Goal: Task Accomplishment & Management: Manage account settings

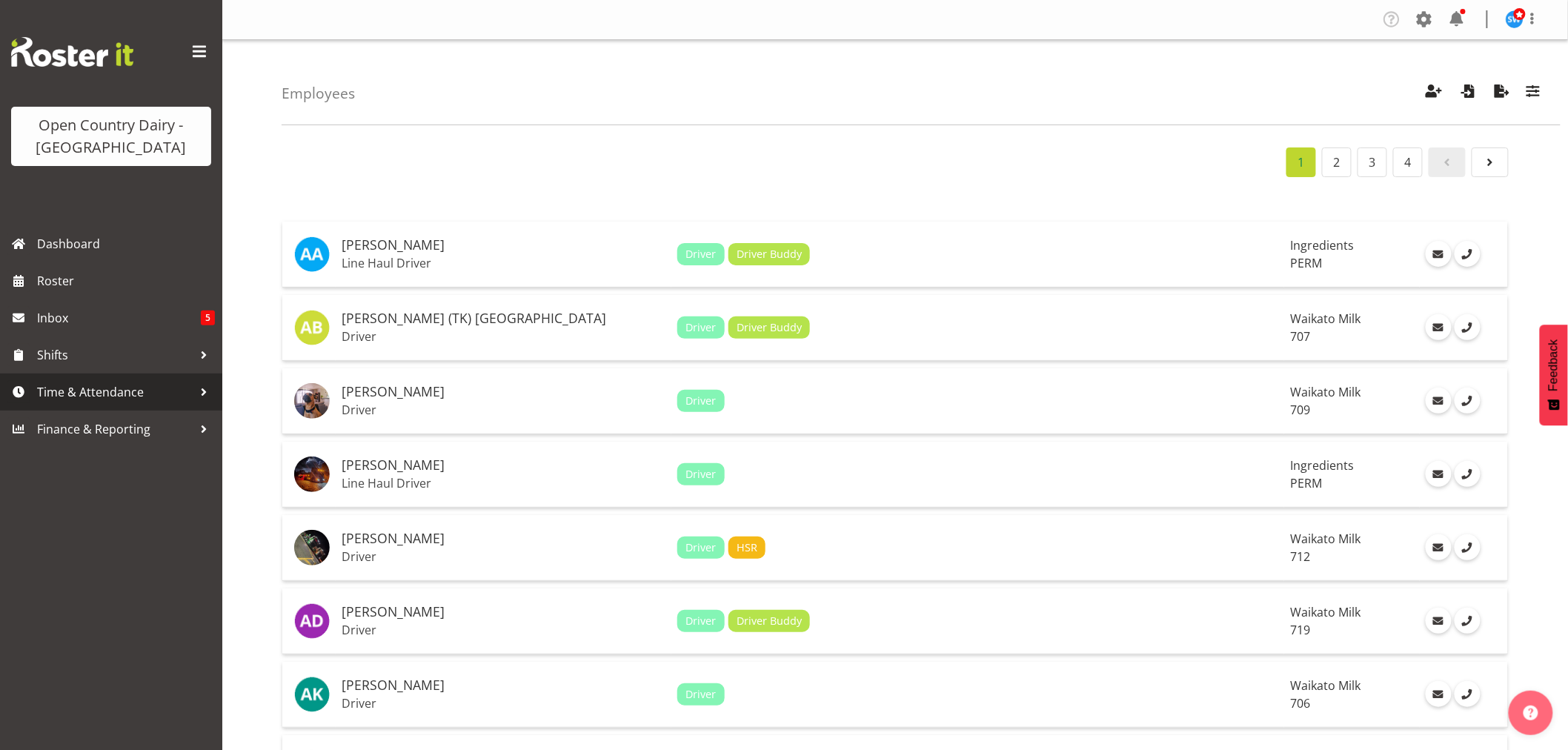
click at [101, 393] on span "Time & Attendance" at bounding box center [115, 392] width 155 height 22
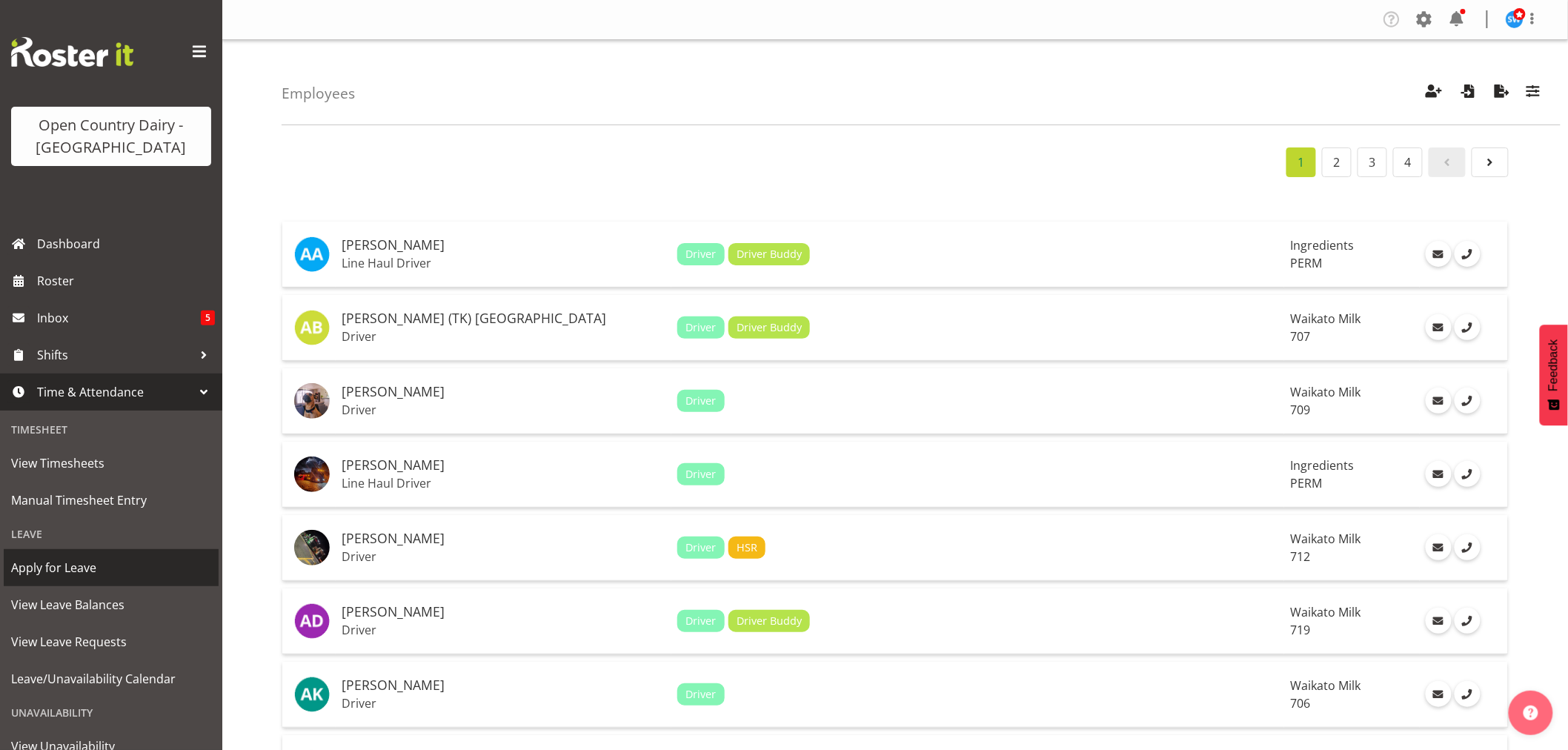
click at [48, 573] on span "Apply for Leave" at bounding box center [111, 567] width 200 height 22
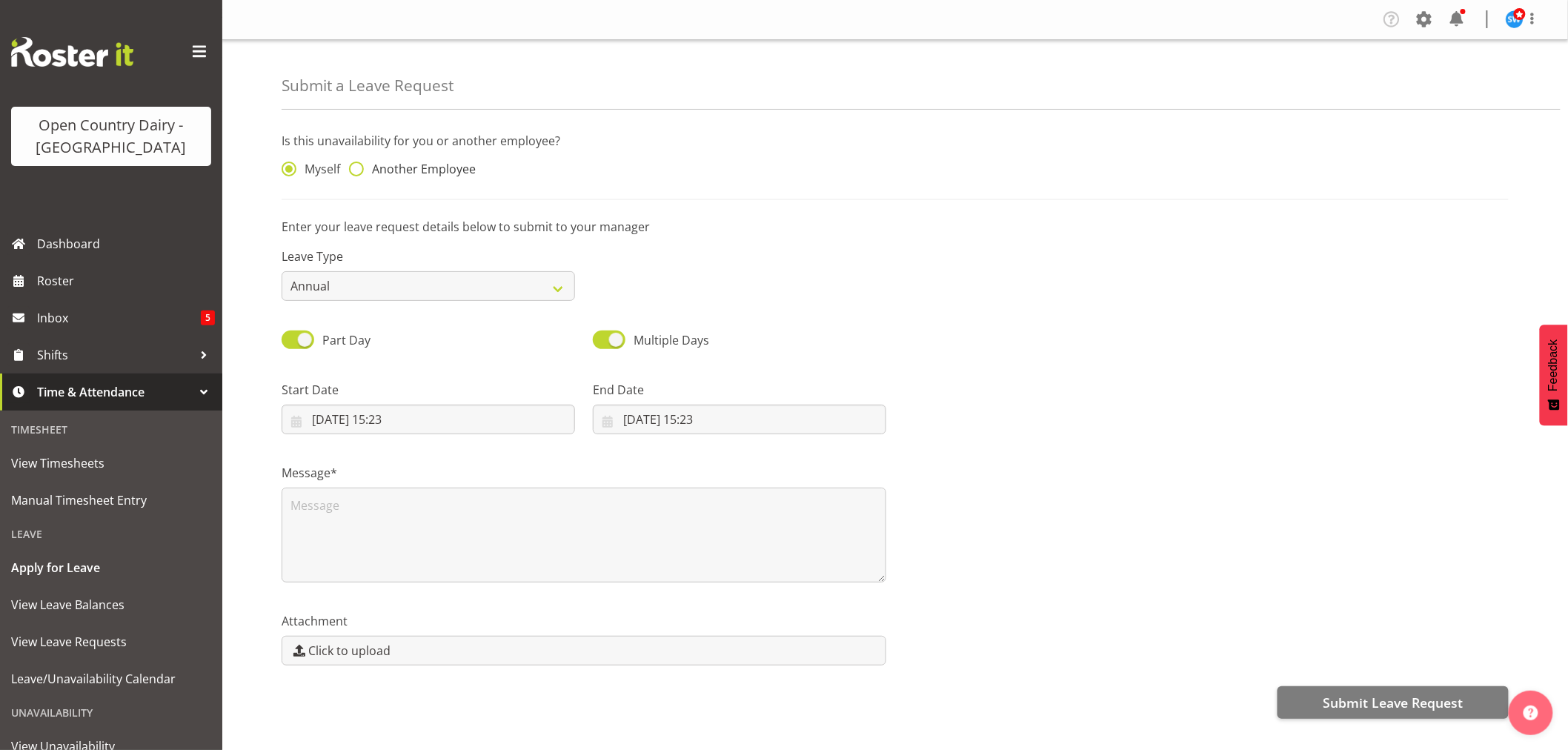
click at [354, 167] on span at bounding box center [357, 169] width 15 height 15
click at [354, 167] on input "Another Employee" at bounding box center [354, 169] width 10 height 10
radio input "true"
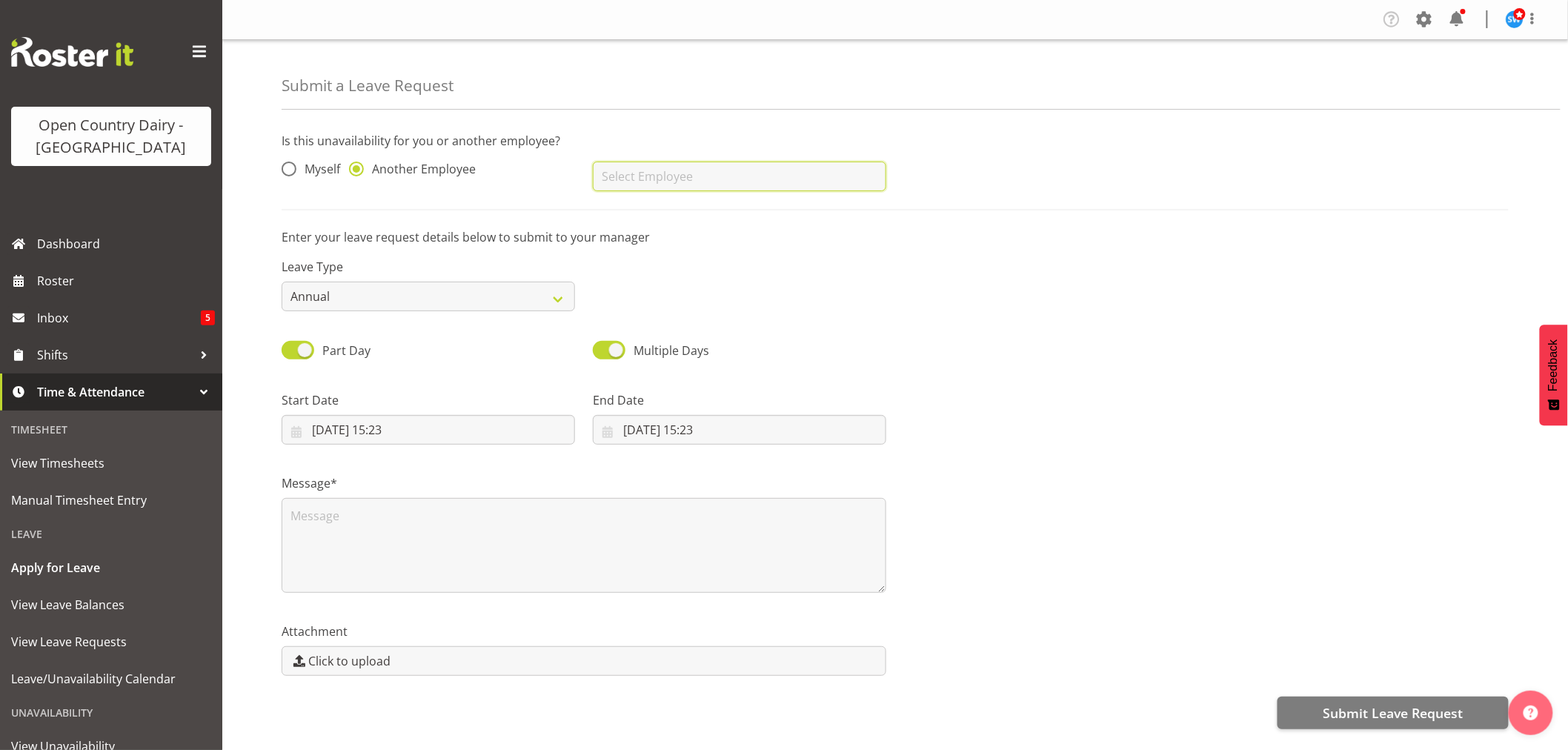
click at [628, 167] on input "text" at bounding box center [739, 176] width 294 height 29
click at [635, 211] on span "[PERSON_NAME]" at bounding box center [650, 214] width 92 height 17
type input "[PERSON_NAME]"
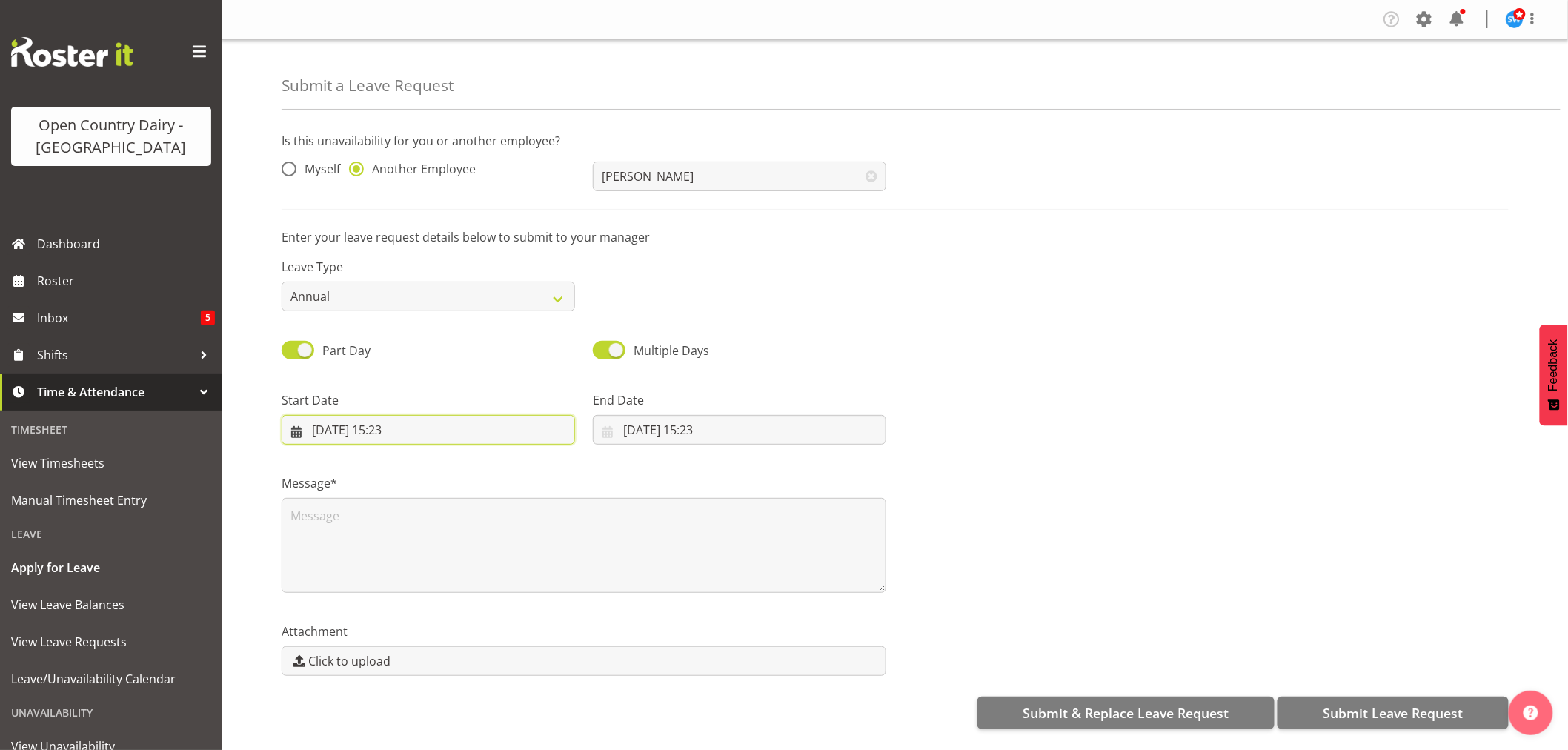
click at [355, 423] on input "26/08/2025, 15:23" at bounding box center [428, 429] width 294 height 29
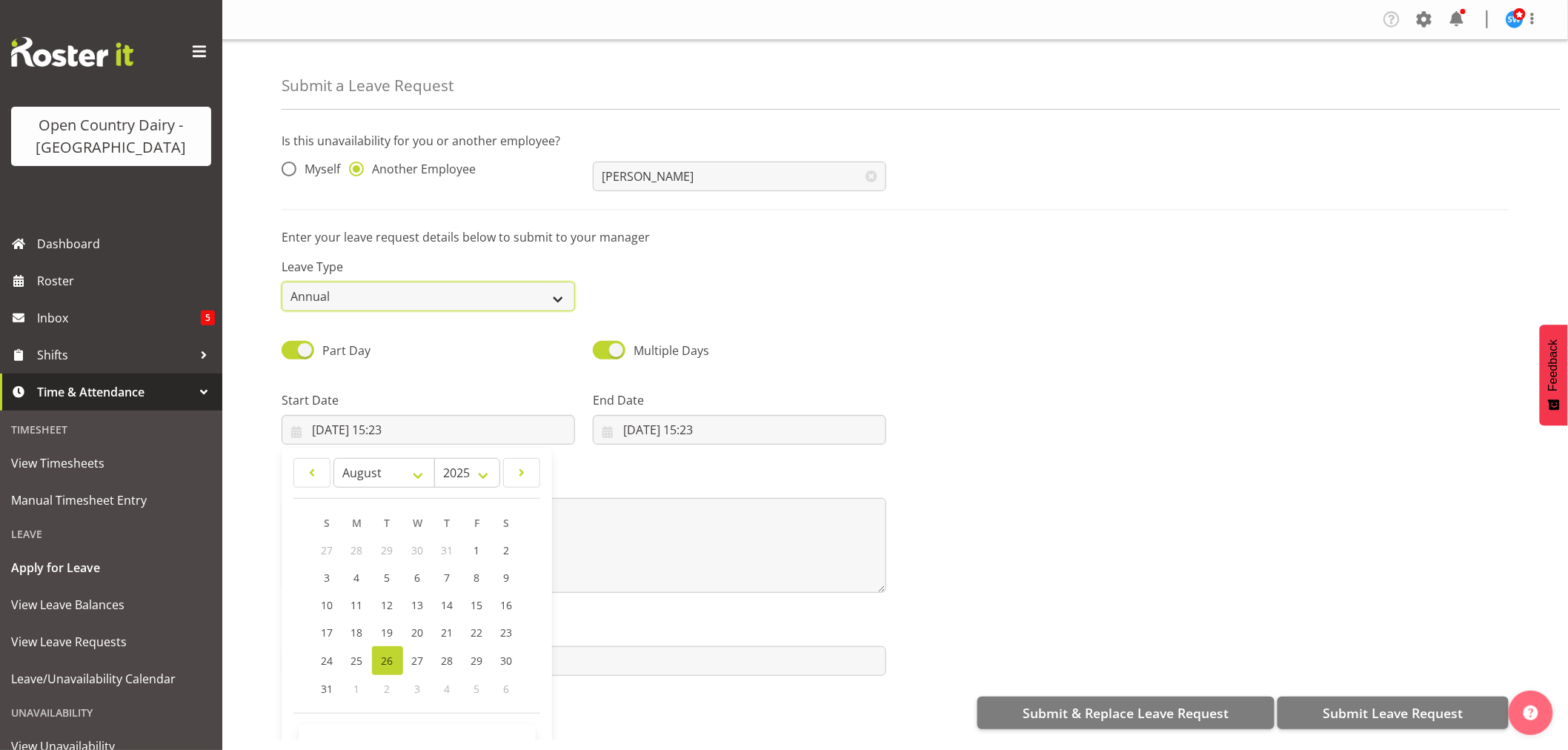
click at [423, 299] on select "Annual Sick Leave Without Pay Bereavement Domestic Violence Parental Jury Servi…" at bounding box center [428, 296] width 294 height 29
select select "Sick"
click at [281, 281] on select "Annual Sick Leave Without Pay Bereavement Domestic Violence Parental Jury Servi…" at bounding box center [428, 296] width 294 height 29
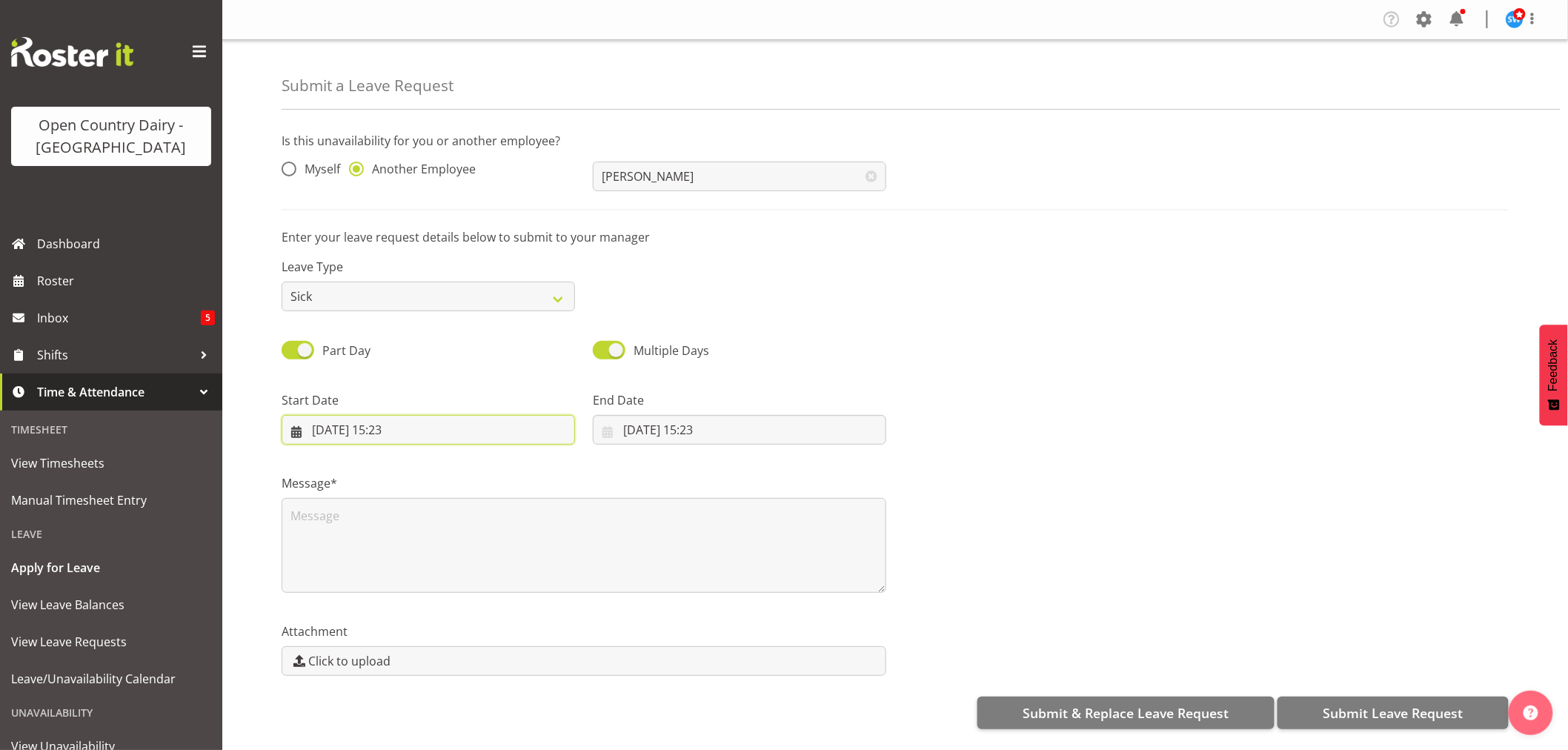
click at [419, 418] on input "26/08/2025, 15:23" at bounding box center [428, 429] width 294 height 29
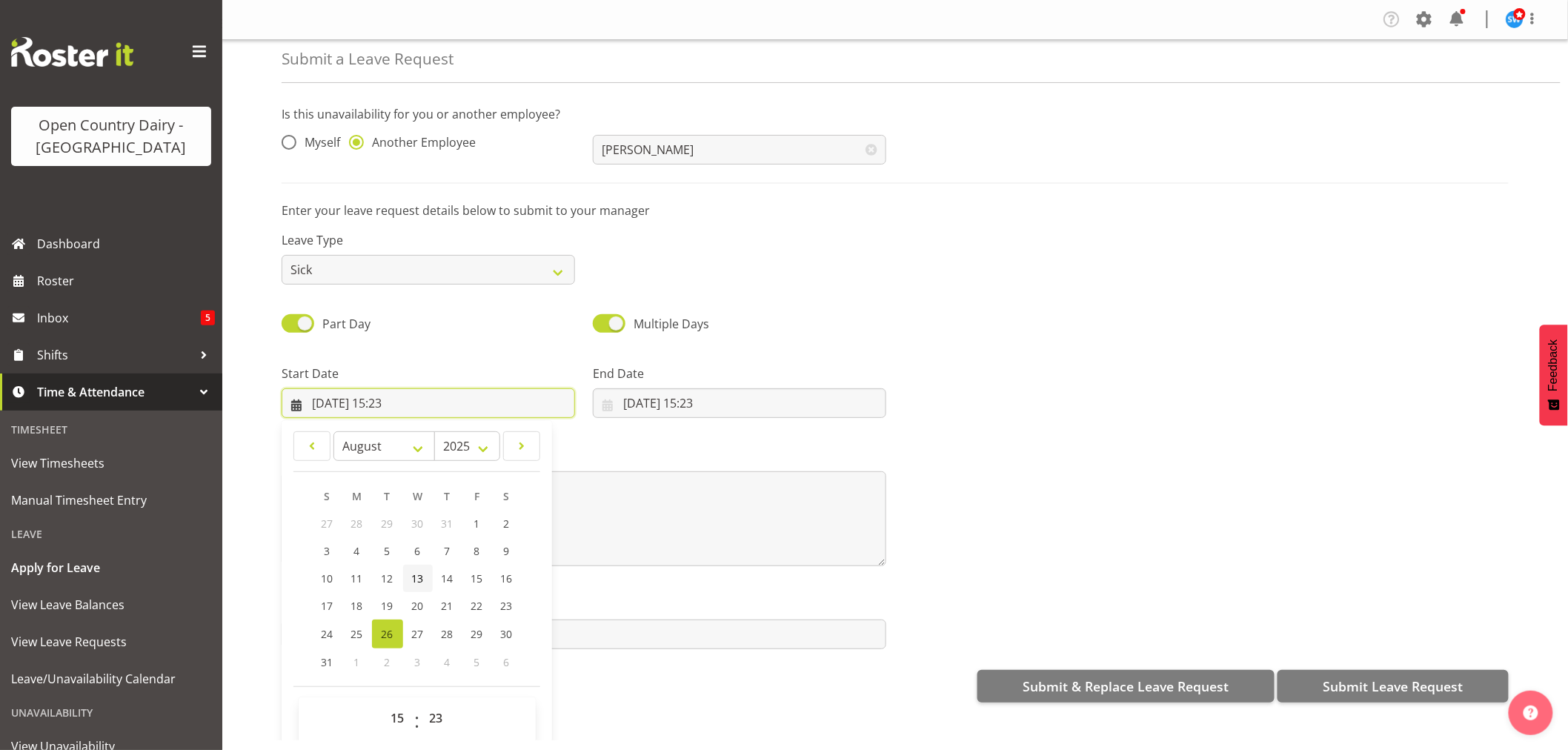
scroll to position [42, 0]
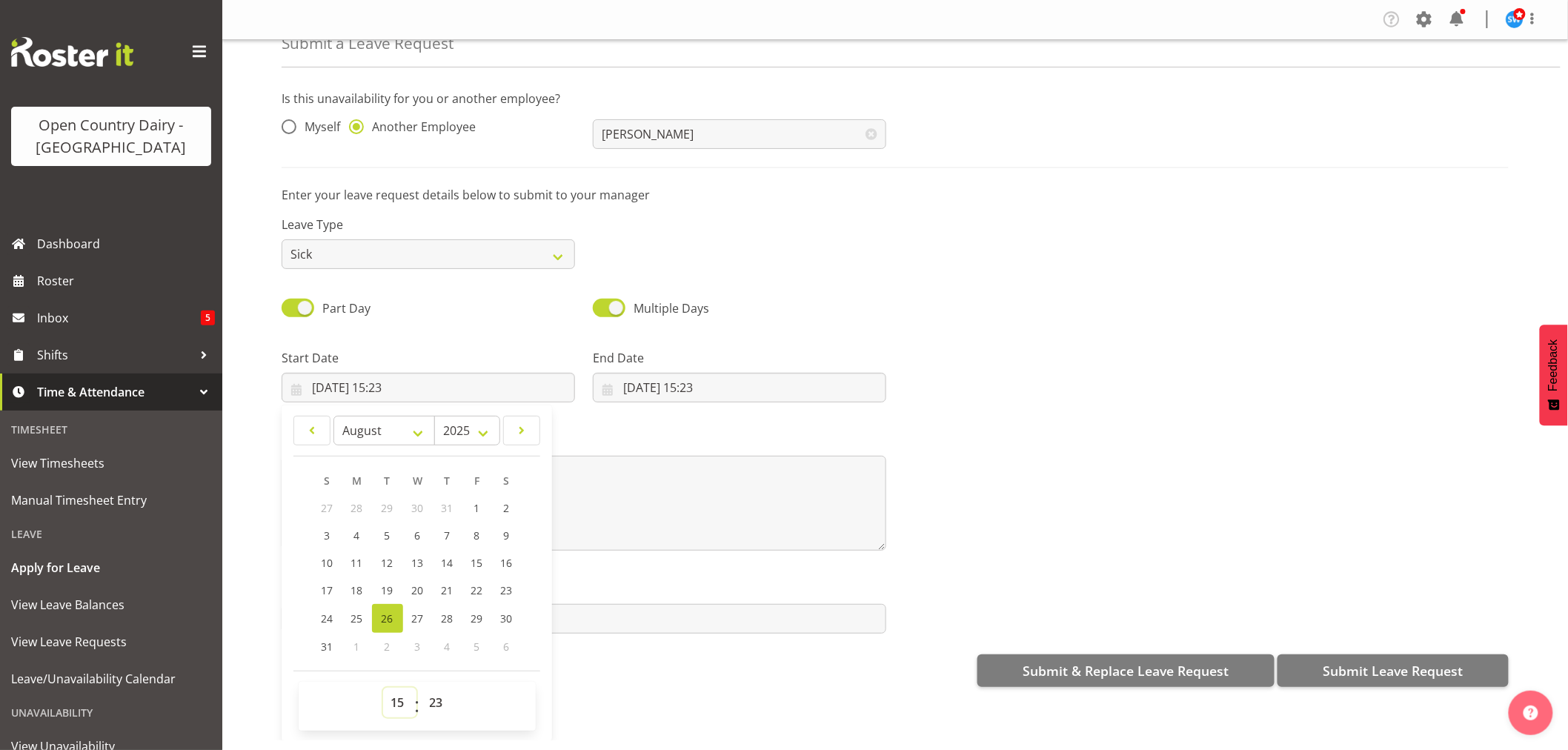
click at [397, 704] on select "00 01 02 03 04 05 06 07 08 09 10 11 12 13 14 15 16 17 18 19 20 21 22 23" at bounding box center [400, 702] width 33 height 29
select select "6"
click at [383, 687] on select "00 01 02 03 04 05 06 07 08 09 10 11 12 13 14 15 16 17 18 19 20 21 22 23" at bounding box center [400, 702] width 33 height 29
type input "26/08/2025, 06:23"
drag, startPoint x: 437, startPoint y: 701, endPoint x: 437, endPoint y: 691, distance: 10.0
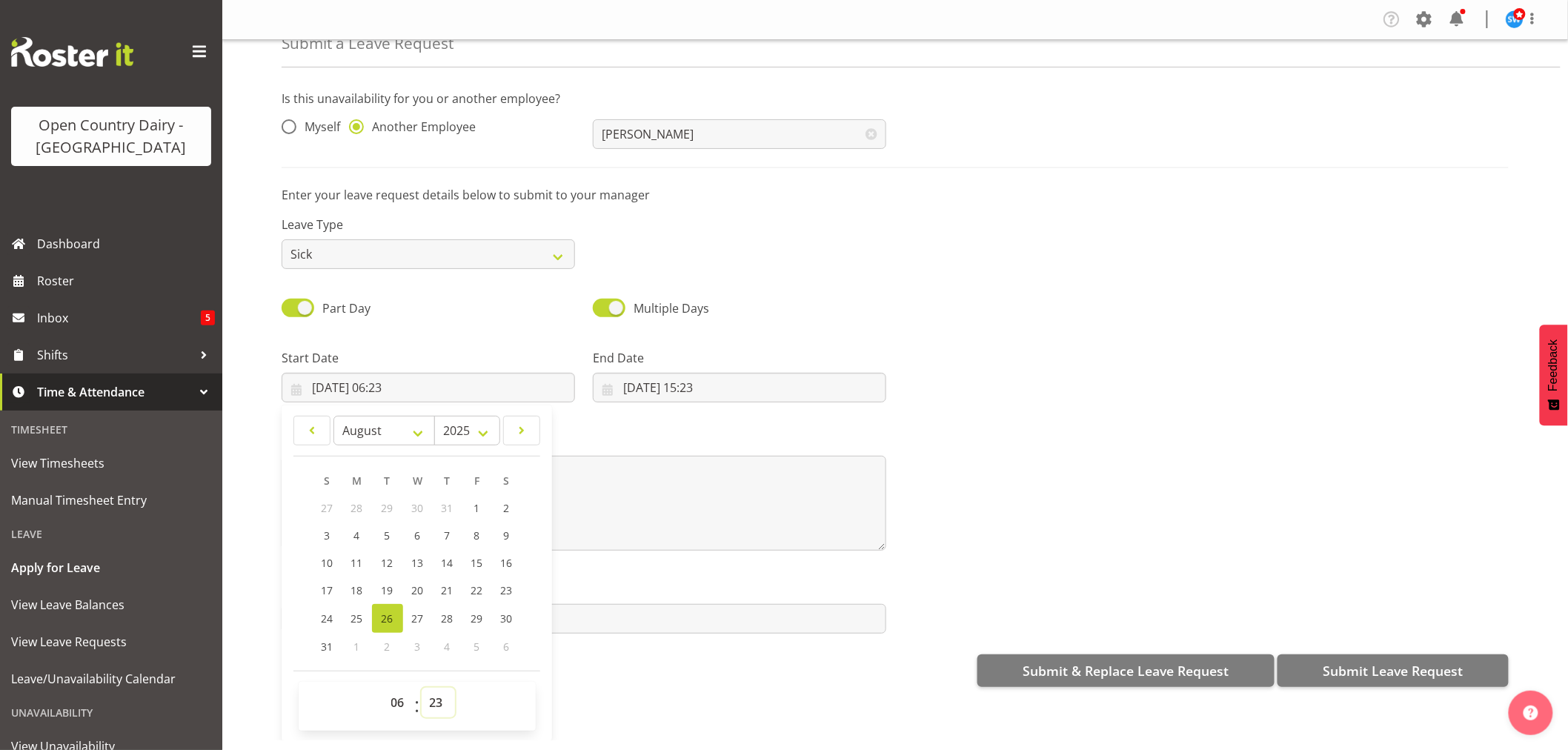
click at [437, 701] on select "00 01 02 03 04 05 06 07 08 09 10 11 12 13 14 15 16 17 18 19 20 21 22 23 24 25 2…" at bounding box center [438, 702] width 33 height 29
select select "30"
click at [422, 687] on select "00 01 02 03 04 05 06 07 08 09 10 11 12 13 14 15 16 17 18 19 20 21 22 23 24 25 2…" at bounding box center [438, 702] width 33 height 29
type input "26/08/2025, 06:30"
click at [647, 386] on input "26/08/2025, 15:23" at bounding box center [739, 387] width 294 height 29
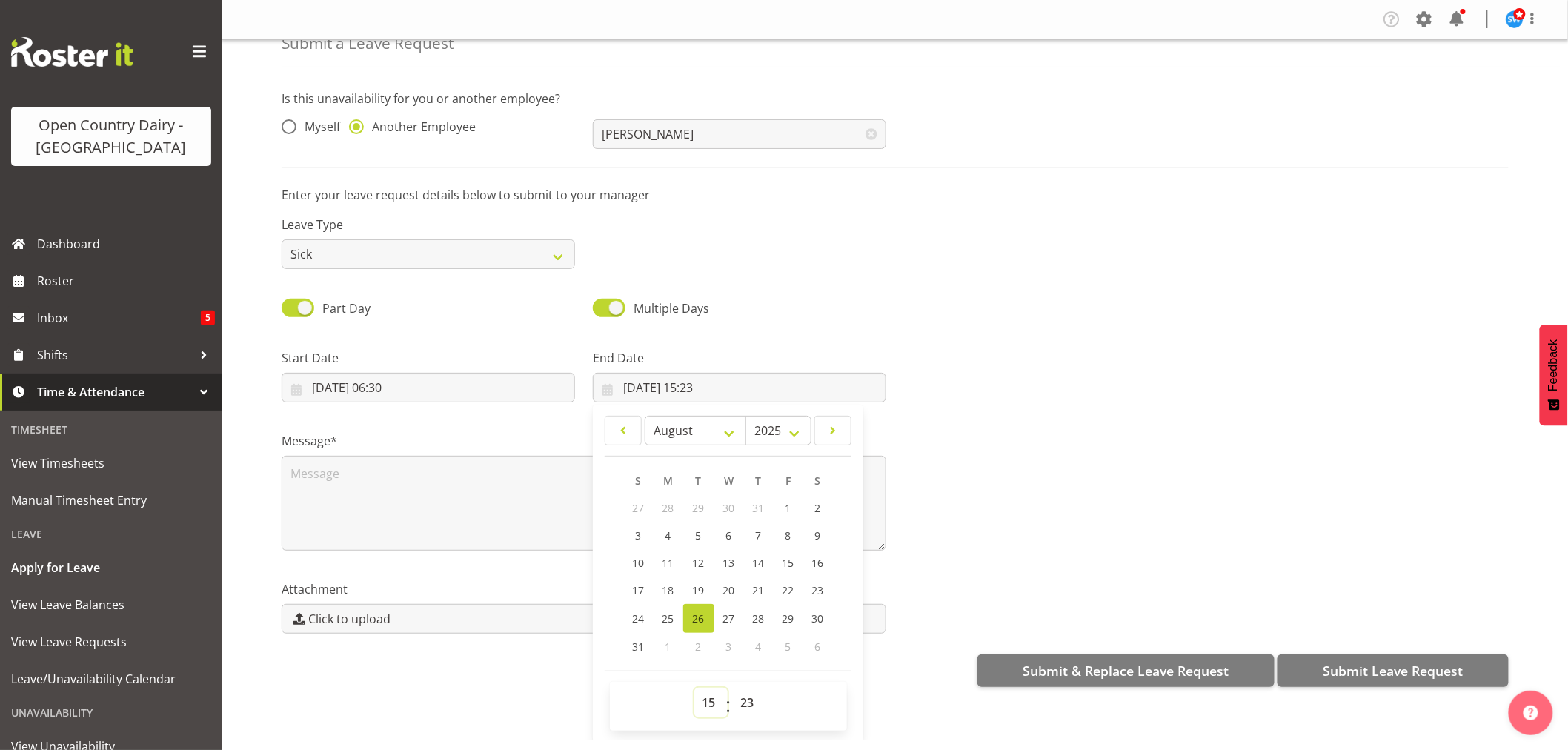
click at [699, 699] on select "00 01 02 03 04 05 06 07 08 09 10 11 12 13 14 15 16 17 18 19 20 21 22 23" at bounding box center [711, 702] width 33 height 29
select select "16"
click at [694, 687] on select "00 01 02 03 04 05 06 07 08 09 10 11 12 13 14 15 16 17 18 19 20 21 22 23" at bounding box center [711, 702] width 33 height 29
type input "26/08/2025, 16:23"
click at [742, 699] on select "00 01 02 03 04 05 06 07 08 09 10 11 12 13 14 15 16 17 18 19 20 21 22 23 24 25 2…" at bounding box center [749, 702] width 33 height 29
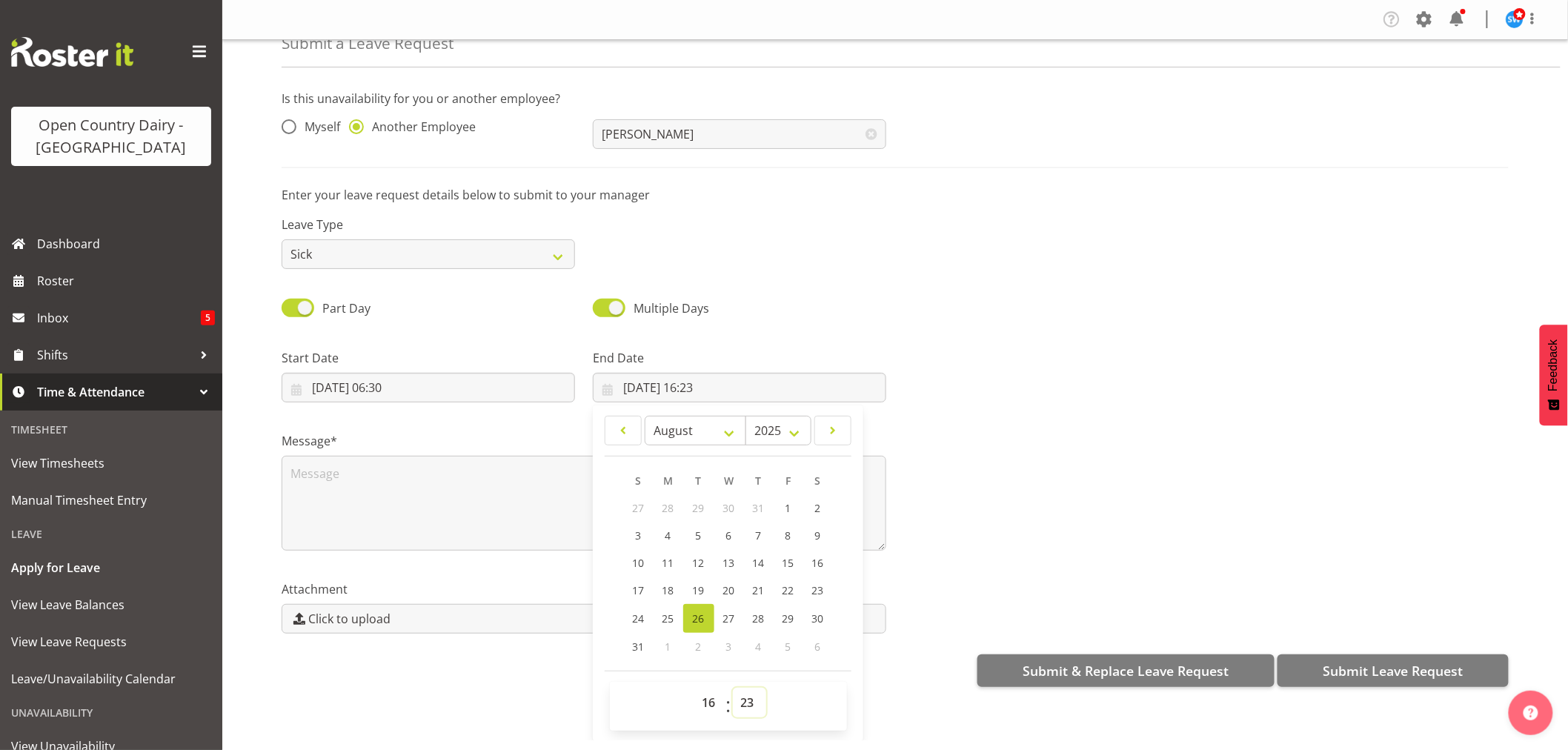
select select "0"
click at [733, 687] on select "00 01 02 03 04 05 06 07 08 09 10 11 12 13 14 15 16 17 18 19 20 21 22 23 24 25 2…" at bounding box center [749, 702] width 33 height 29
type input "26/08/2025, 16:00"
click at [289, 456] on textarea at bounding box center [583, 503] width 604 height 95
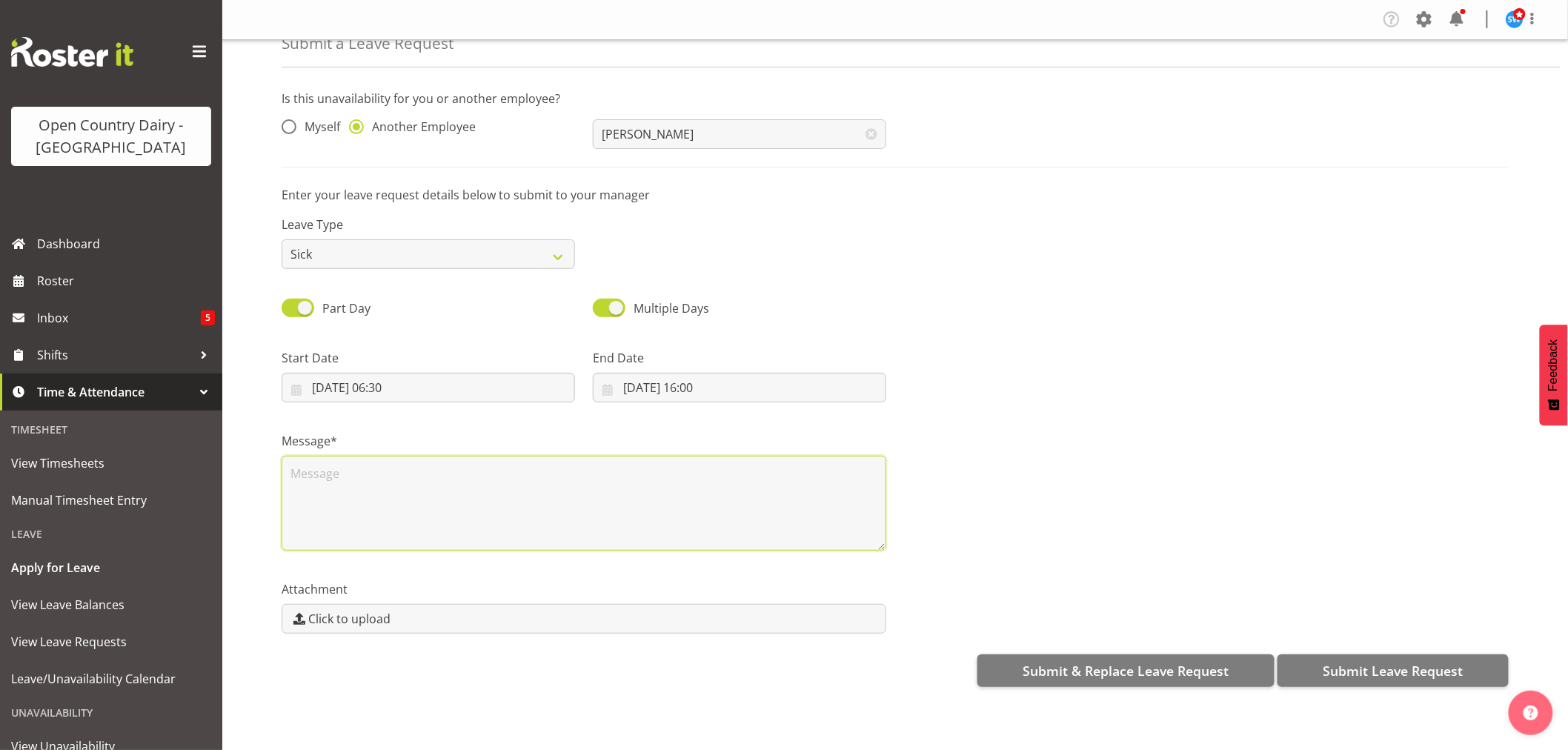
scroll to position [0, 0]
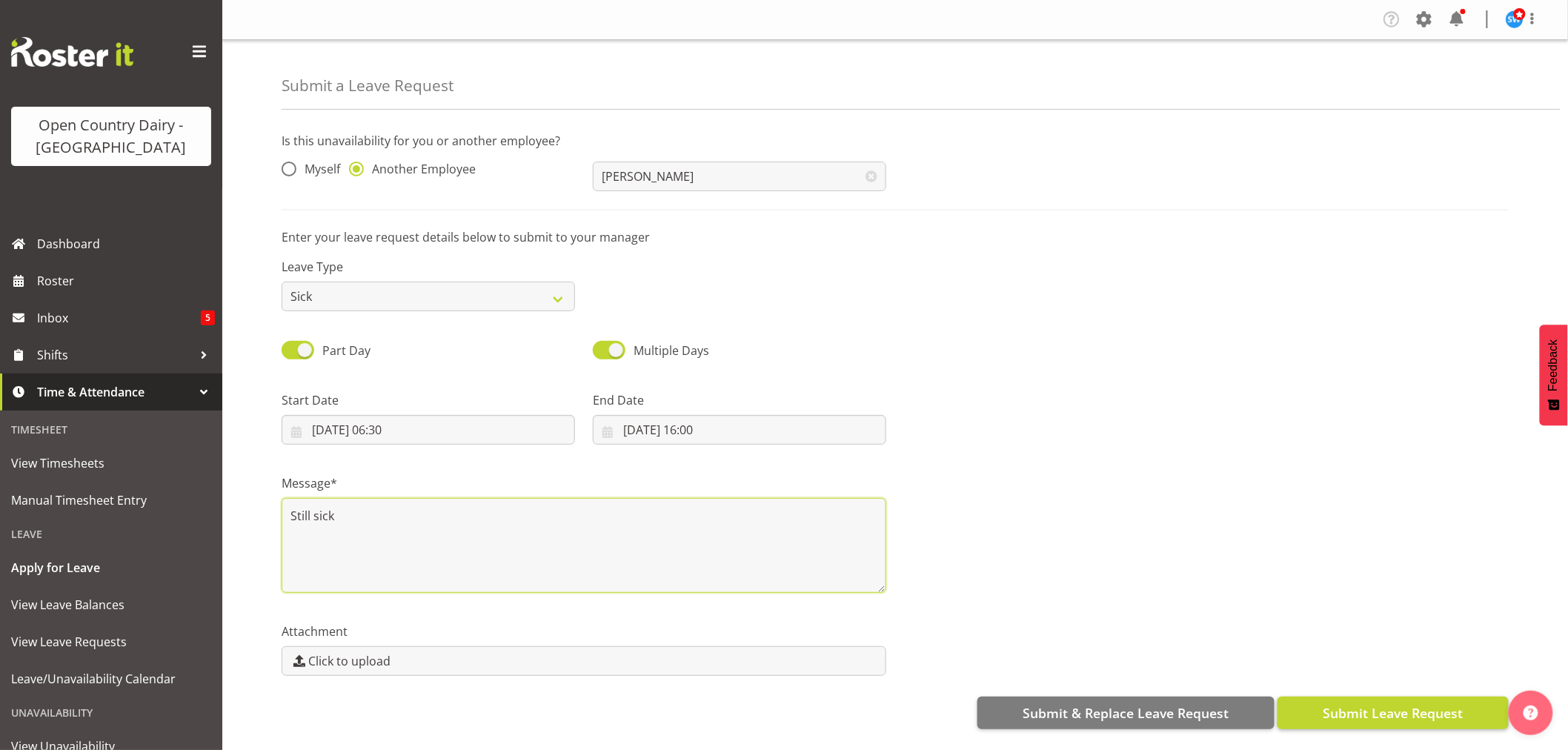
type textarea "Still sick"
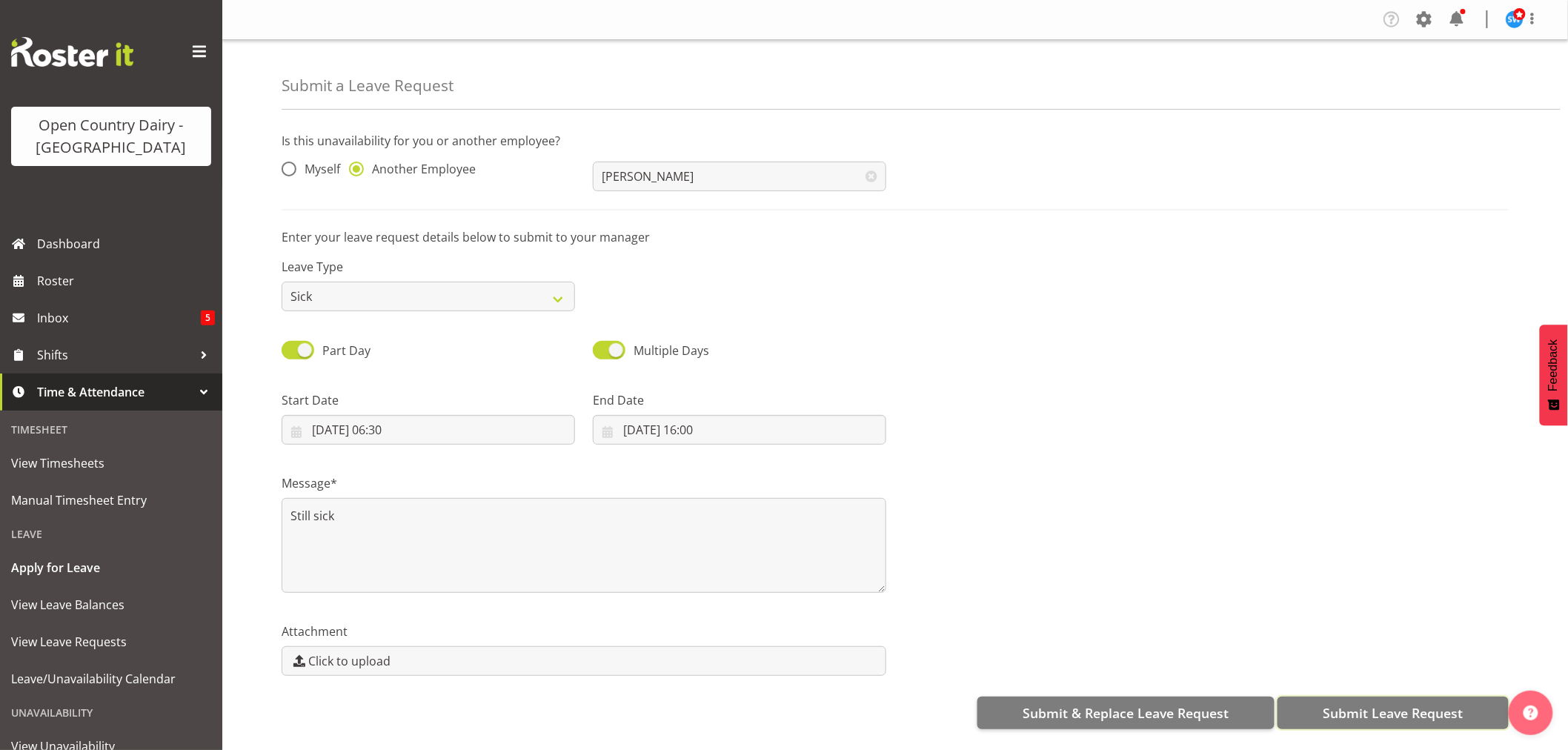
click at [1299, 710] on button "Submit Leave Request" at bounding box center [1393, 712] width 231 height 32
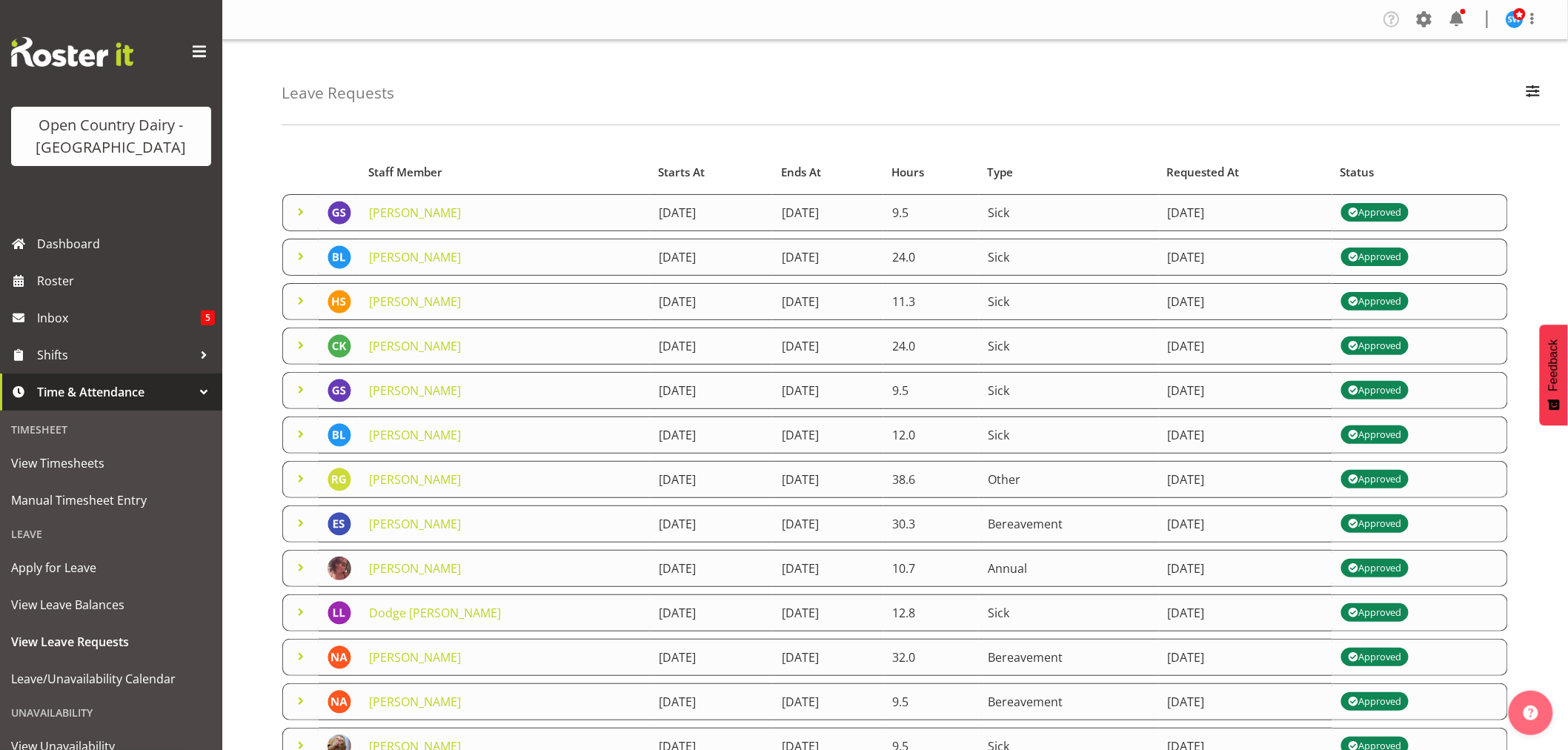
click at [297, 212] on span at bounding box center [301, 212] width 18 height 18
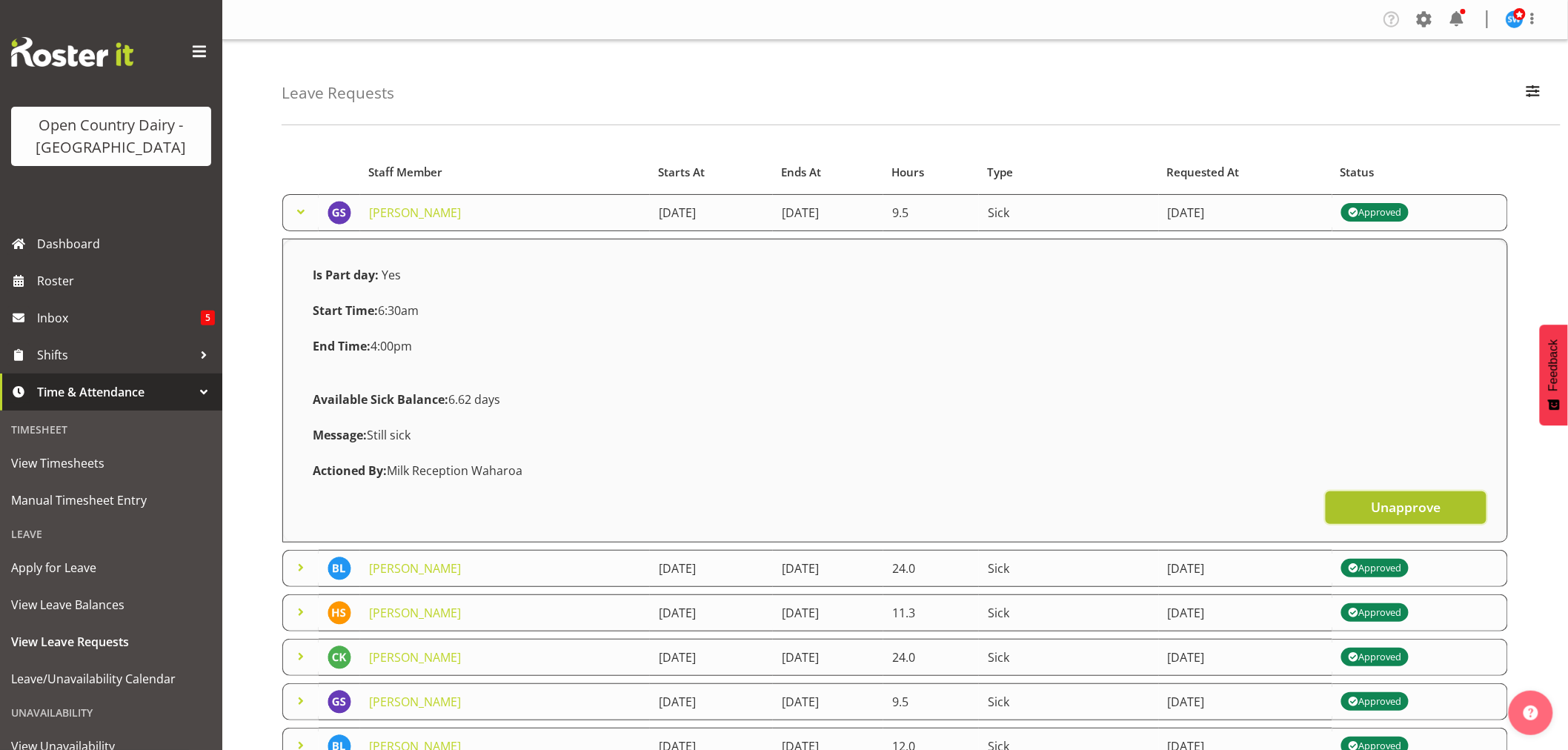
click at [1441, 512] on button "Unapprove" at bounding box center [1406, 507] width 161 height 32
click at [1395, 498] on div at bounding box center [784, 375] width 1568 height 750
click at [1377, 506] on div at bounding box center [784, 375] width 1568 height 750
click at [1390, 504] on span "Unapprove" at bounding box center [1406, 507] width 69 height 20
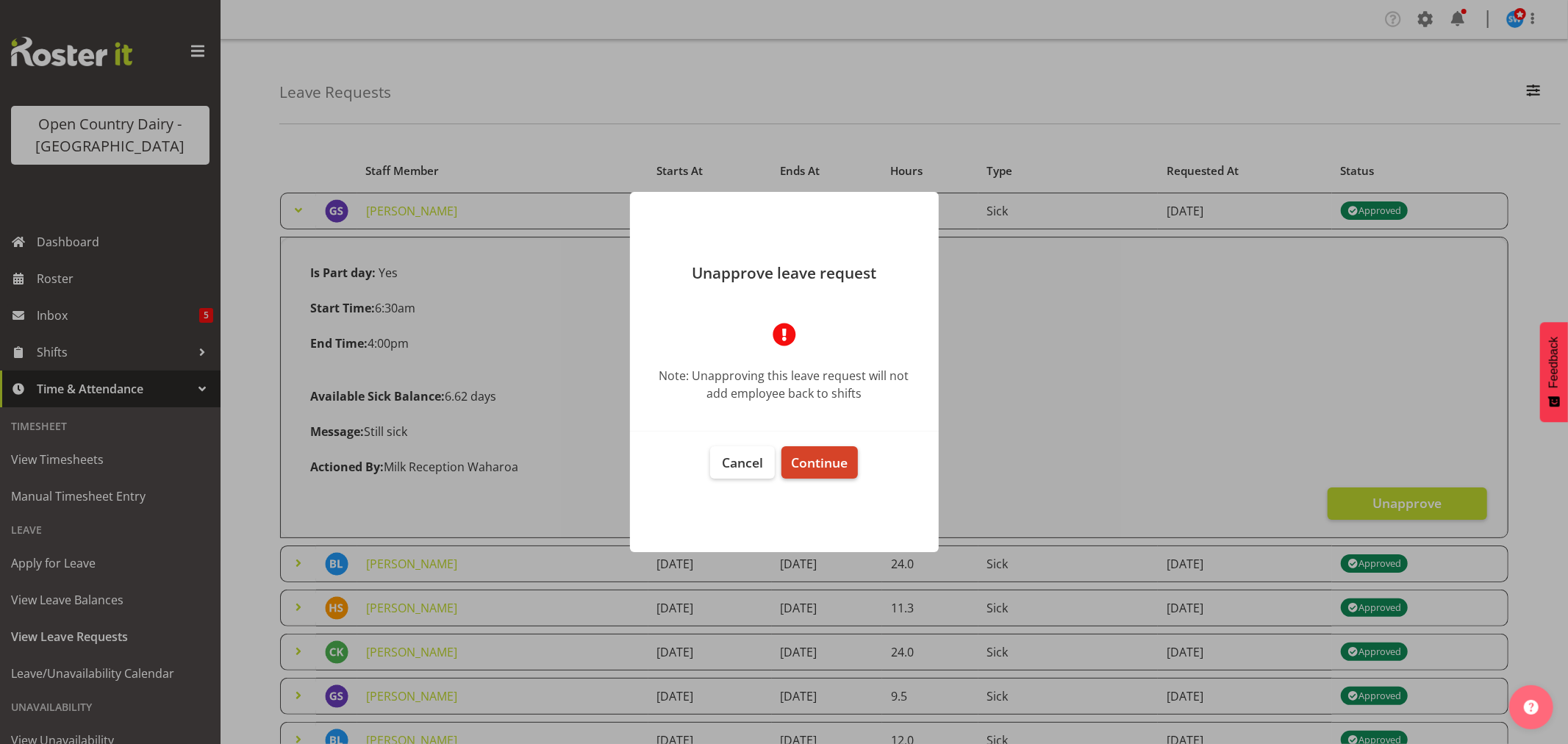
click at [820, 457] on span "Continue" at bounding box center [820, 463] width 57 height 18
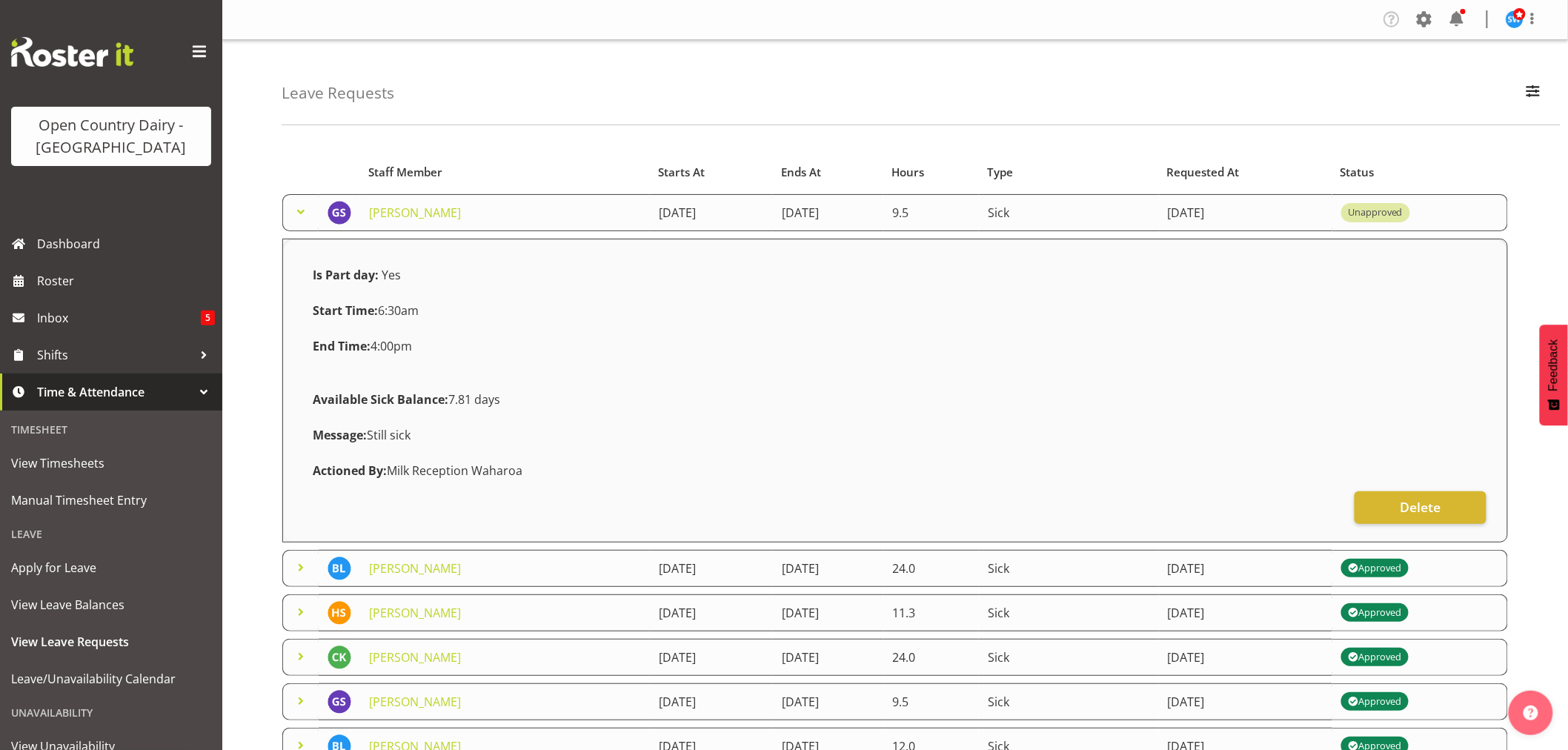
click at [302, 209] on span at bounding box center [301, 212] width 18 height 18
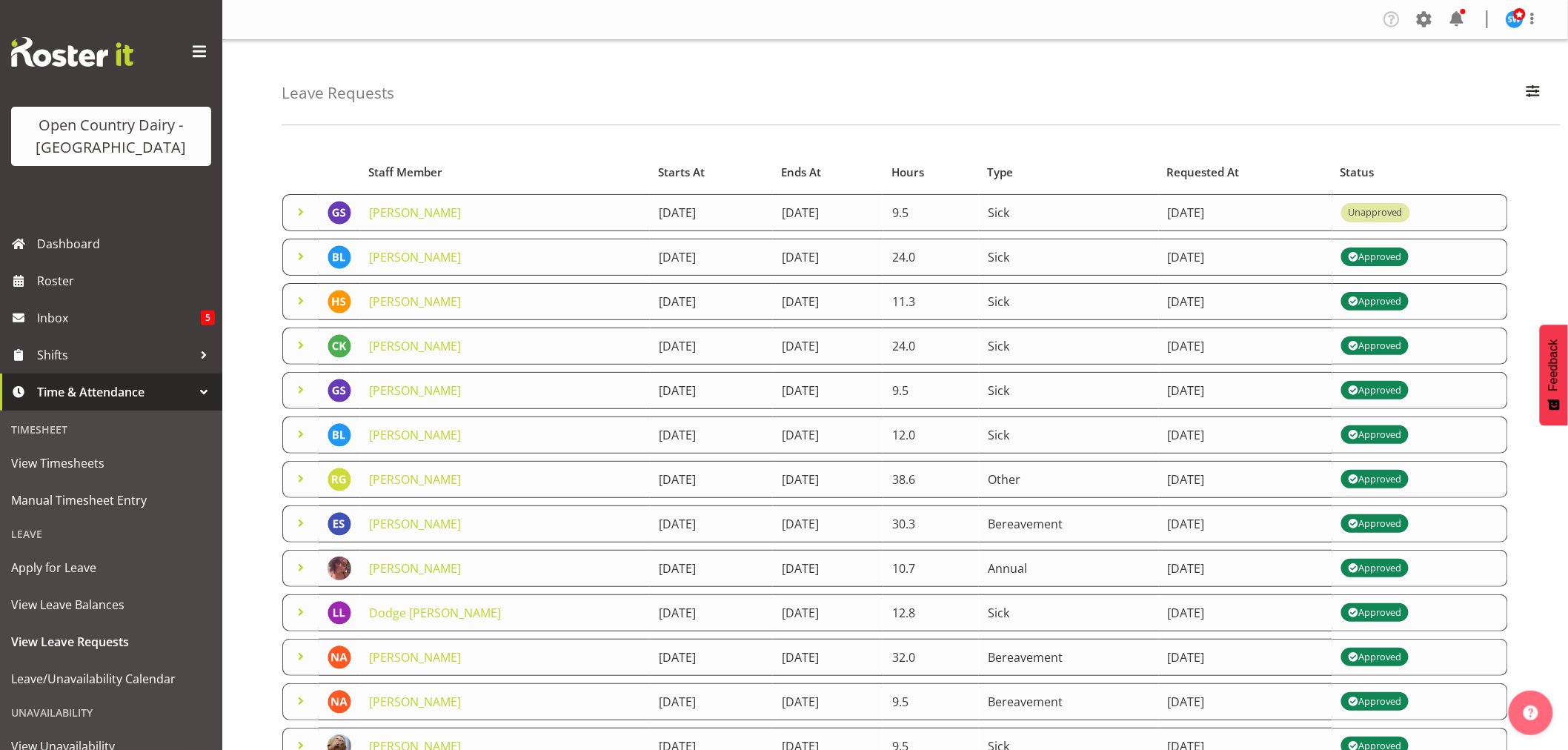
click at [298, 211] on span at bounding box center [301, 212] width 18 height 18
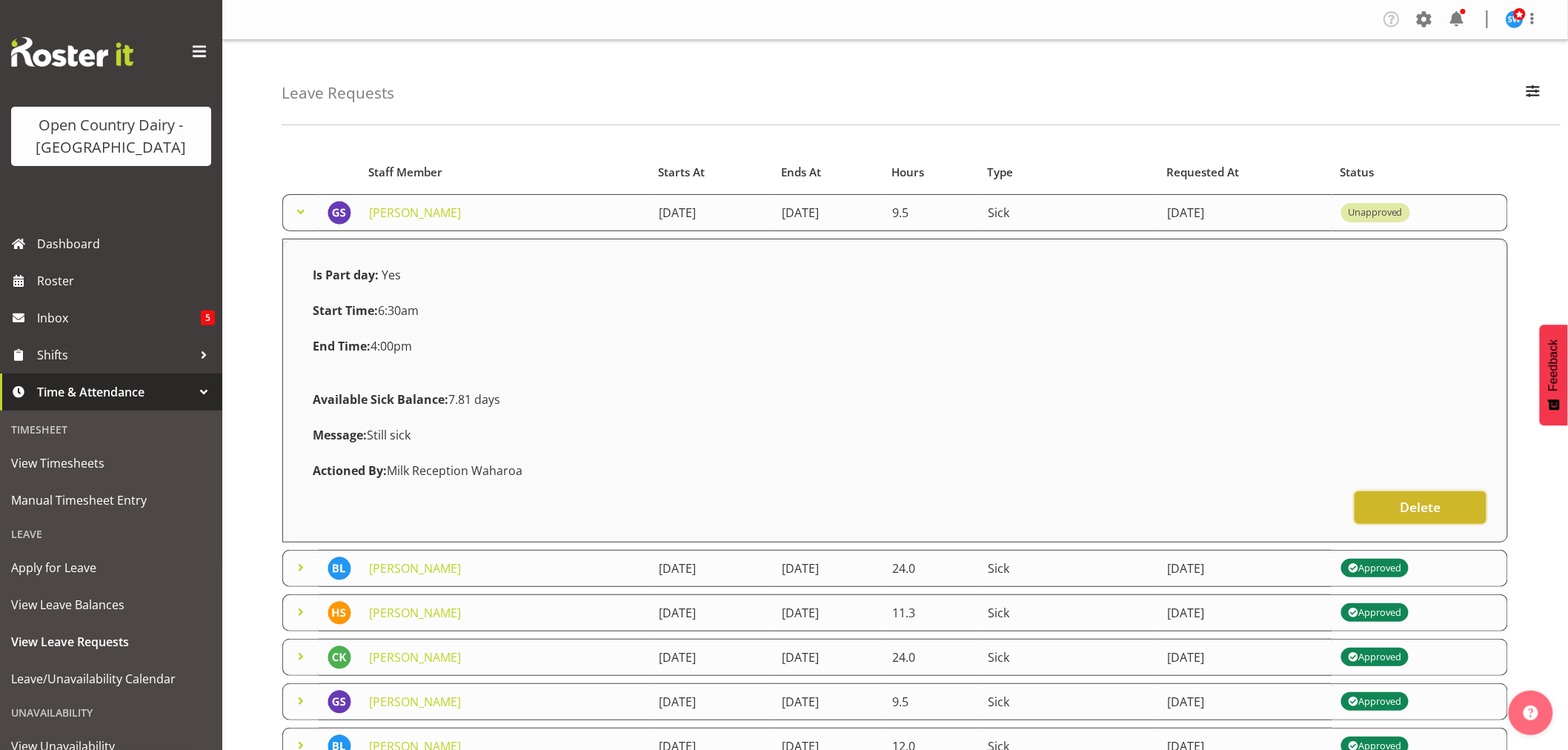
click at [1406, 518] on button "Delete" at bounding box center [1420, 507] width 132 height 32
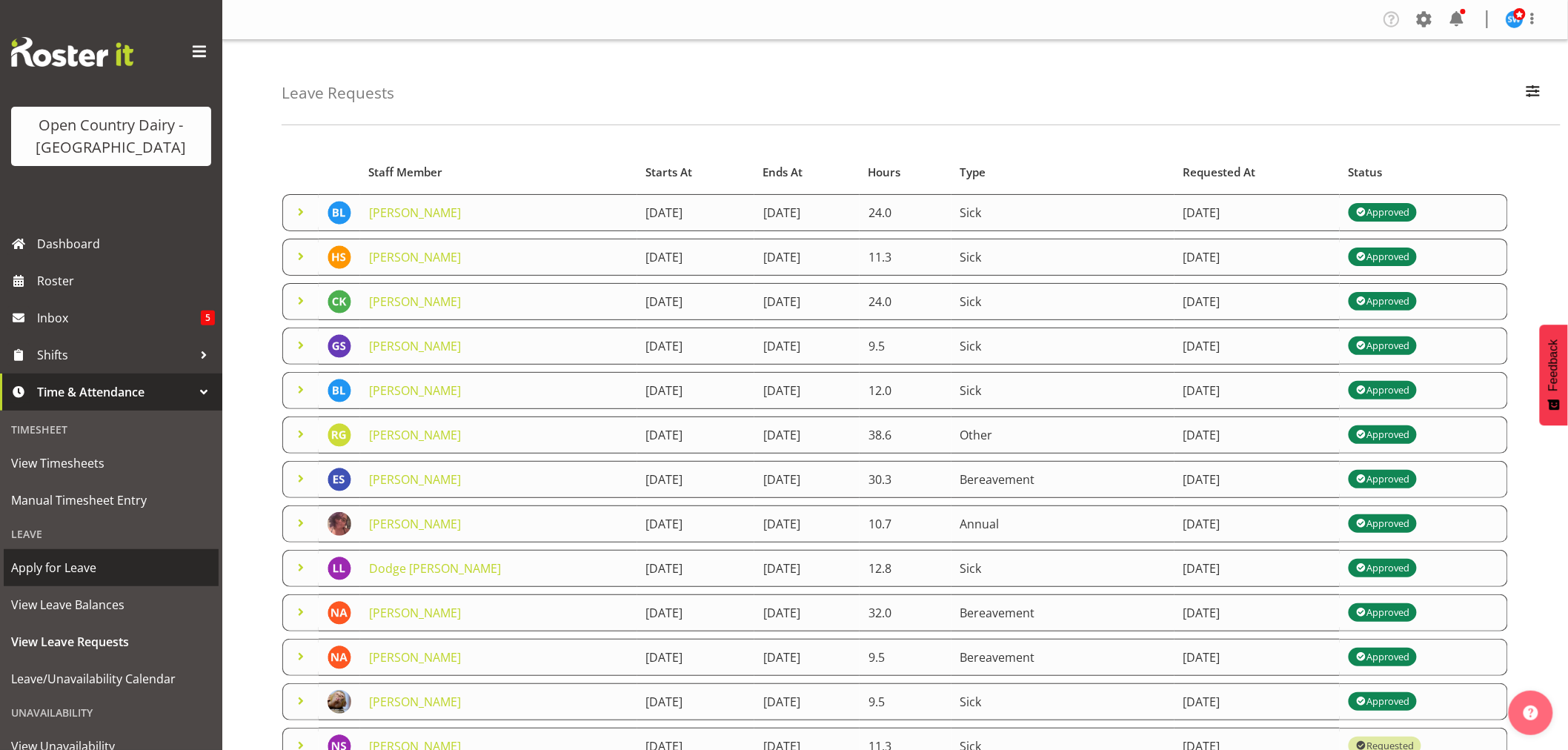
click at [55, 561] on span "Apply for Leave" at bounding box center [111, 567] width 200 height 22
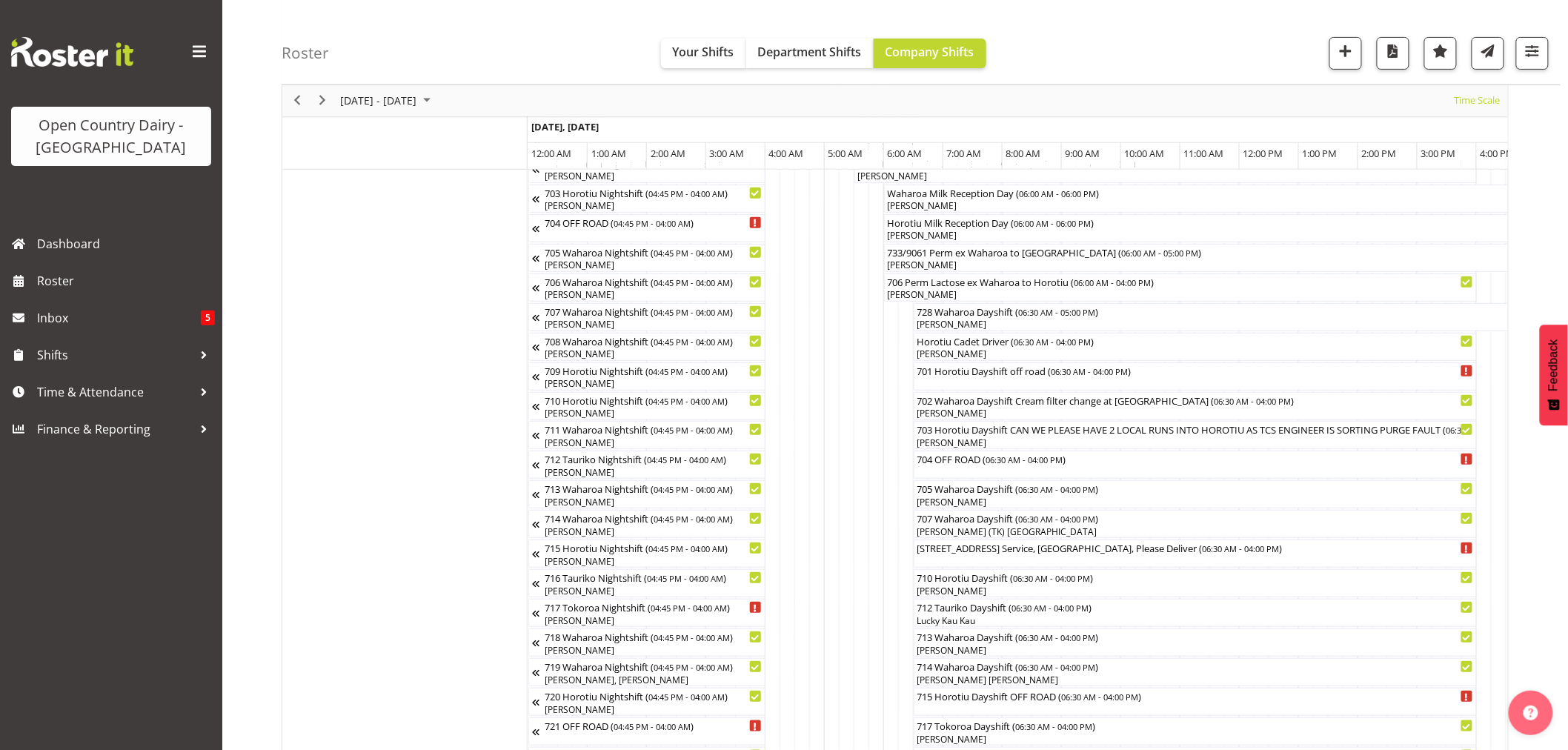
scroll to position [0, 2824]
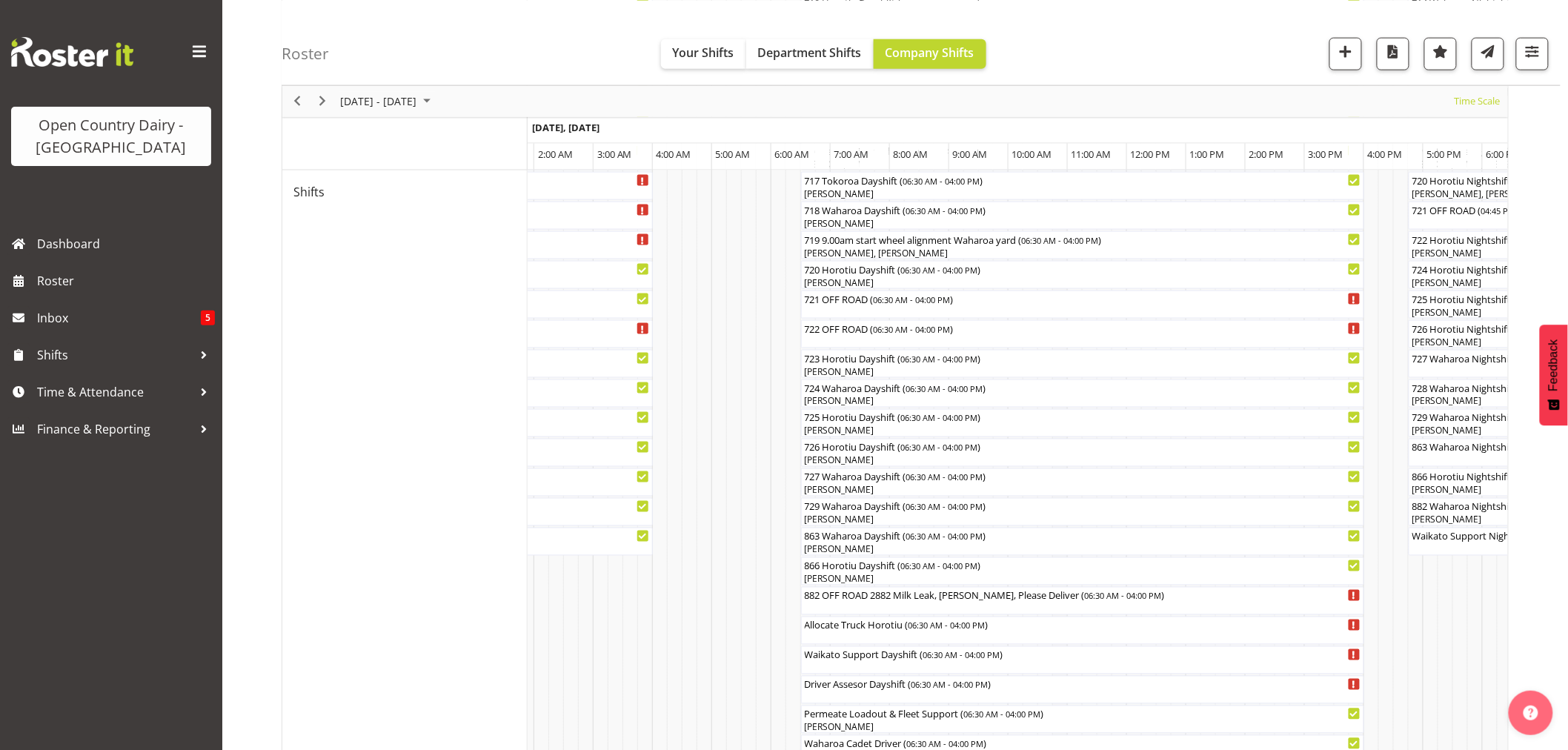
scroll to position [776, 0]
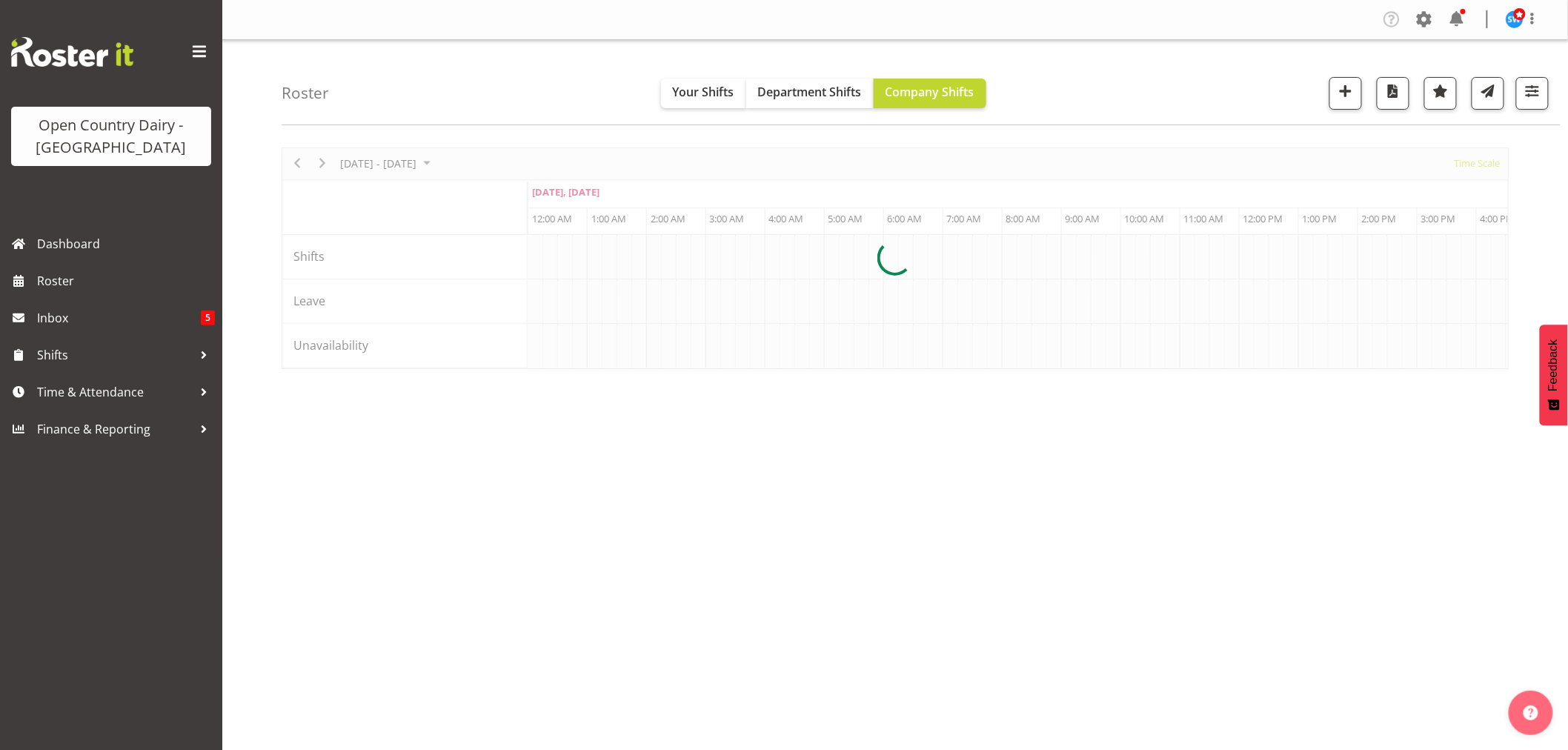
scroll to position [0, 1423]
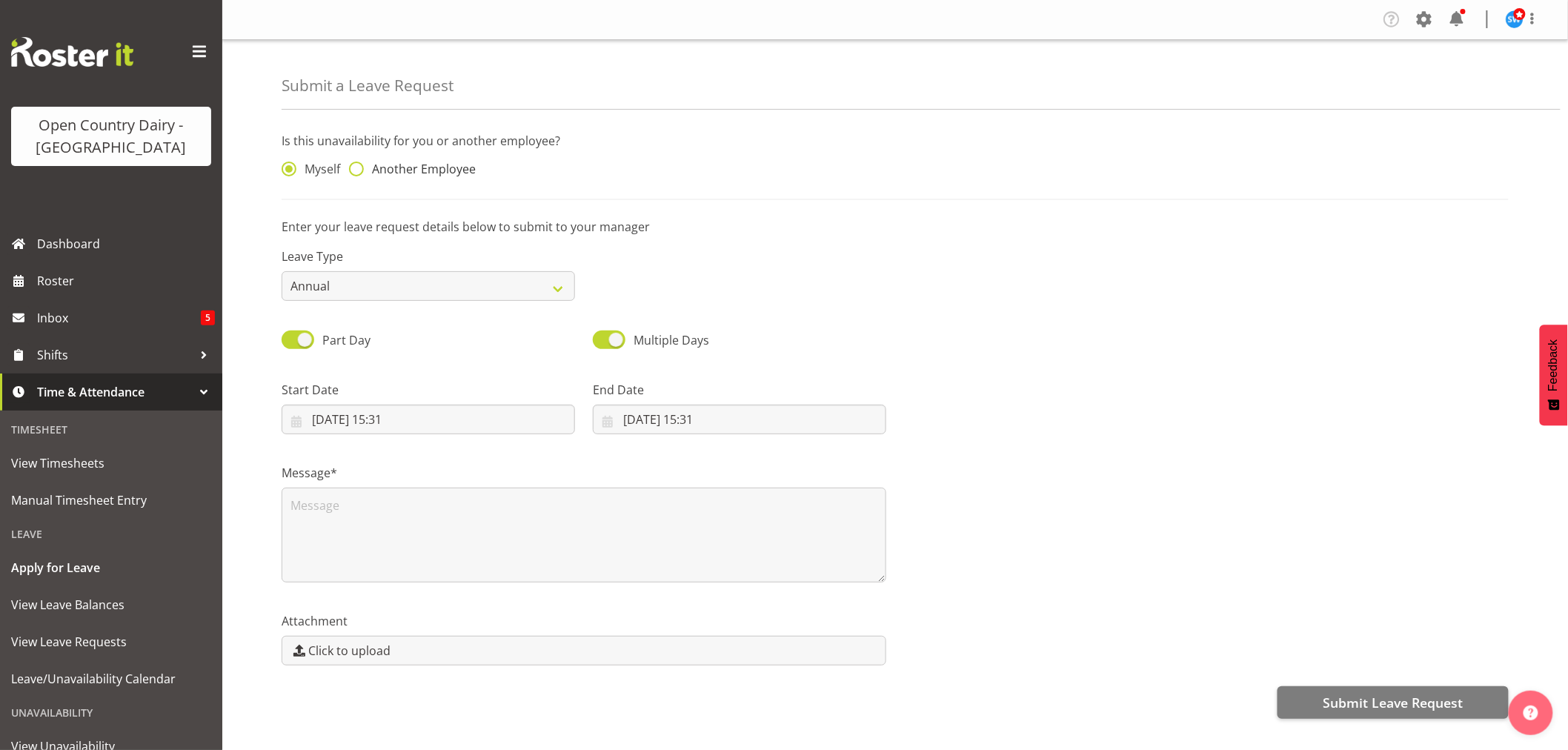
click at [352, 174] on span at bounding box center [357, 169] width 15 height 15
click at [352, 174] on input "Another Employee" at bounding box center [354, 169] width 10 height 10
radio input "true"
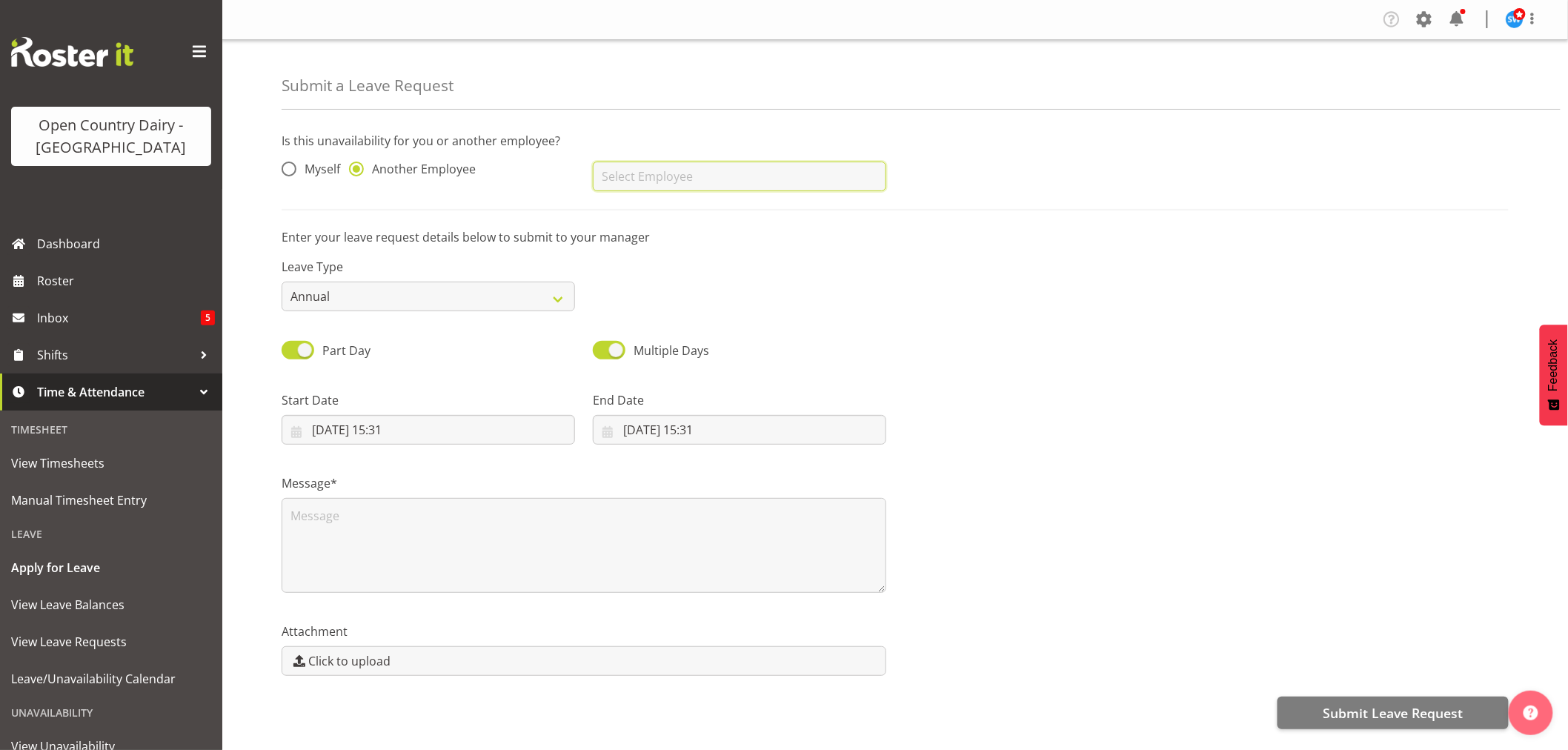
click at [610, 177] on input "text" at bounding box center [739, 176] width 294 height 29
click at [669, 211] on link "[PERSON_NAME]" at bounding box center [739, 213] width 294 height 26
type input "[PERSON_NAME]"
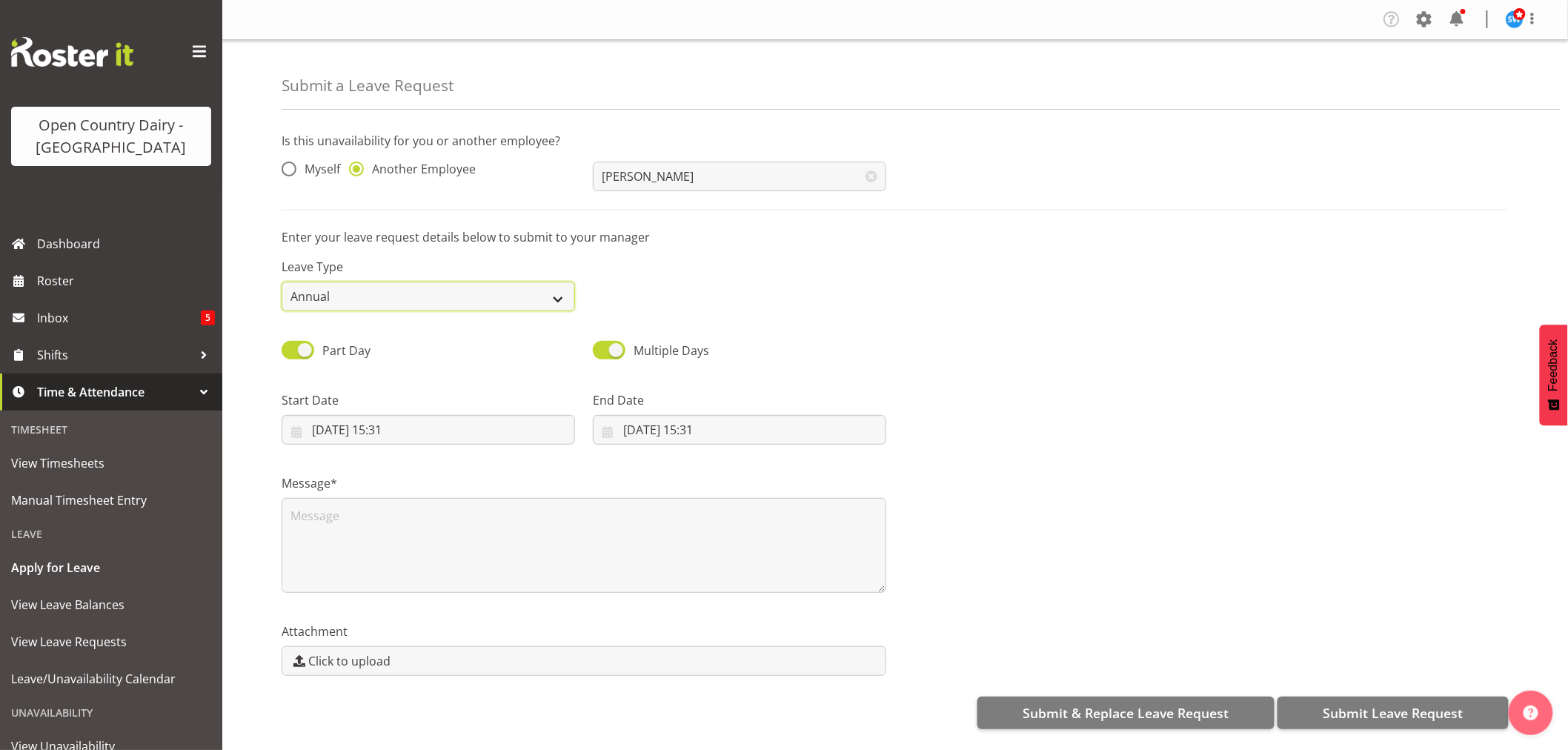
click at [372, 295] on select "Annual Sick Leave Without Pay Bereavement Domestic Violence Parental Jury Servi…" at bounding box center [428, 296] width 294 height 29
select select "Sick"
click at [281, 281] on select "Annual Sick Leave Without Pay Bereavement Domestic Violence Parental Jury Servi…" at bounding box center [428, 296] width 294 height 29
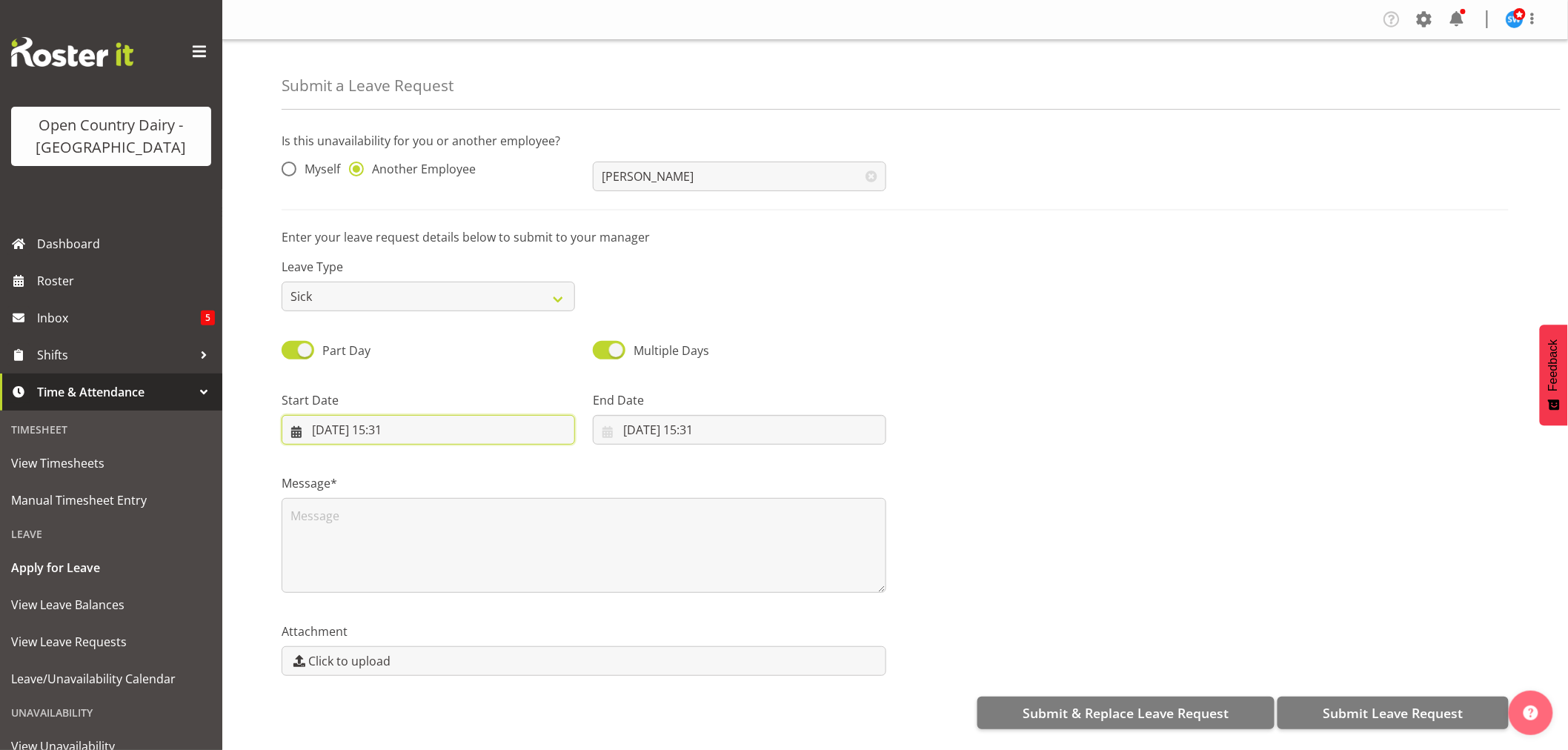
click at [361, 428] on input "[DATE] 15:31" at bounding box center [428, 429] width 294 height 29
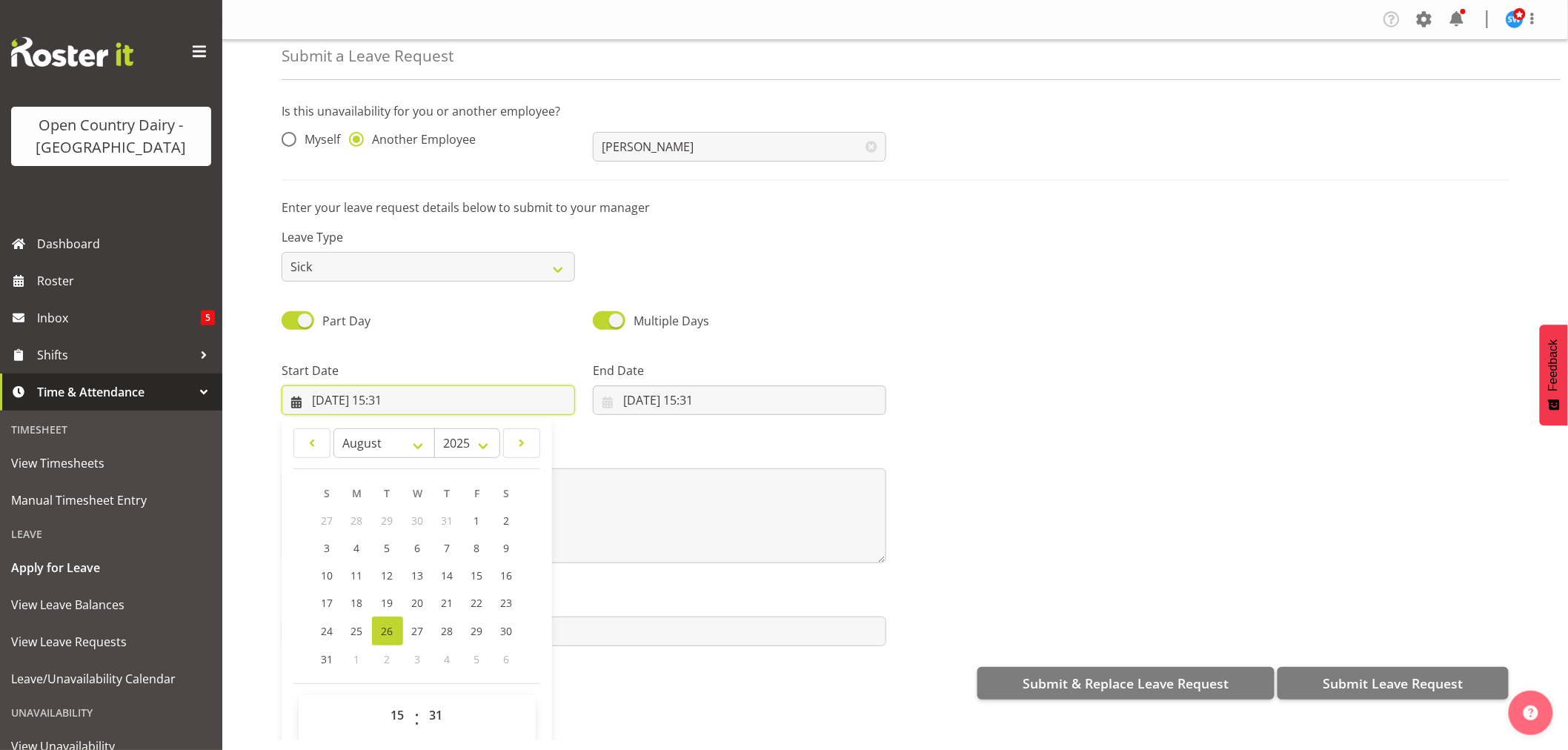
scroll to position [42, 0]
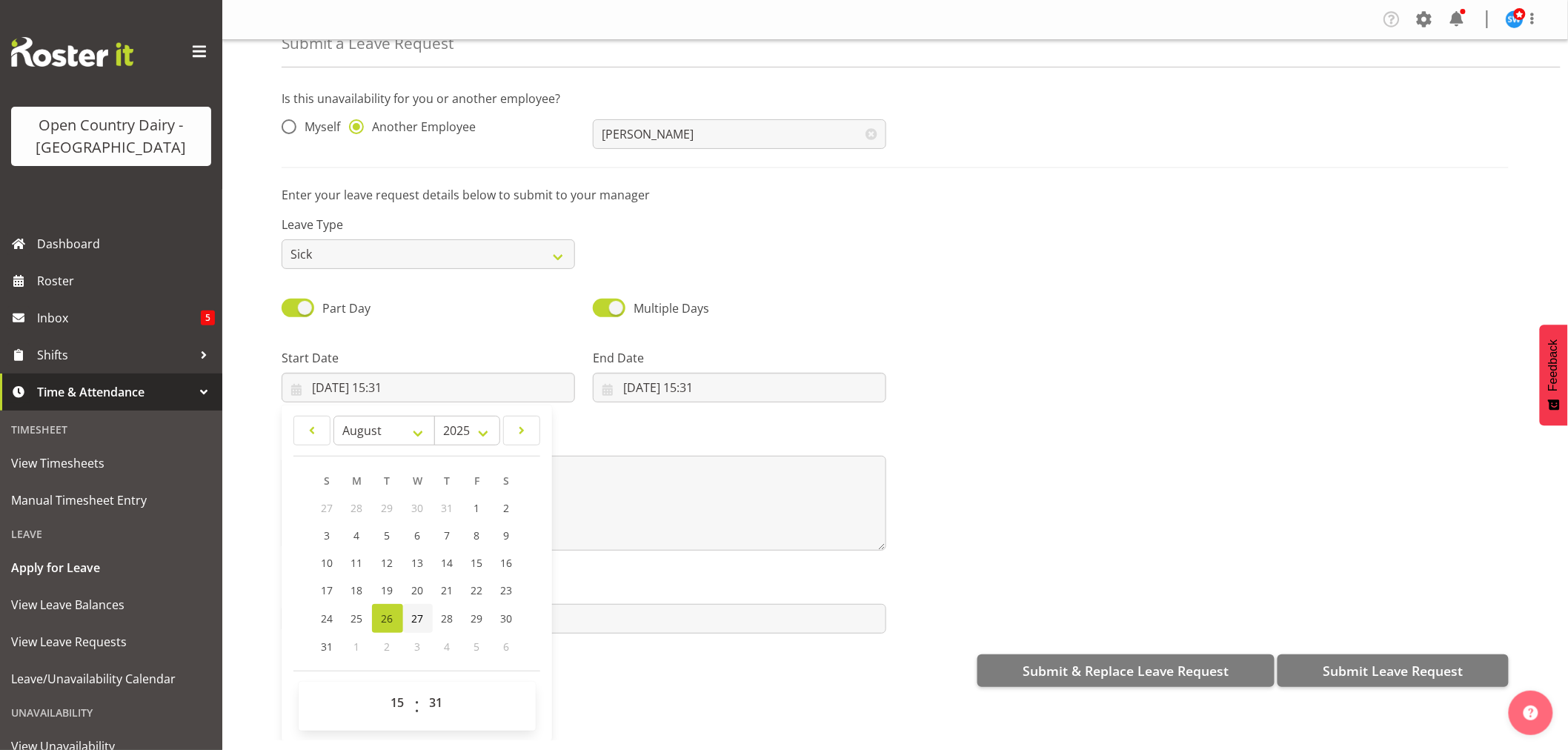
click at [427, 610] on link "27" at bounding box center [417, 618] width 29 height 29
type input "[DATE] 15:31"
drag, startPoint x: 404, startPoint y: 696, endPoint x: 404, endPoint y: 687, distance: 9.0
click at [404, 696] on select "00 01 02 03 04 05 06 07 08 09 10 11 12 13 14 15 16 17 18 19 20 21 22 23" at bounding box center [400, 702] width 33 height 29
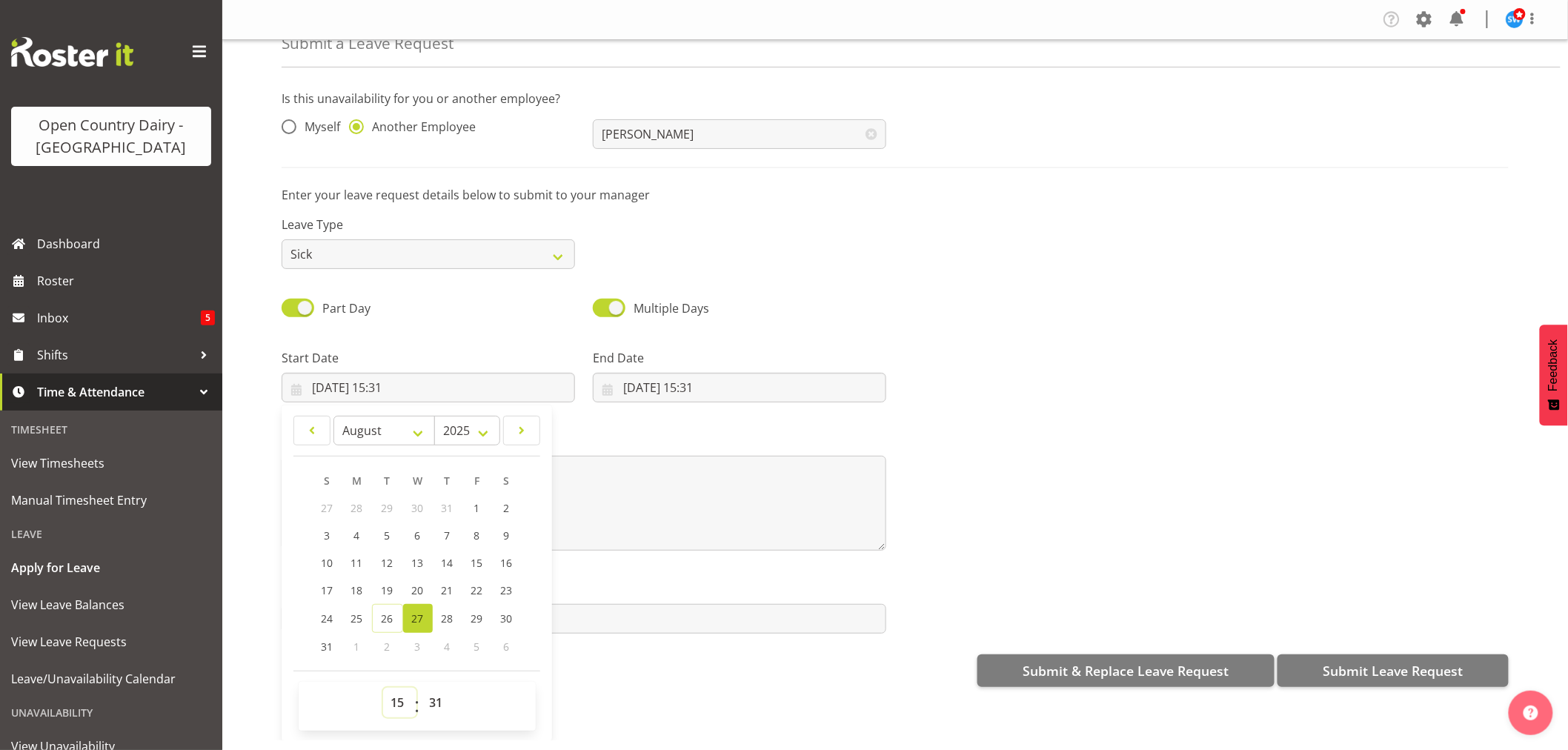
select select "16"
click at [383, 687] on select "00 01 02 03 04 05 06 07 08 09 10 11 12 13 14 15 16 17 18 19 20 21 22 23" at bounding box center [400, 702] width 33 height 29
type input "[DATE] 16:31"
drag, startPoint x: 437, startPoint y: 691, endPoint x: 434, endPoint y: 685, distance: 6.7
click at [437, 691] on select "00 01 02 03 04 05 06 07 08 09 10 11 12 13 14 15 16 17 18 19 20 21 22 23 24 25 2…" at bounding box center [438, 702] width 33 height 29
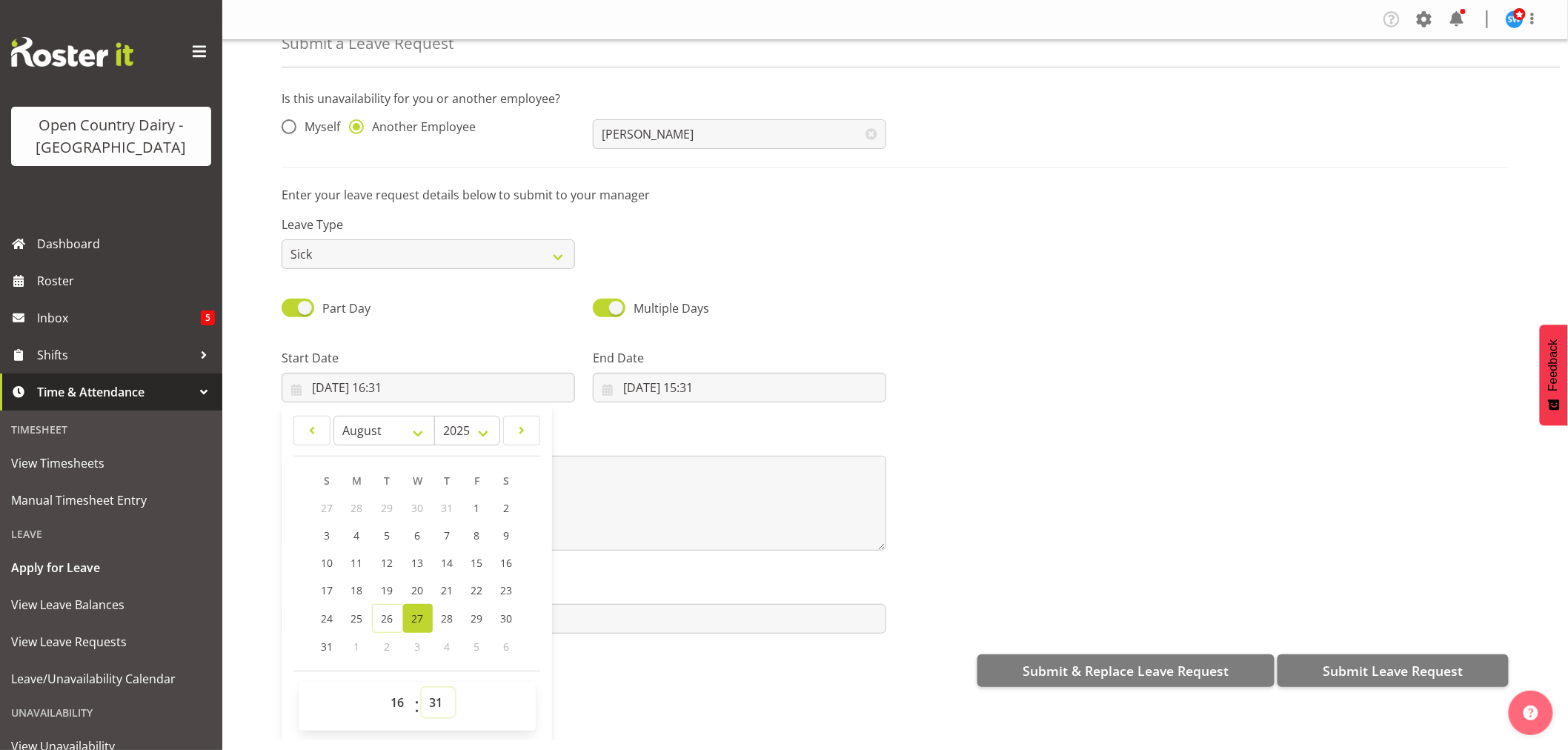
select select "30"
click at [422, 687] on select "00 01 02 03 04 05 06 07 08 09 10 11 12 13 14 15 16 17 18 19 20 21 22 23 24 25 2…" at bounding box center [438, 702] width 33 height 29
type input "[DATE] 16:30"
drag, startPoint x: 394, startPoint y: 705, endPoint x: 397, endPoint y: 696, distance: 9.5
click at [395, 704] on select "00 01 02 03 04 05 06 07 08 09 10 11 12 13 14 15 16 17 18 19 20 21 22 23" at bounding box center [400, 702] width 33 height 29
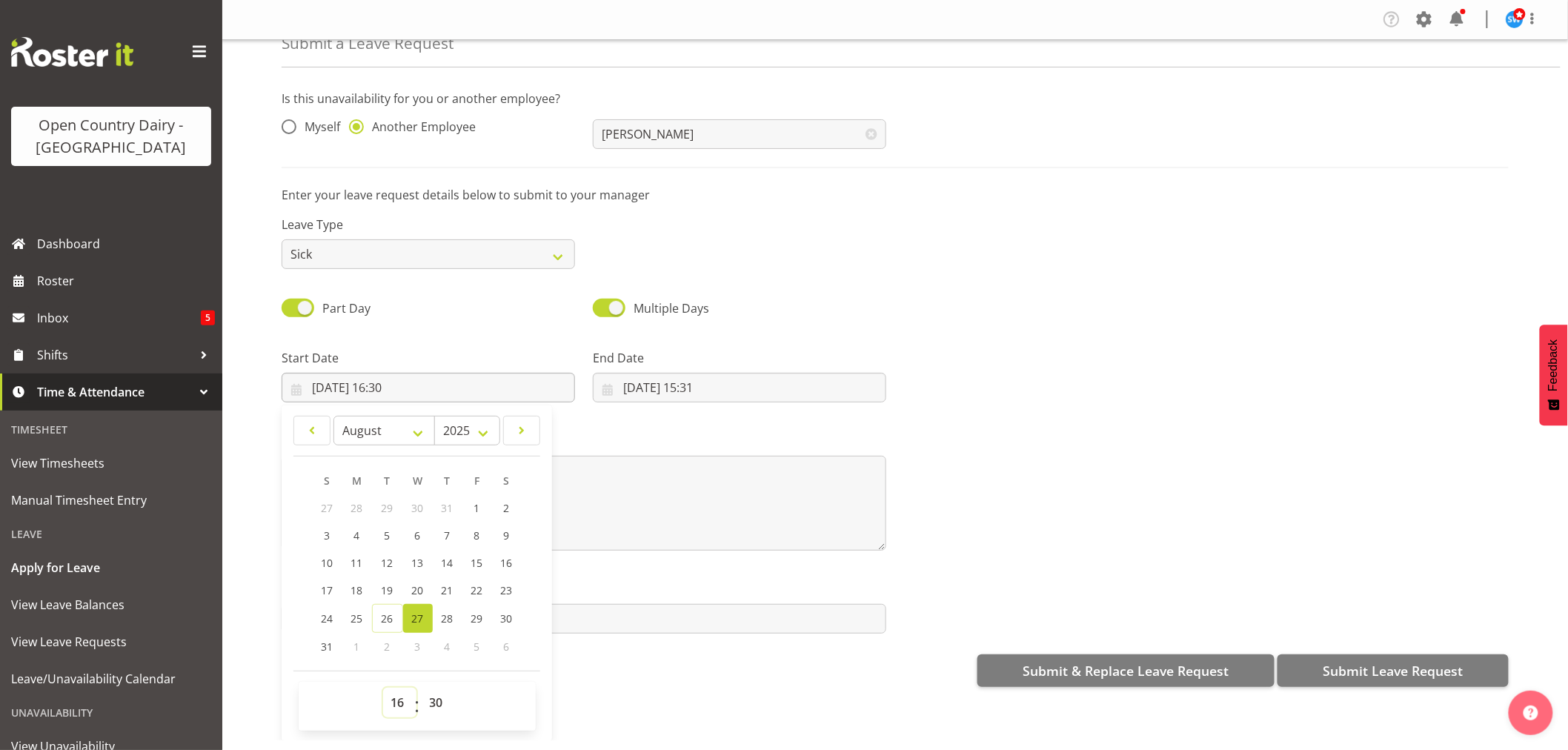
select select "6"
click at [383, 687] on select "00 01 02 03 04 05 06 07 08 09 10 11 12 13 14 15 16 17 18 19 20 21 22 23" at bounding box center [400, 702] width 33 height 29
type input "[DATE] 06:30"
drag, startPoint x: 694, startPoint y: 383, endPoint x: 694, endPoint y: 391, distance: 8.0
click at [694, 382] on input "[DATE] 15:31" at bounding box center [739, 387] width 294 height 29
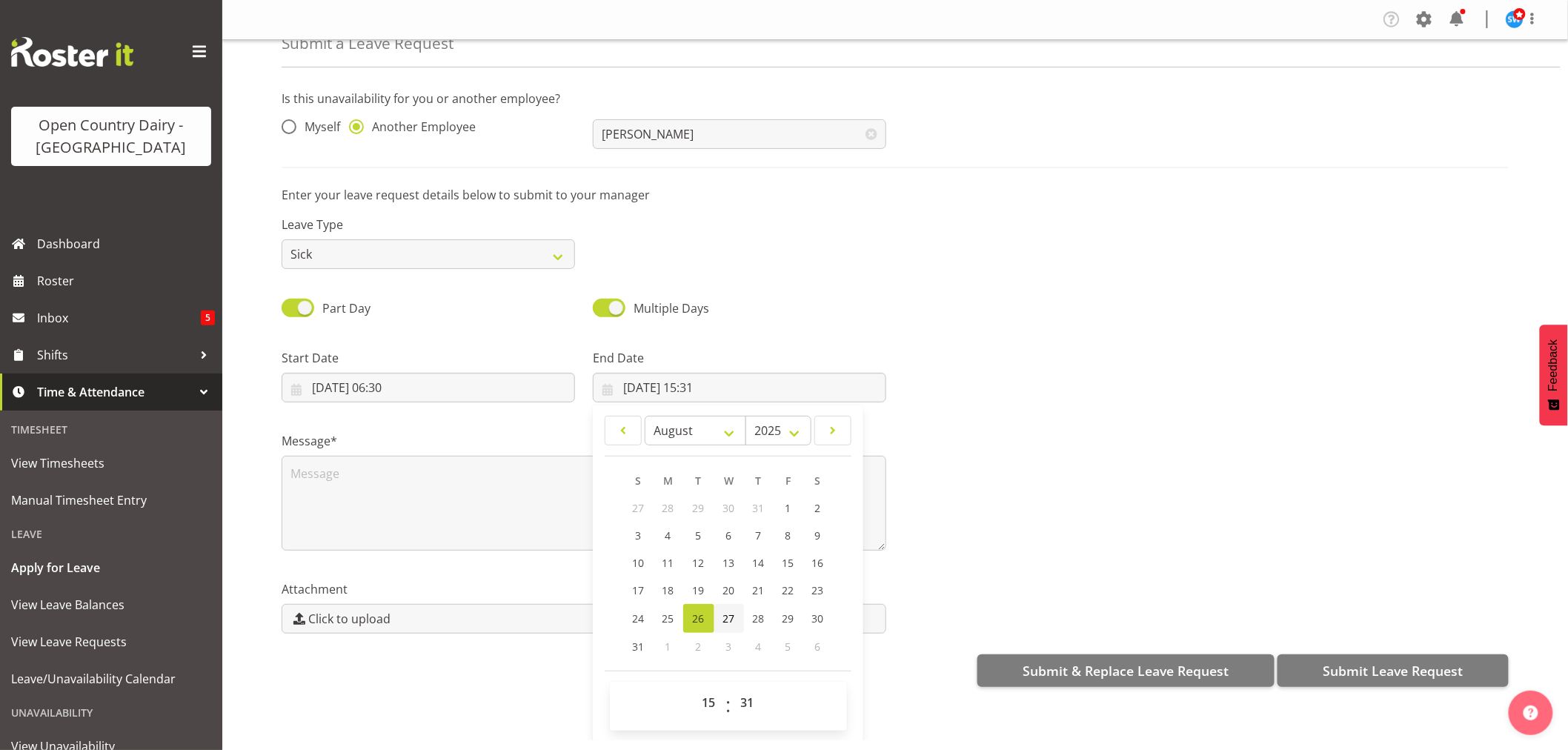
click at [718, 616] on link "27" at bounding box center [729, 618] width 29 height 29
type input "[DATE] 15:31"
drag, startPoint x: 698, startPoint y: 699, endPoint x: 699, endPoint y: 691, distance: 8.1
click at [698, 699] on select "00 01 02 03 04 05 06 07 08 09 10 11 12 13 14 15 16 17 18 19 20 21 22 23" at bounding box center [711, 702] width 33 height 29
select select "16"
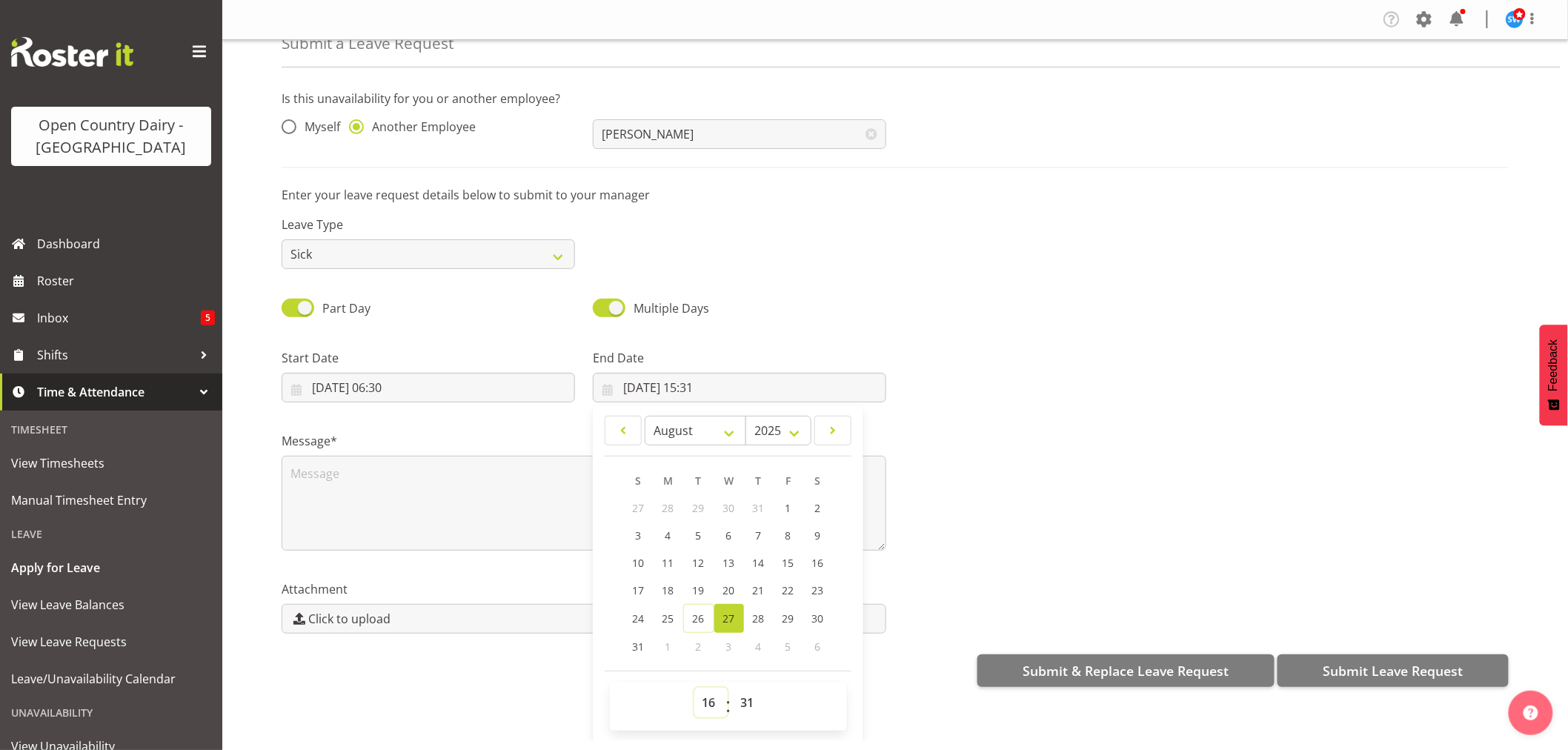
click at [694, 687] on select "00 01 02 03 04 05 06 07 08 09 10 11 12 13 14 15 16 17 18 19 20 21 22 23" at bounding box center [711, 702] width 33 height 29
type input "[DATE] 16:31"
click at [744, 691] on select "00 01 02 03 04 05 06 07 08 09 10 11 12 13 14 15 16 17 18 19 20 21 22 23 24 25 2…" at bounding box center [749, 702] width 33 height 29
select select "0"
click at [733, 687] on select "00 01 02 03 04 05 06 07 08 09 10 11 12 13 14 15 16 17 18 19 20 21 22 23 24 25 2…" at bounding box center [749, 702] width 33 height 29
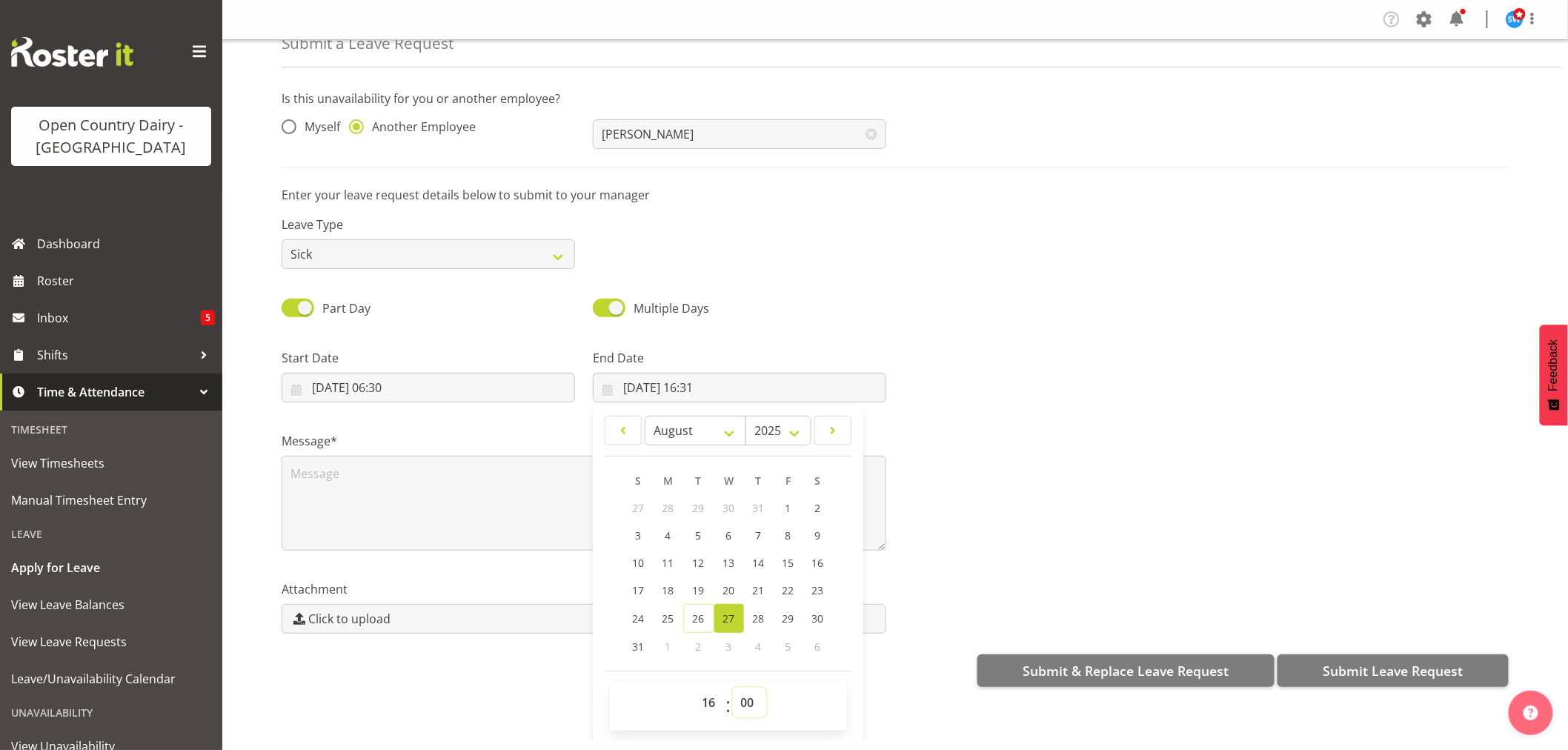
type input "[DATE] 16:00"
click at [1054, 334] on div at bounding box center [1206, 370] width 623 height 83
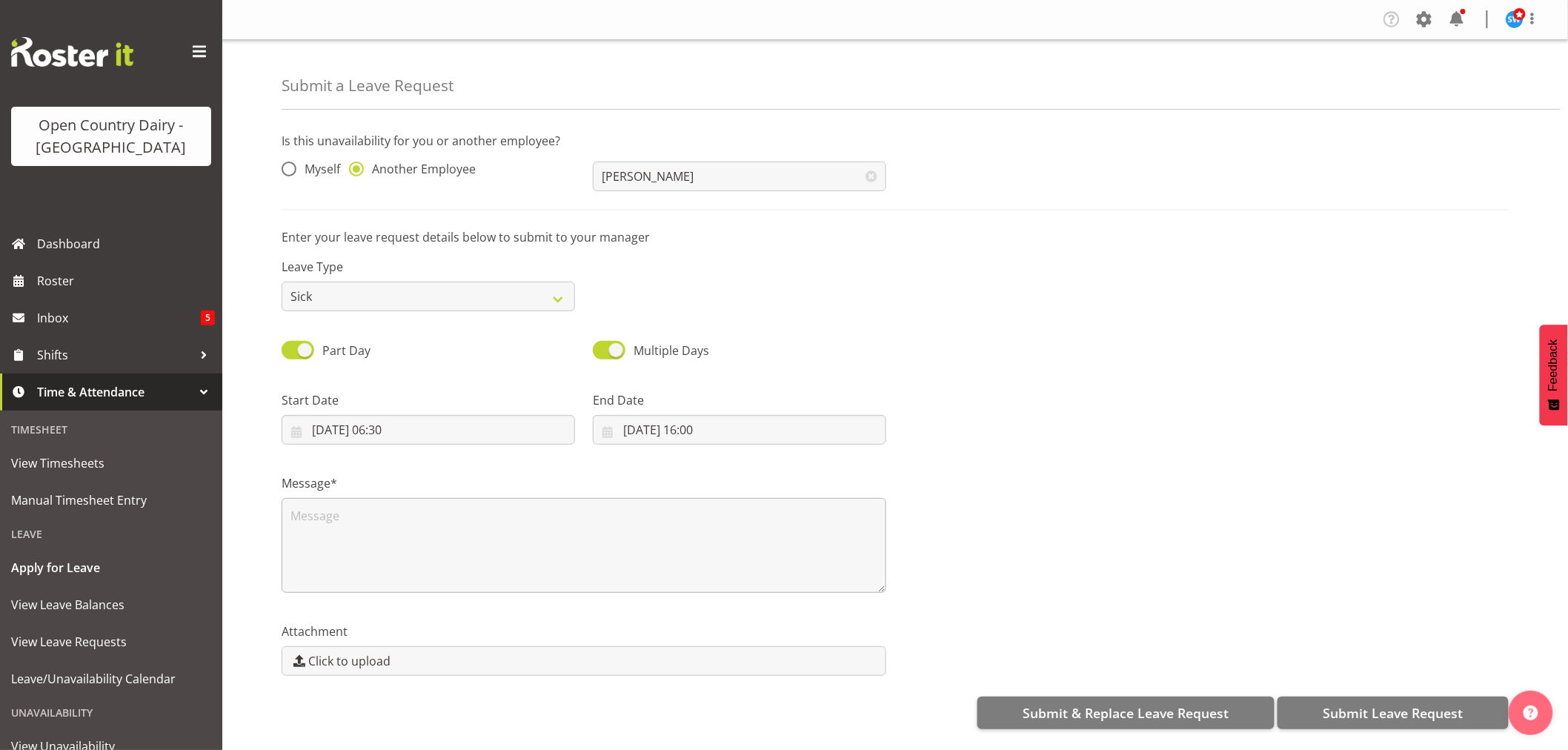
scroll to position [0, 0]
click at [318, 533] on textarea at bounding box center [583, 546] width 604 height 95
type textarea "still sick"
click at [1351, 706] on span "Submit Leave Request" at bounding box center [1393, 713] width 140 height 20
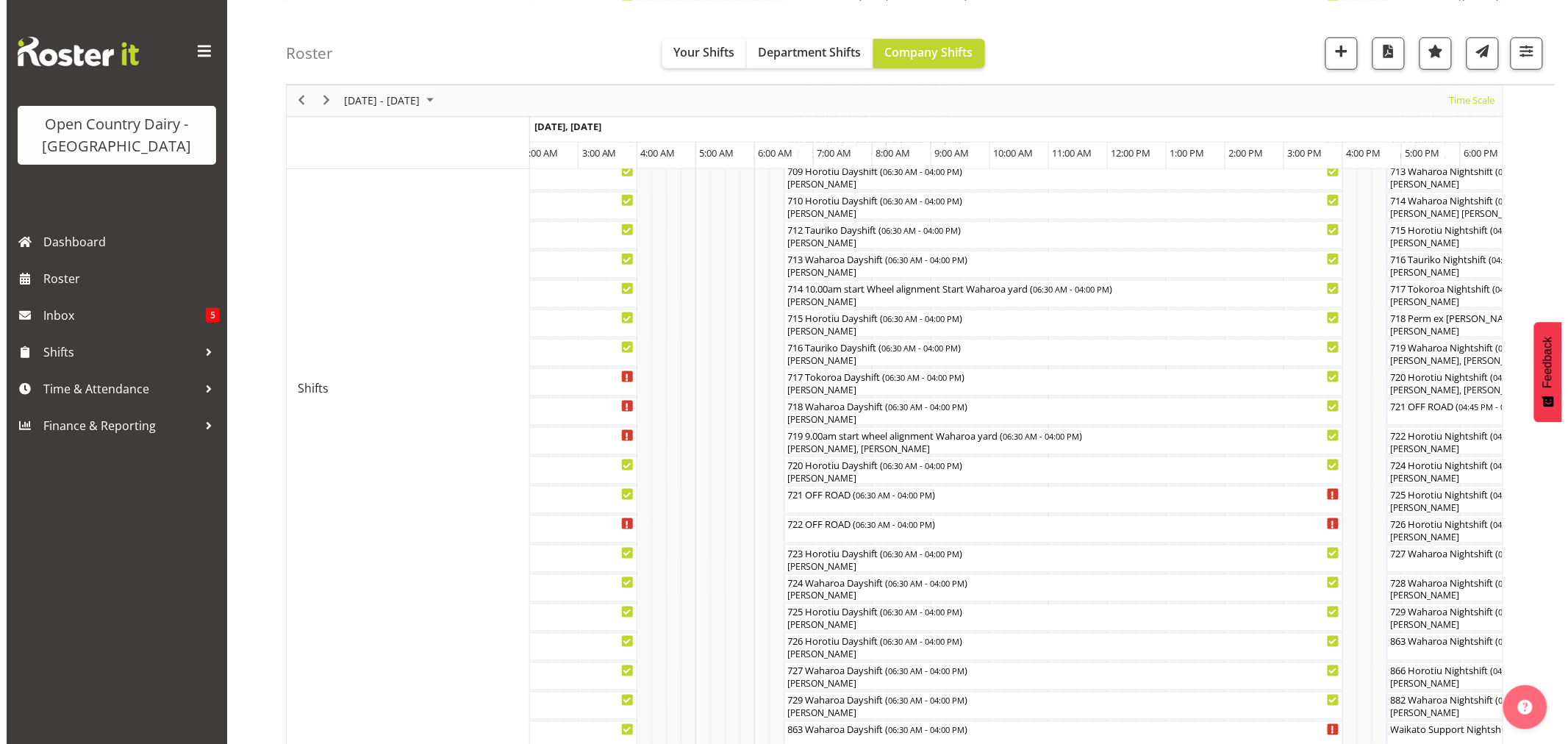
scroll to position [735, 0]
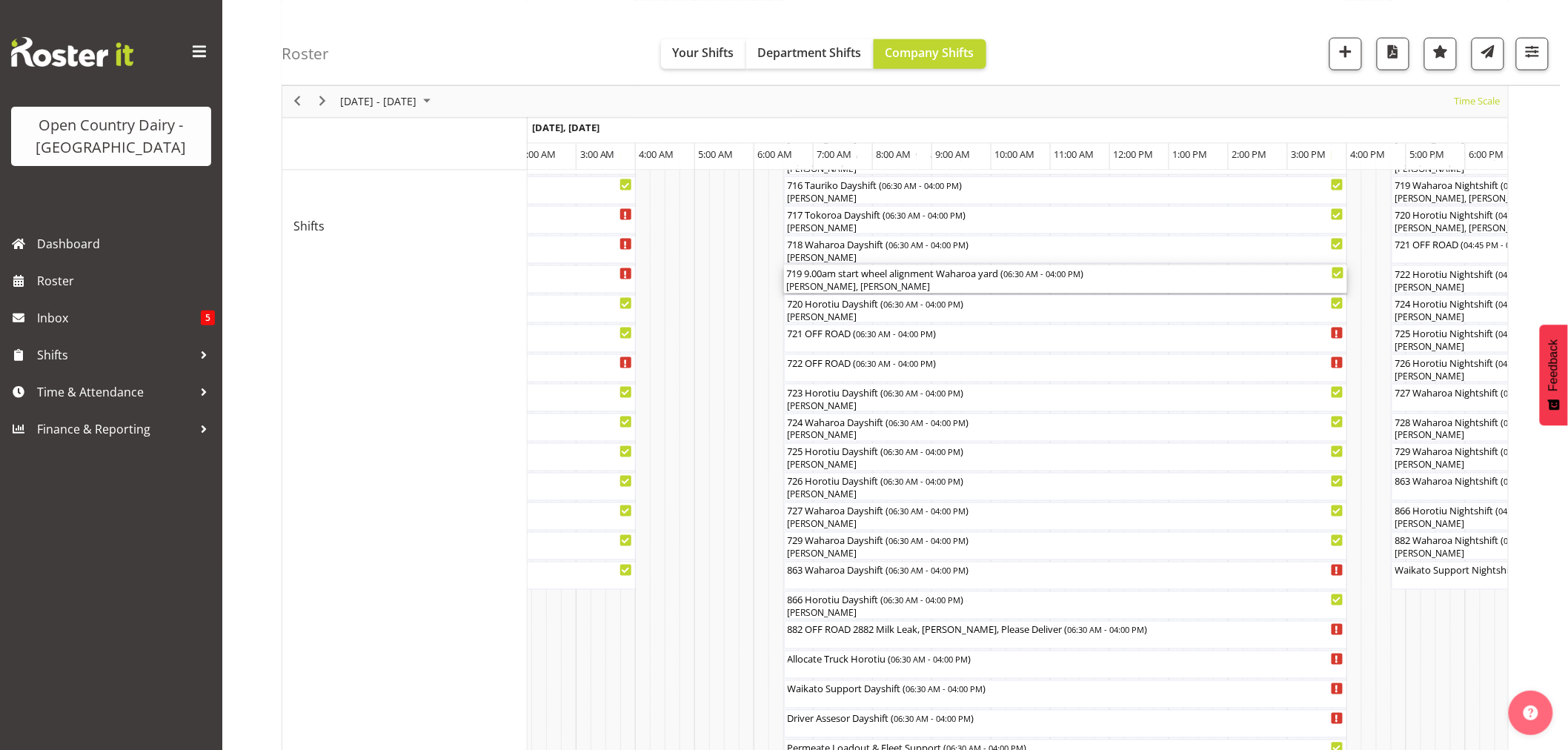
click at [846, 281] on div "[PERSON_NAME], [PERSON_NAME]" at bounding box center [1065, 287] width 558 height 14
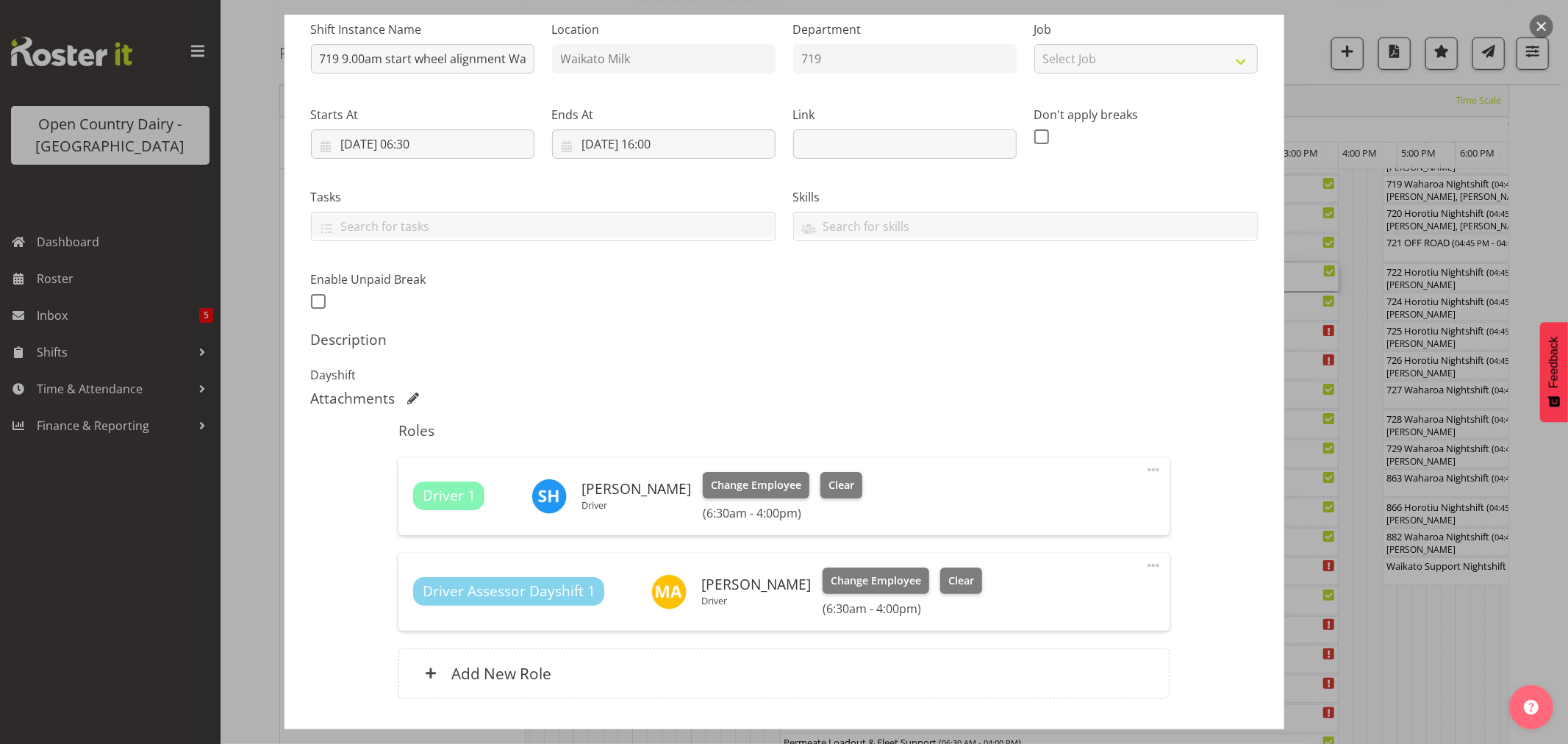
scroll to position [163, 0]
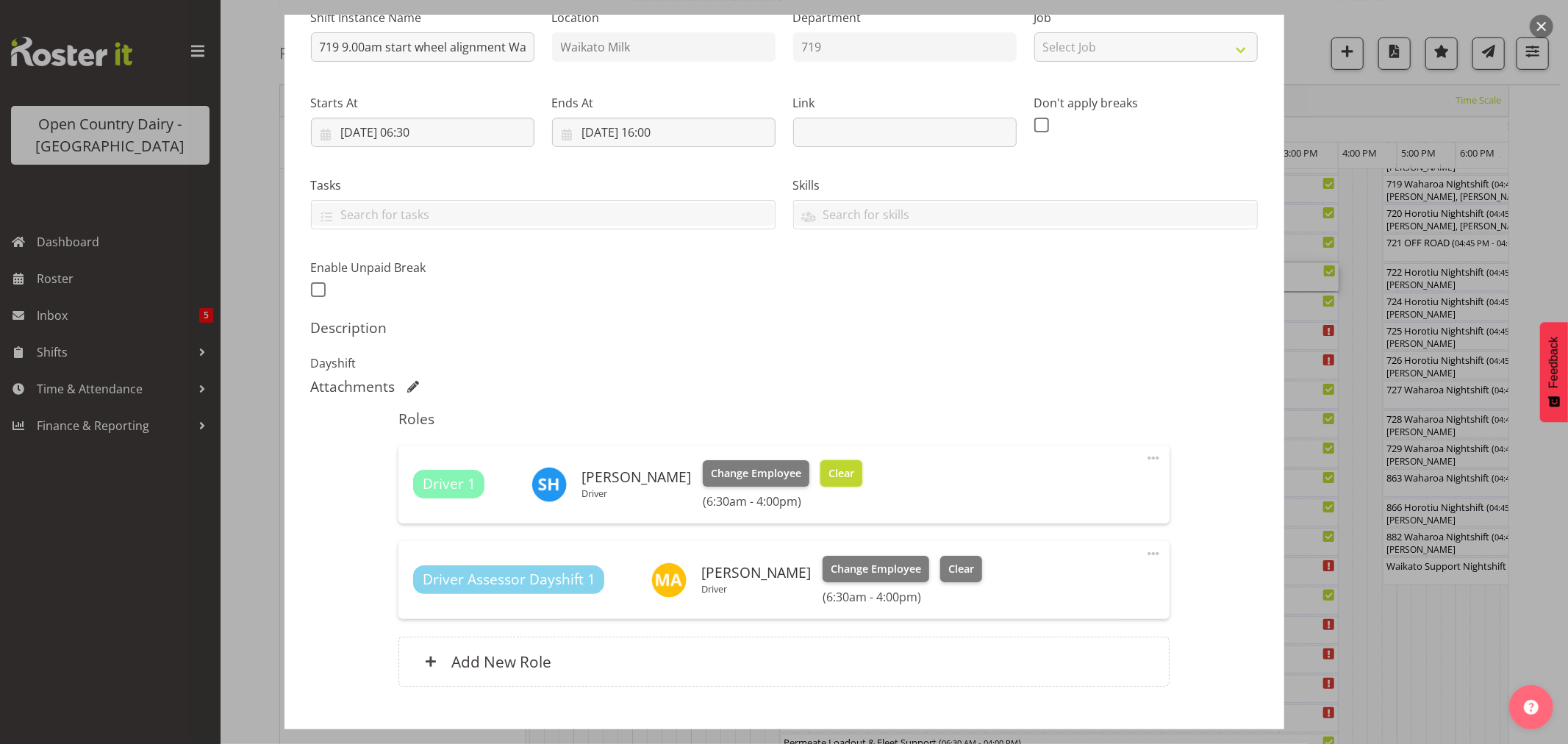
click at [831, 473] on span "Clear" at bounding box center [841, 474] width 25 height 16
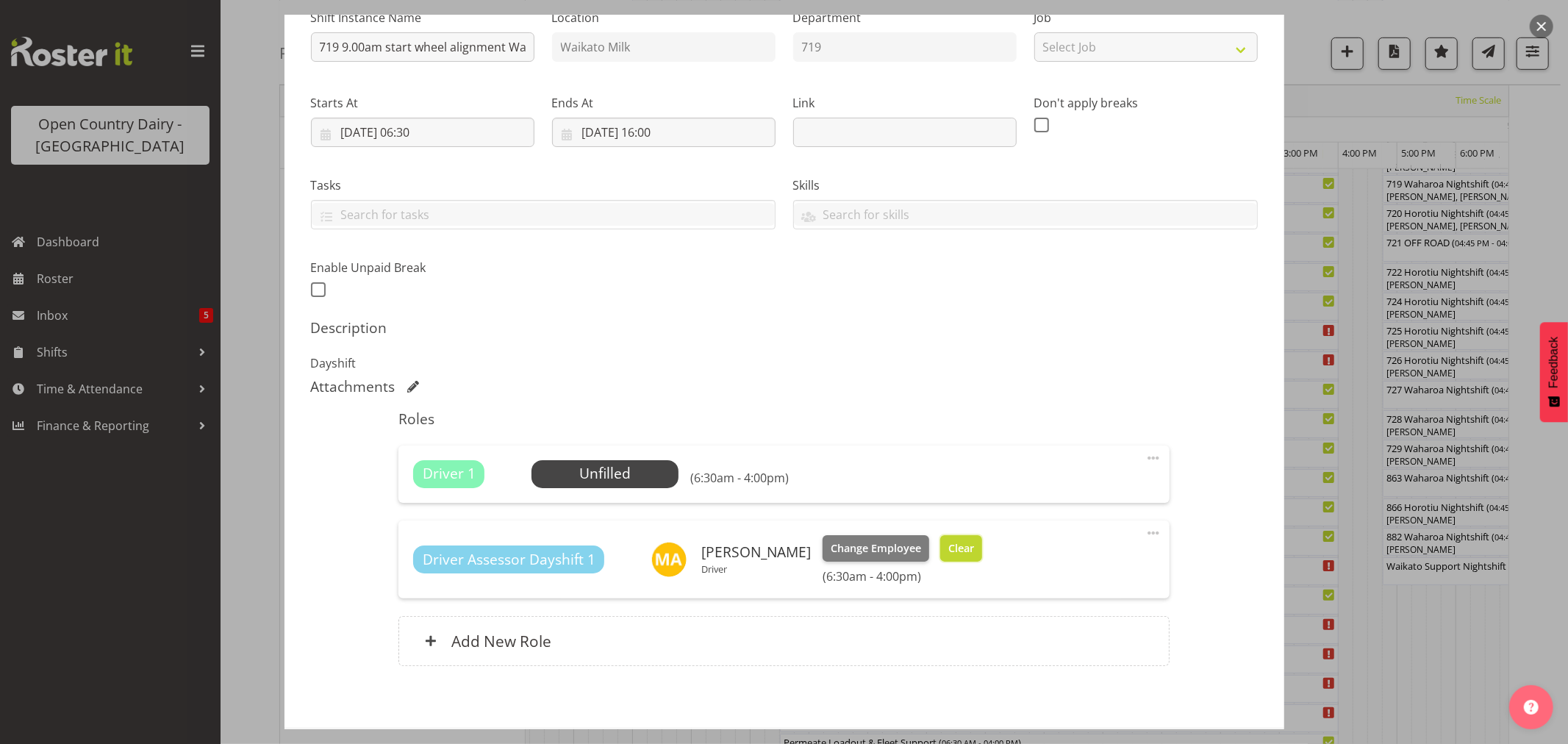
click at [951, 550] on span "Clear" at bounding box center [961, 549] width 25 height 16
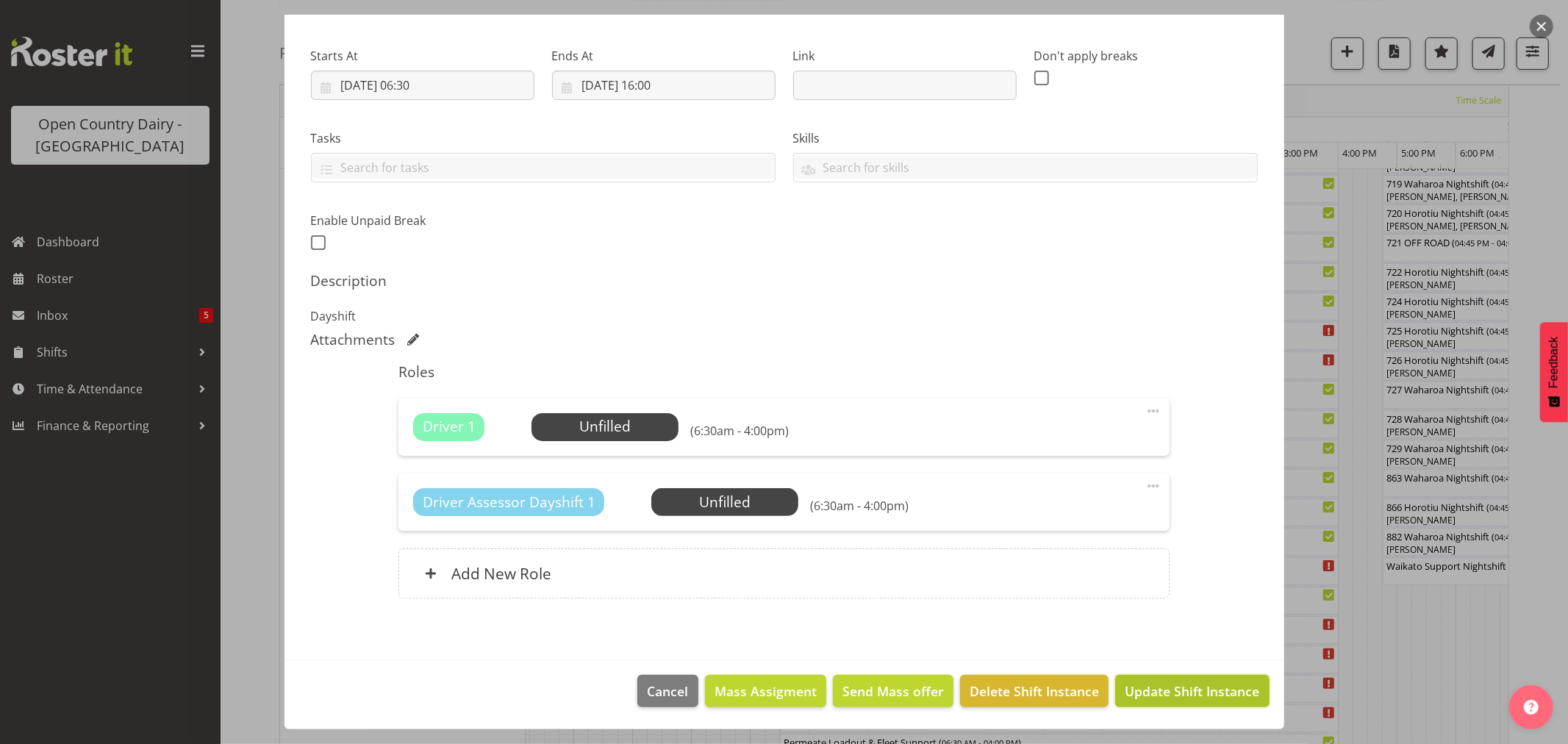
click at [1189, 682] on span "Update Shift Instance" at bounding box center [1192, 692] width 135 height 19
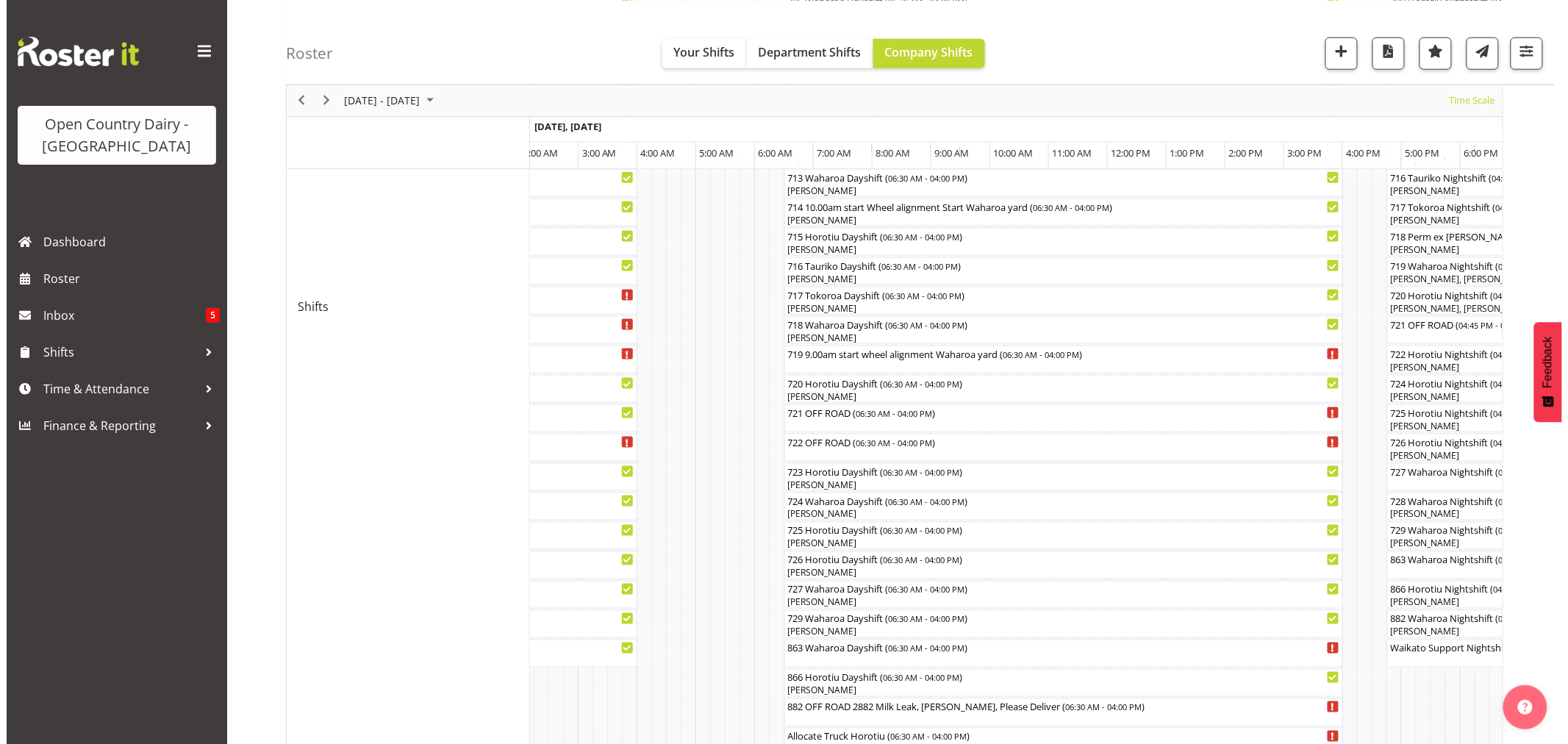
scroll to position [898, 0]
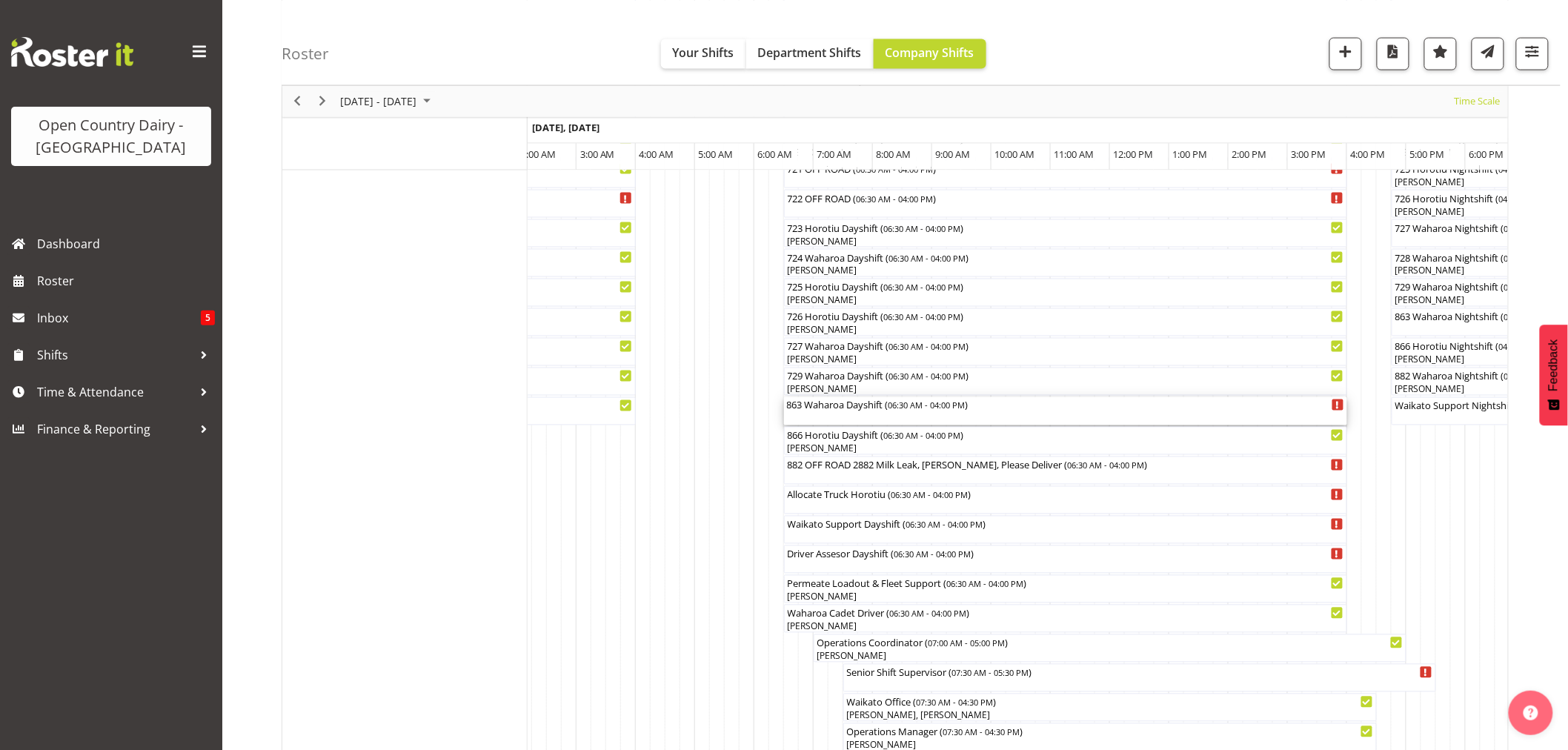
click at [813, 417] on div "863 Waharoa Dayshift ( 06:30 AM - 04:00 PM )" at bounding box center [1065, 410] width 558 height 28
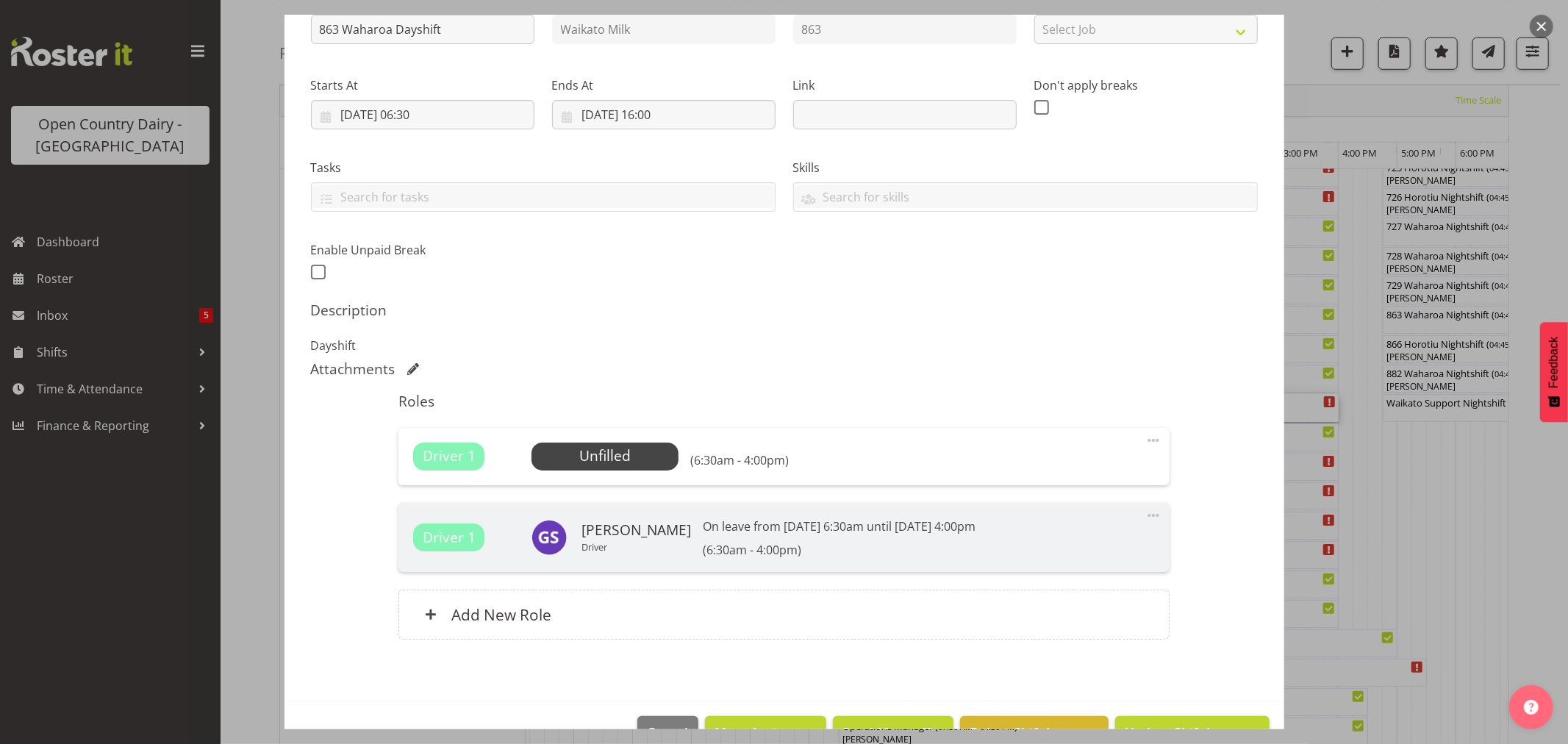
scroll to position [222, 0]
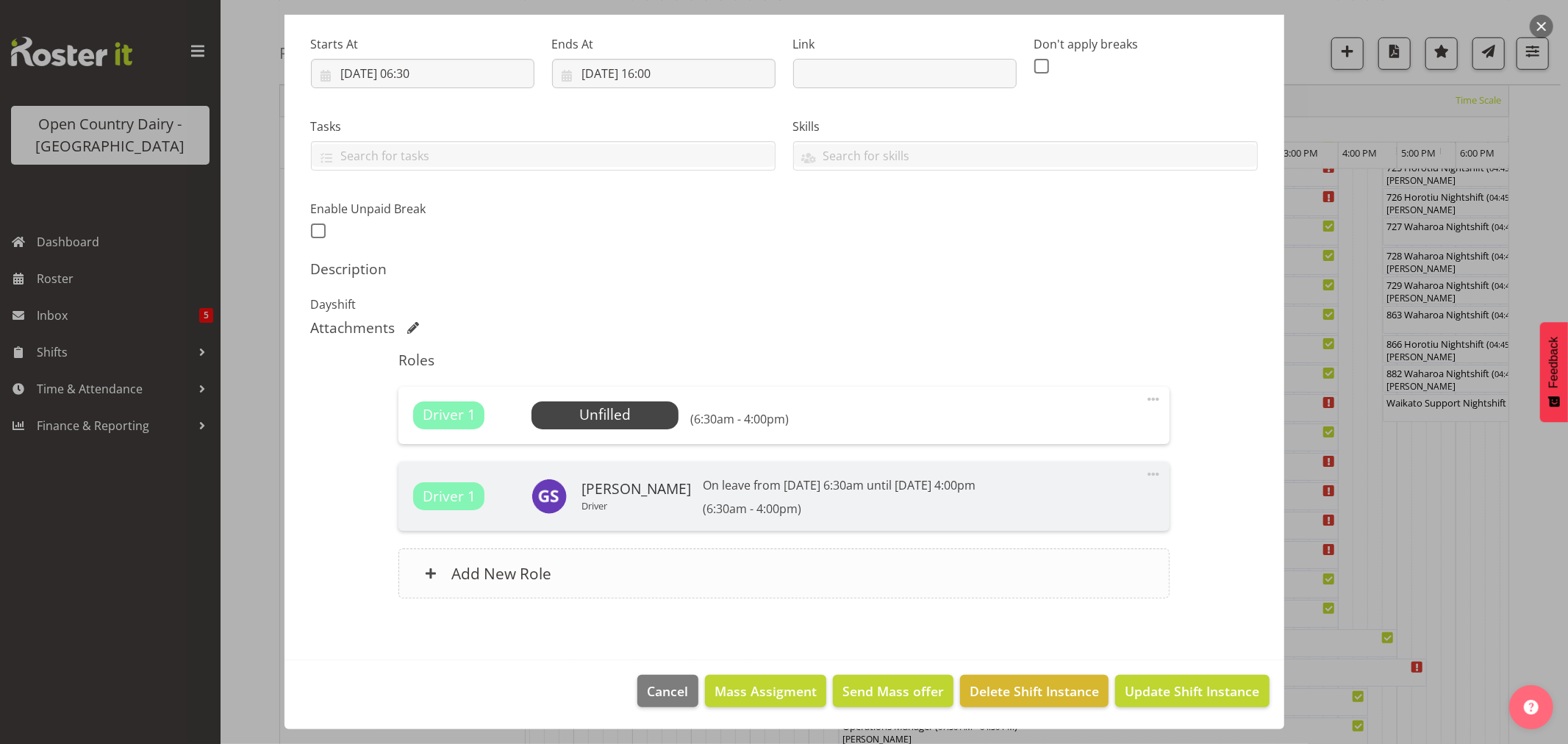
click at [504, 568] on h6 "Add New Role" at bounding box center [501, 573] width 100 height 19
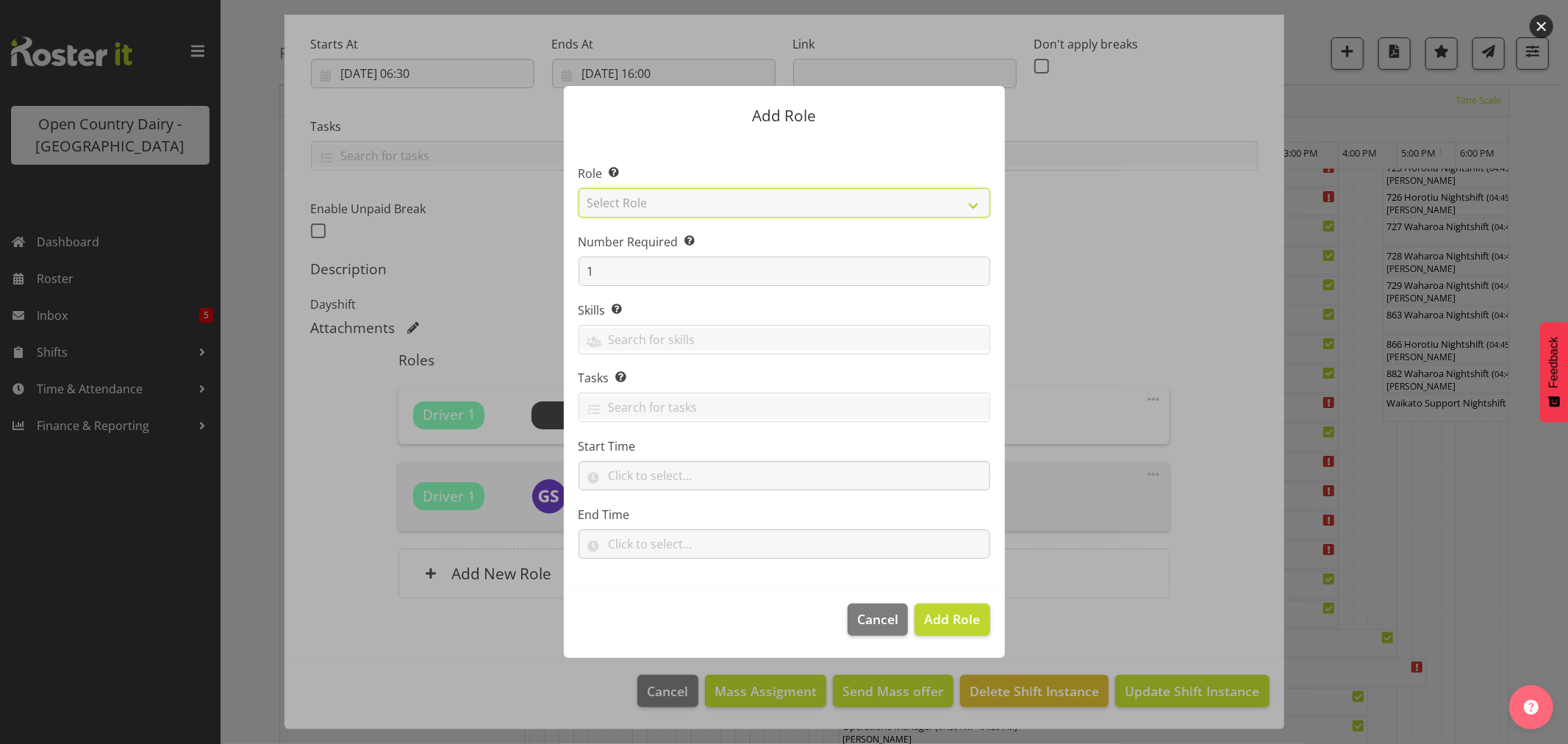
click at [620, 202] on select "Select Role Cadet Driver Crew Leader Driver Driver Buddy Driver Assessor Dayshi…" at bounding box center [784, 202] width 412 height 29
select select "1386"
click at [579, 188] on select "Select Role Cadet Driver Crew Leader Driver Driver Buddy Driver Assessor Dayshi…" at bounding box center [784, 202] width 412 height 29
click at [964, 628] on span "Add Role" at bounding box center [952, 619] width 56 height 19
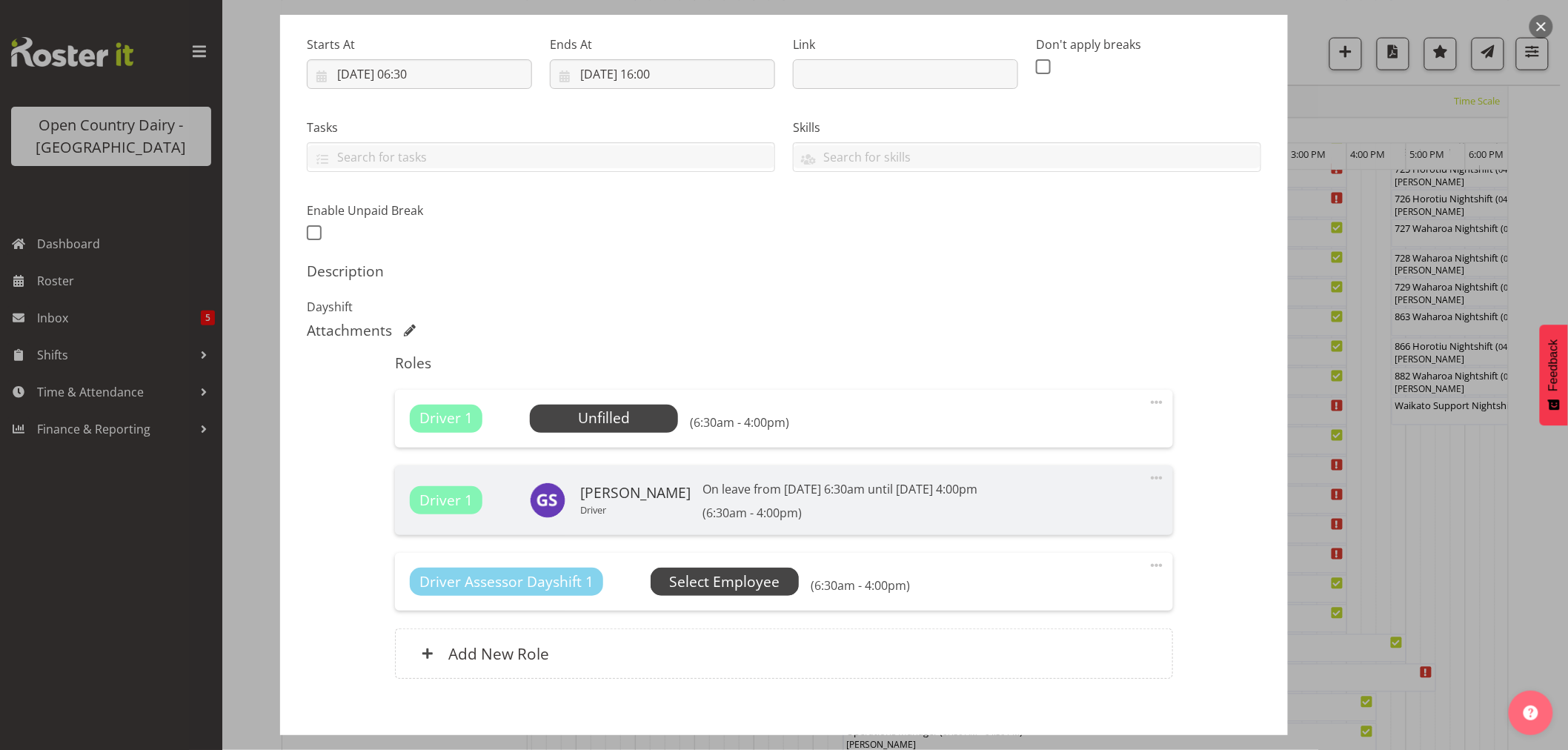
click at [0, 0] on span "Select Employee" at bounding box center [0, 0] width 0 height 0
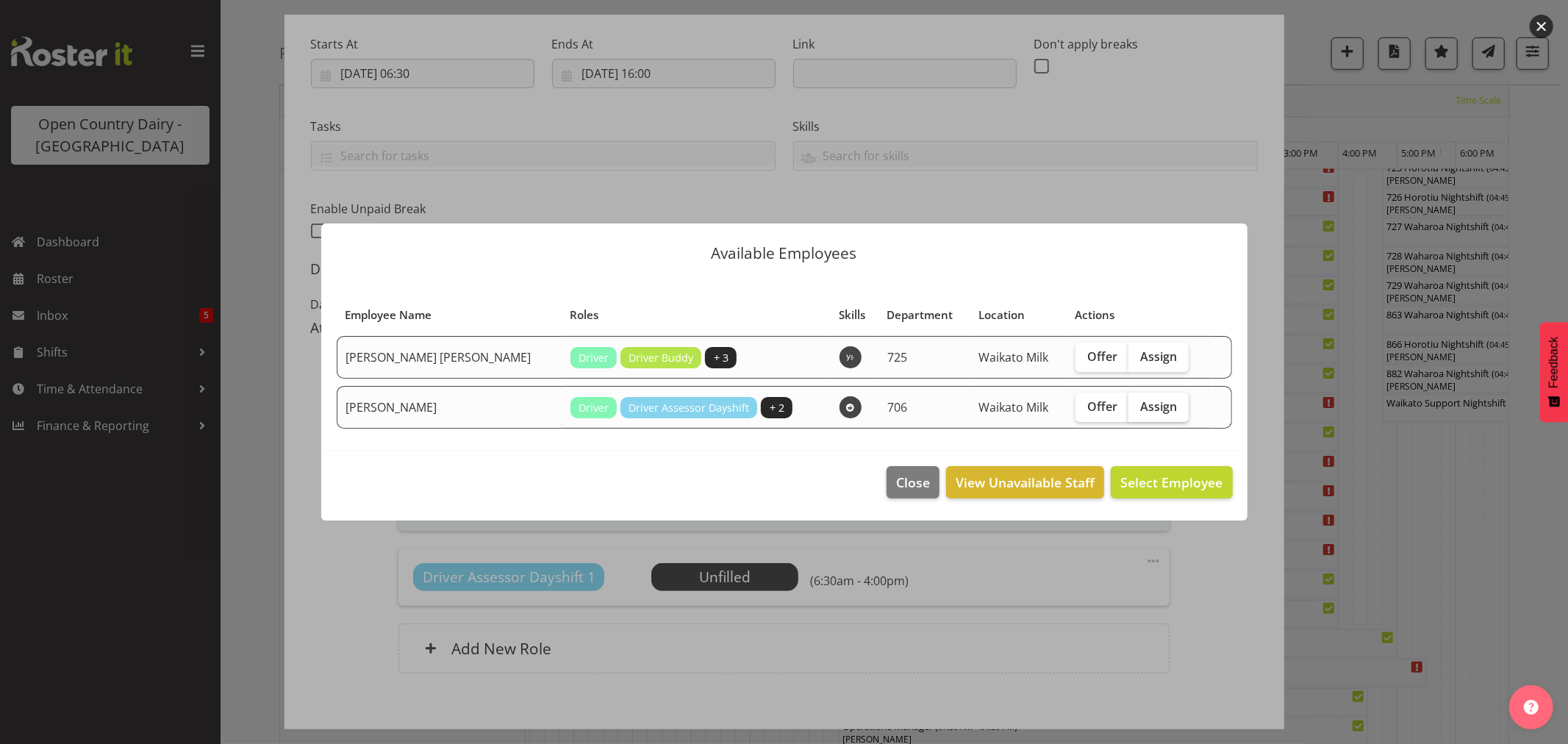
click at [1147, 408] on span "Assign" at bounding box center [1158, 406] width 37 height 15
click at [1138, 408] on input "Assign" at bounding box center [1133, 406] width 10 height 10
checkbox input "true"
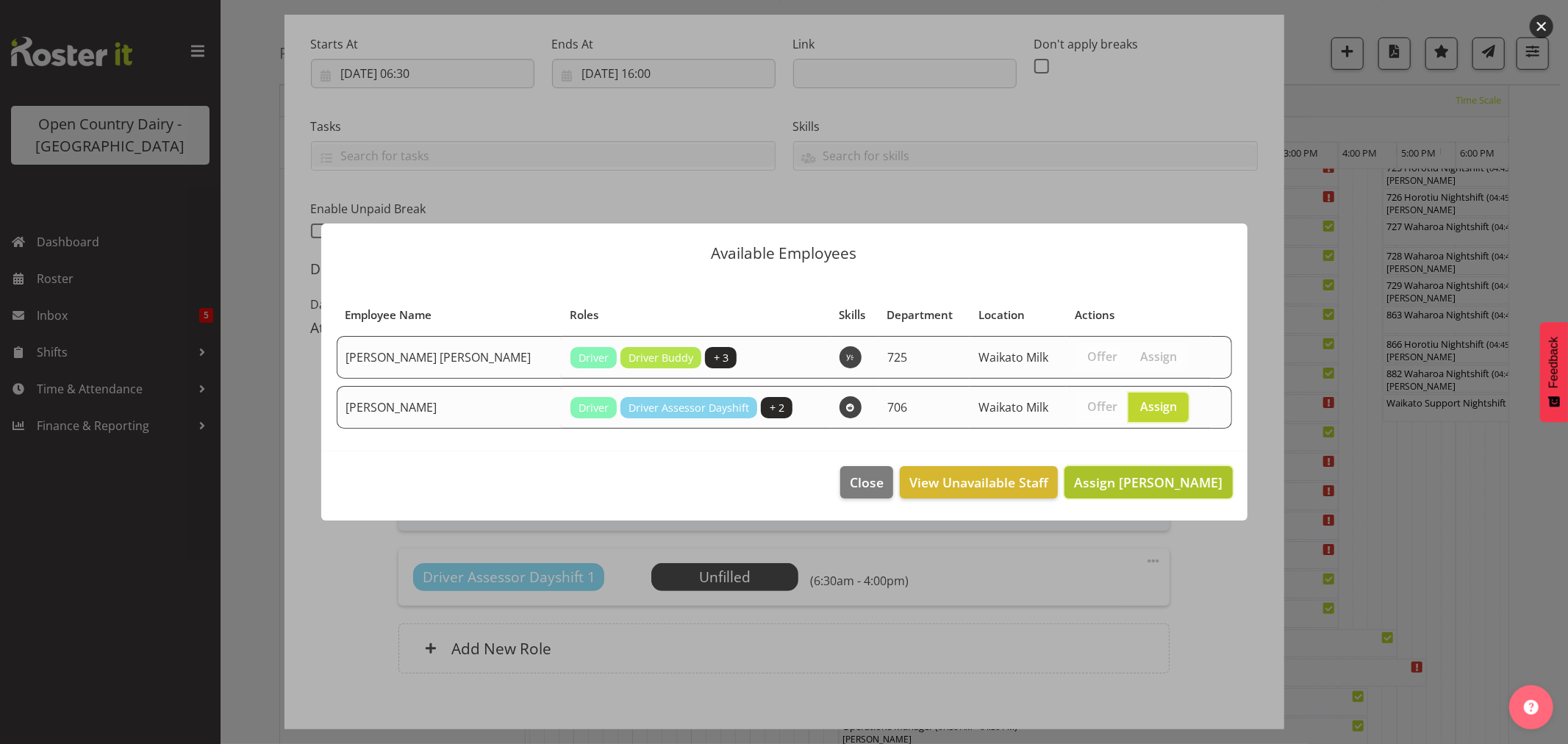
click at [1206, 482] on span "Assign [PERSON_NAME]" at bounding box center [1148, 483] width 148 height 18
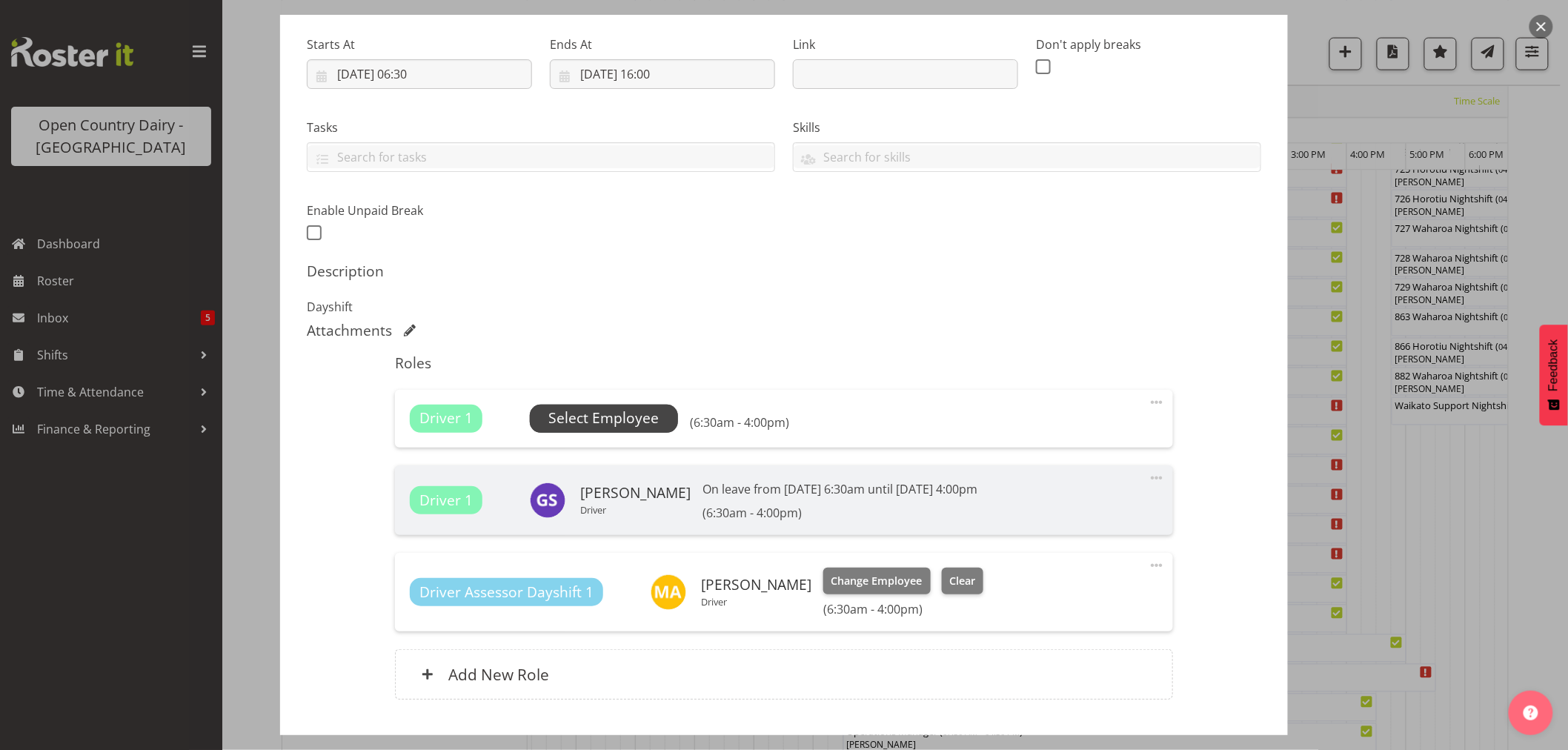
click at [635, 411] on span "Select Employee" at bounding box center [604, 418] width 110 height 21
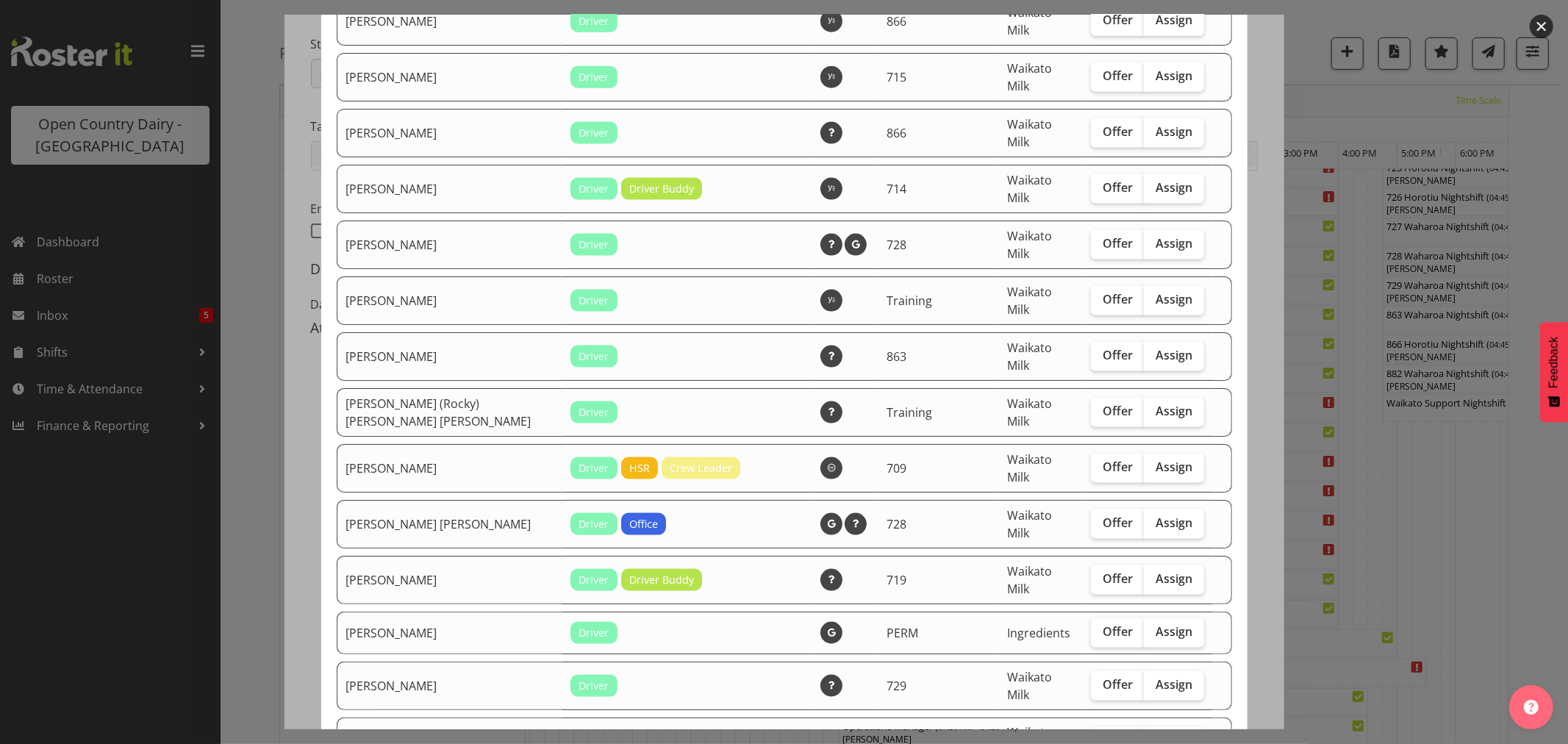
scroll to position [1879, 0]
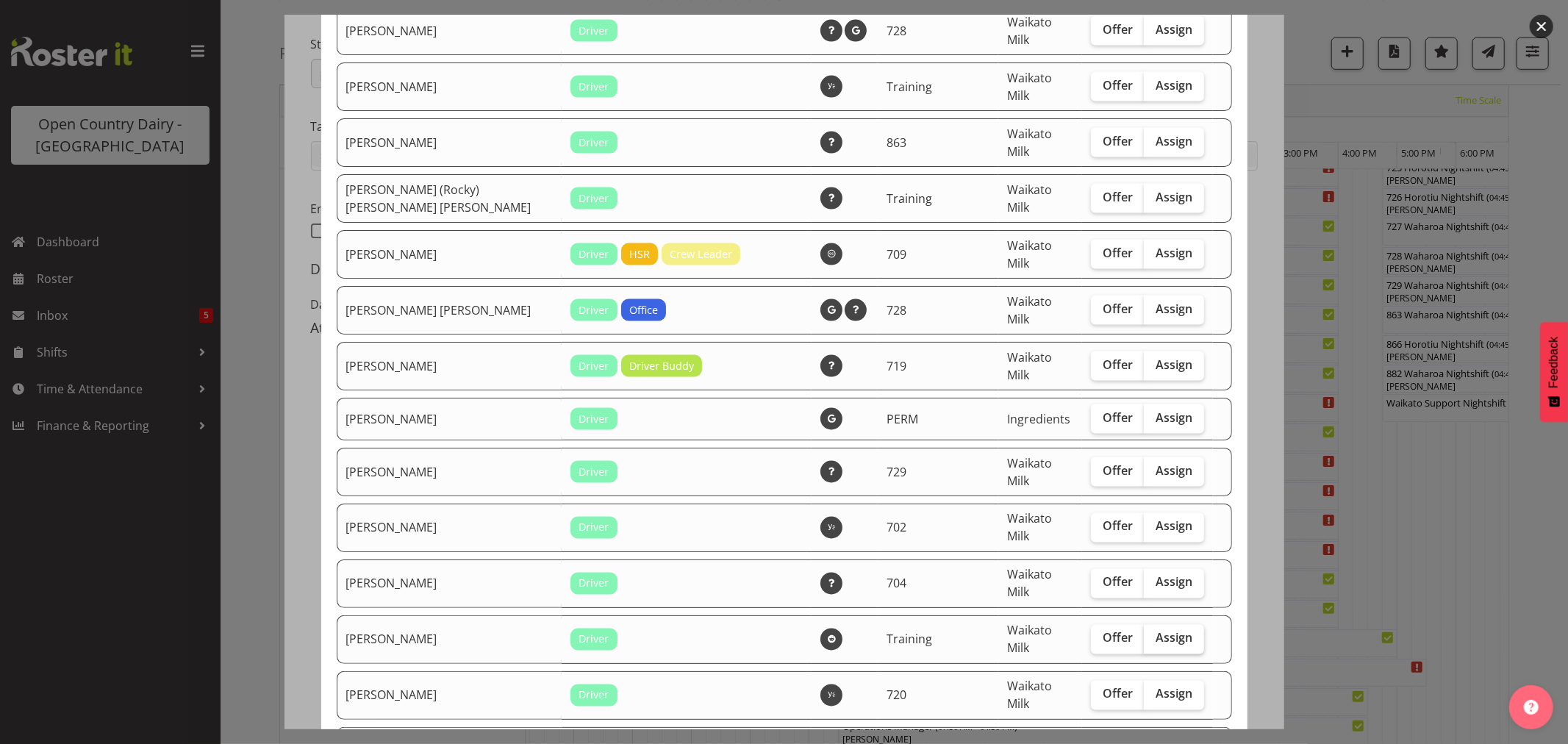
click at [1156, 631] on span "Assign" at bounding box center [1174, 638] width 37 height 15
click at [1144, 634] on input "Assign" at bounding box center [1148, 638] width 10 height 10
checkbox input "true"
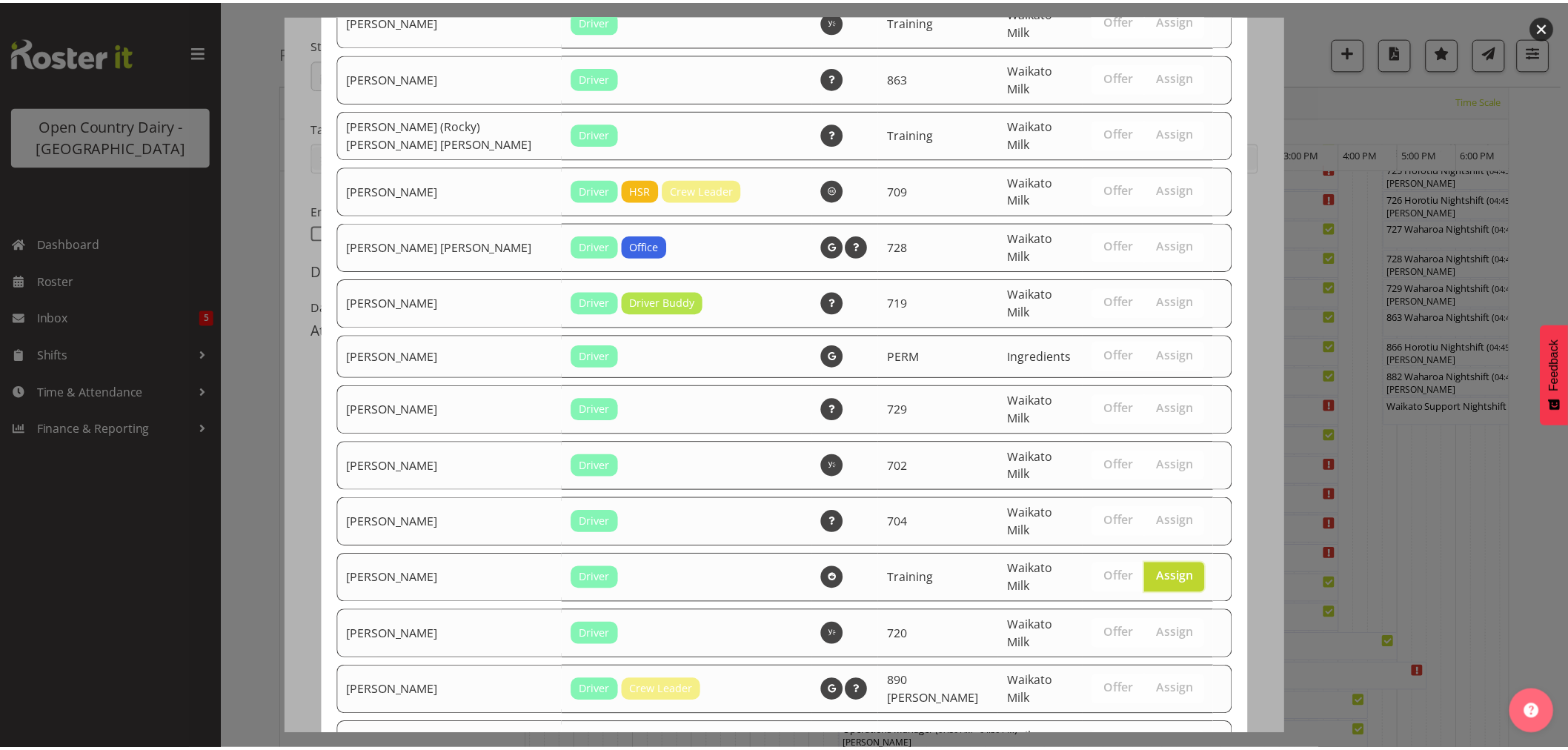
scroll to position [1991, 0]
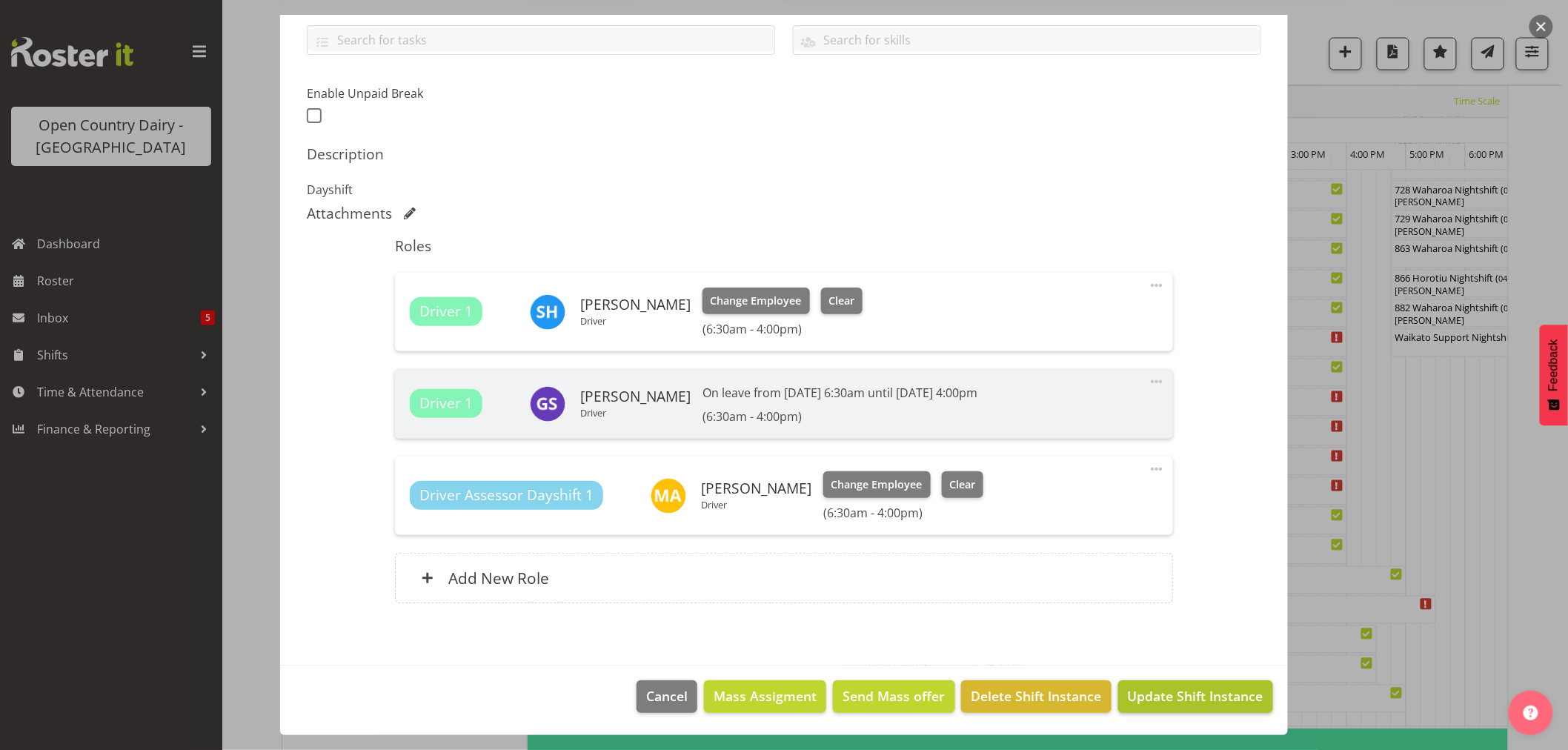
scroll to position [1070, 0]
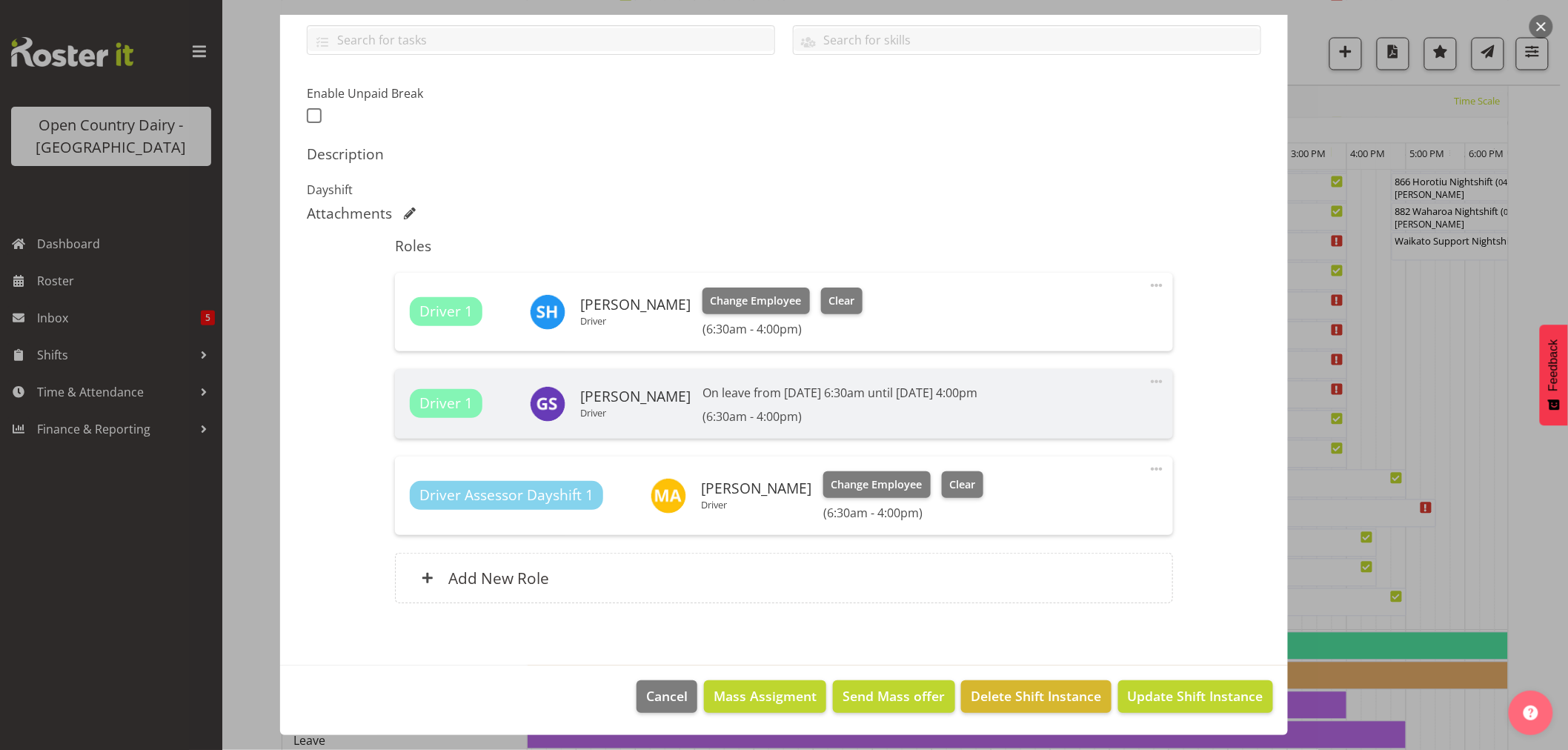
click at [1196, 679] on footer "Cancel Mass Assigment Send Mass offer Delete Shift Instance Update Shift Instan…" at bounding box center [784, 700] width 1008 height 69
click at [1209, 692] on span "Update Shift Instance" at bounding box center [1196, 696] width 136 height 20
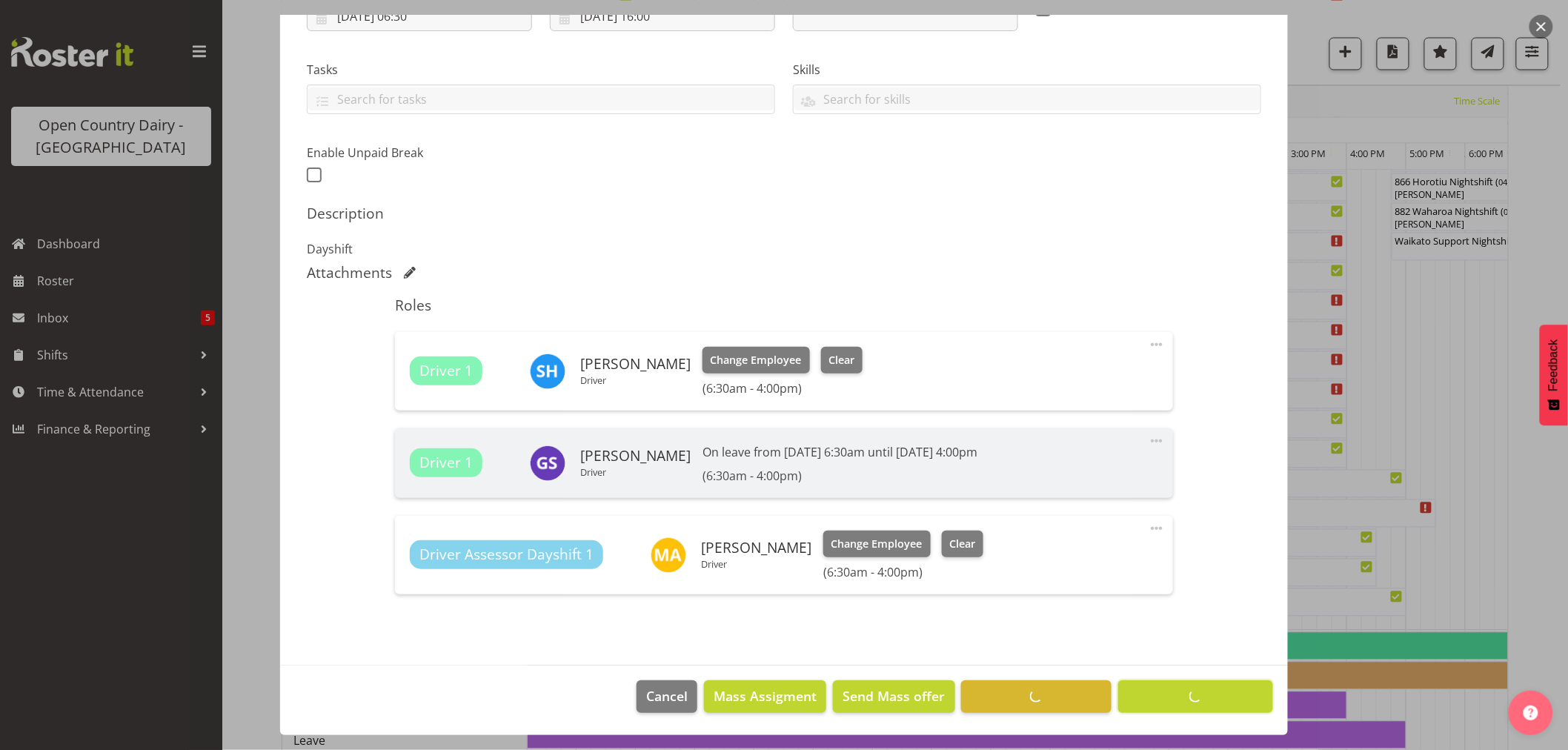
scroll to position [0, 0]
